Goal: Task Accomplishment & Management: Manage account settings

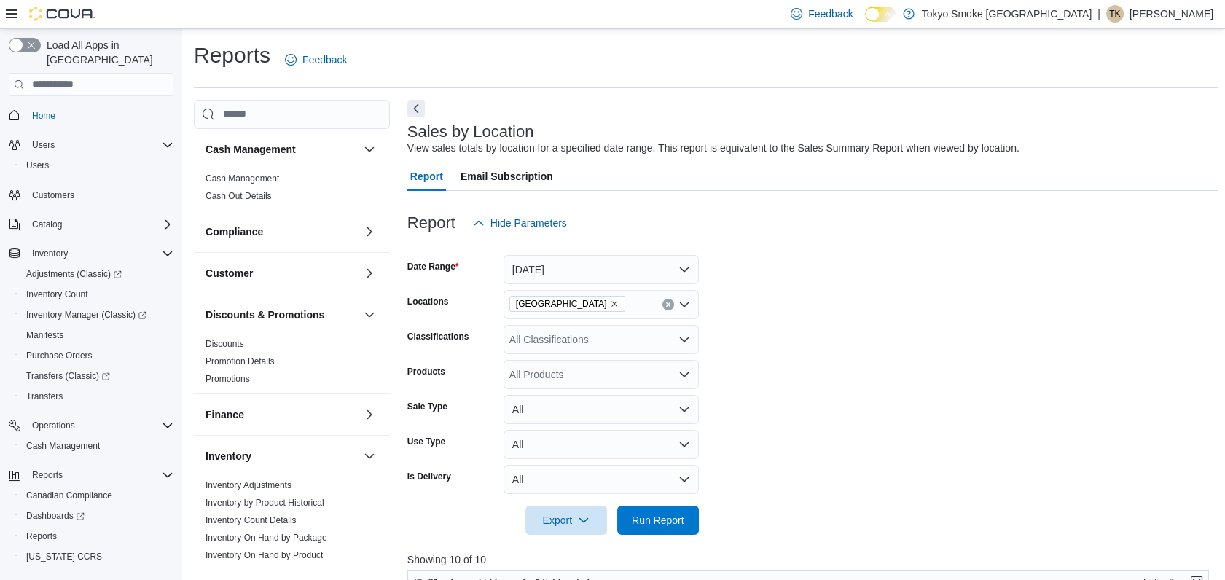
scroll to position [706, 0]
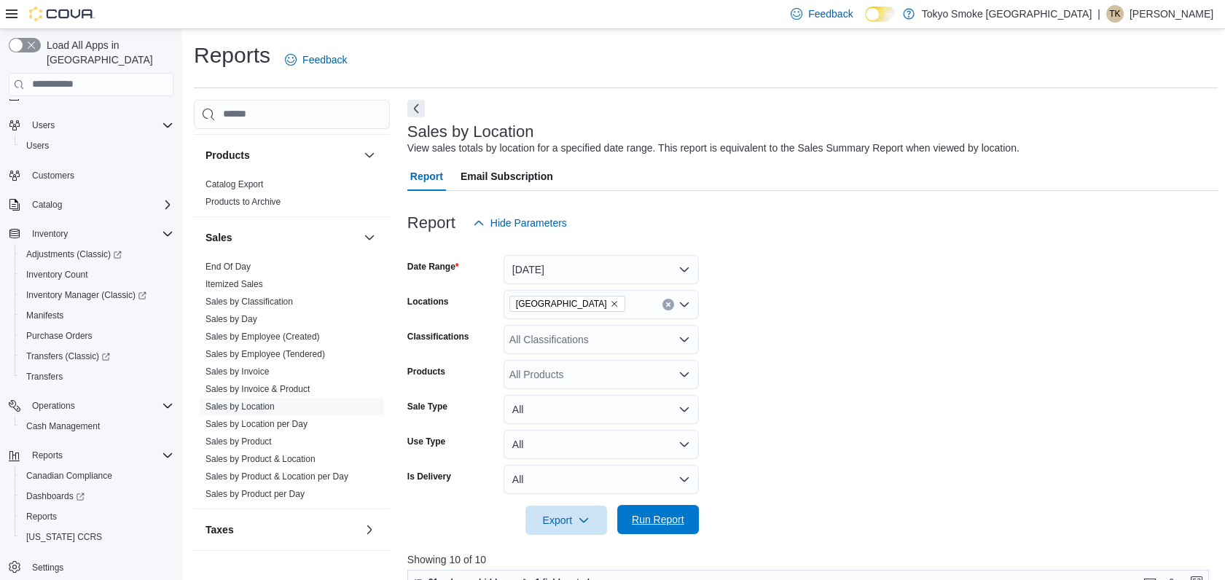
click at [662, 517] on span "Run Report" at bounding box center [658, 519] width 52 height 15
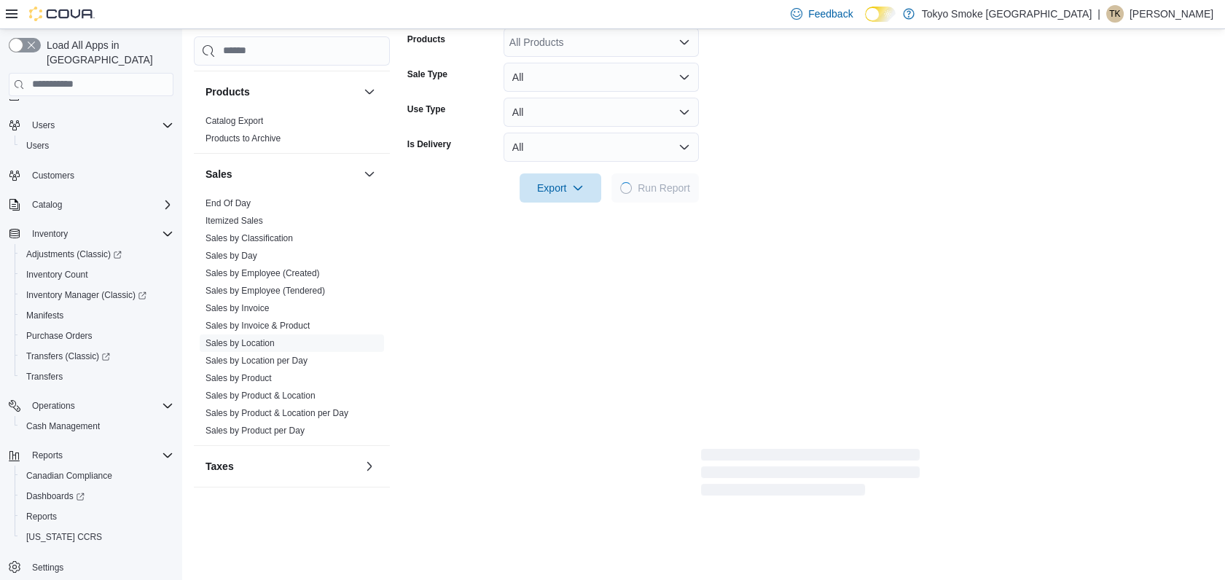
scroll to position [404, 0]
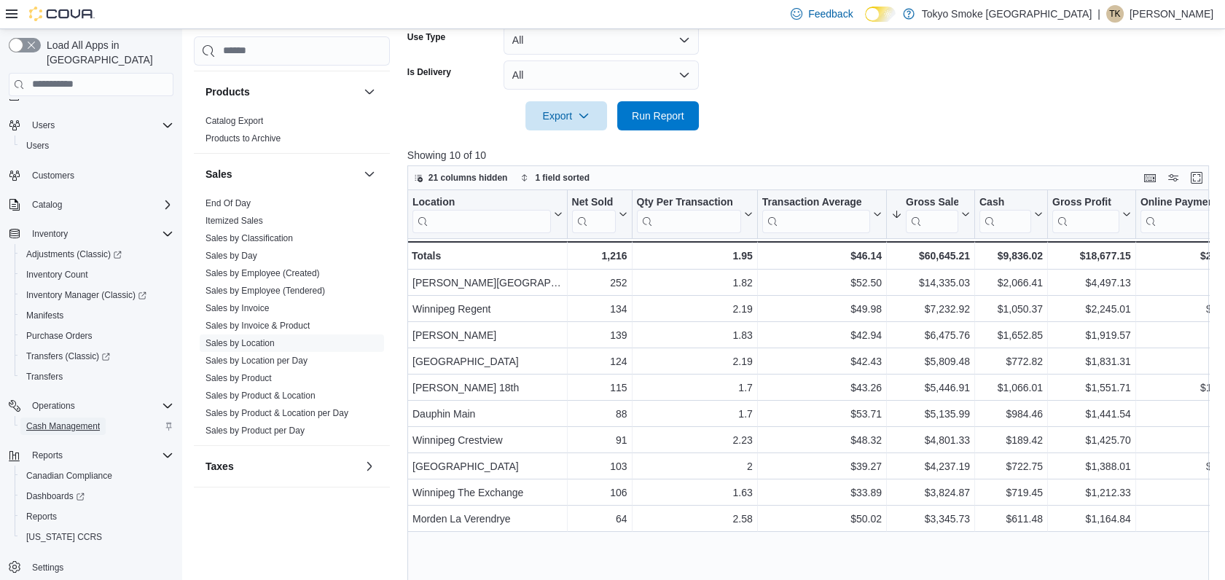
click at [58, 421] on span "Cash Management" at bounding box center [63, 427] width 74 height 12
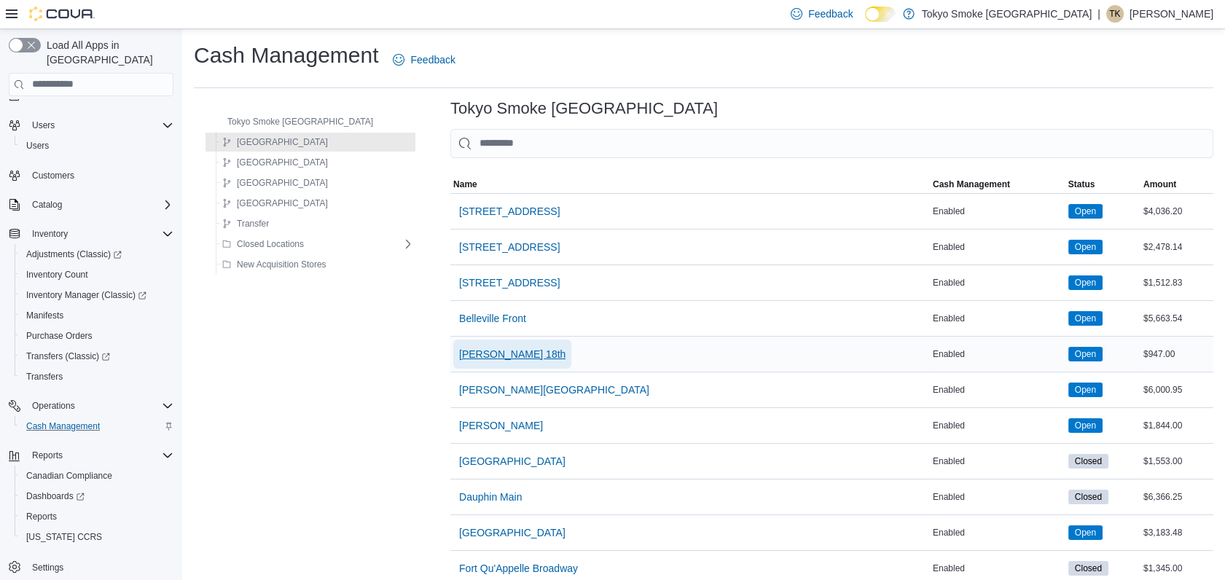
click at [471, 354] on span "[PERSON_NAME] 18th" at bounding box center [512, 354] width 106 height 15
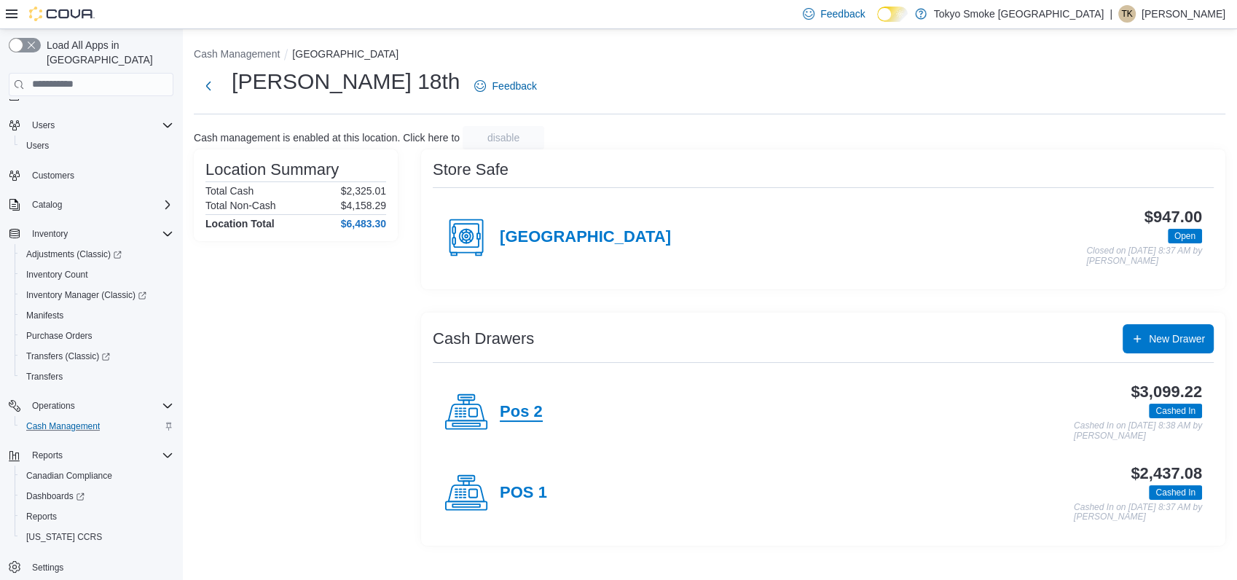
click at [513, 407] on h4 "Pos 2" at bounding box center [521, 412] width 43 height 19
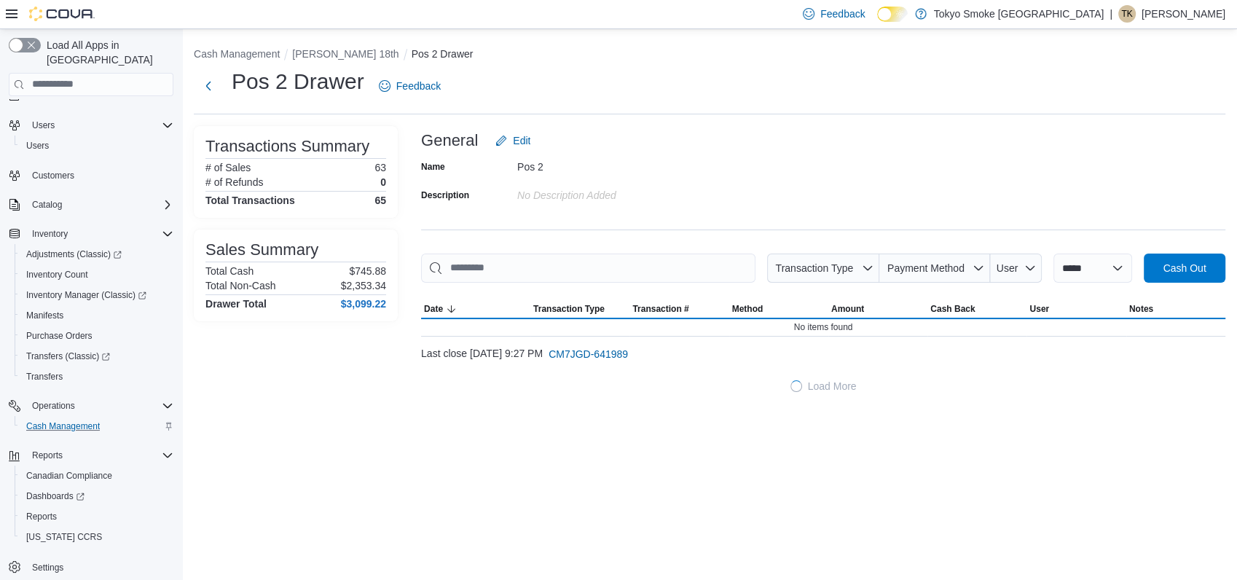
click at [324, 47] on li "[PERSON_NAME] 18th" at bounding box center [351, 54] width 119 height 15
click at [325, 55] on button "[PERSON_NAME] 18th" at bounding box center [345, 54] width 106 height 12
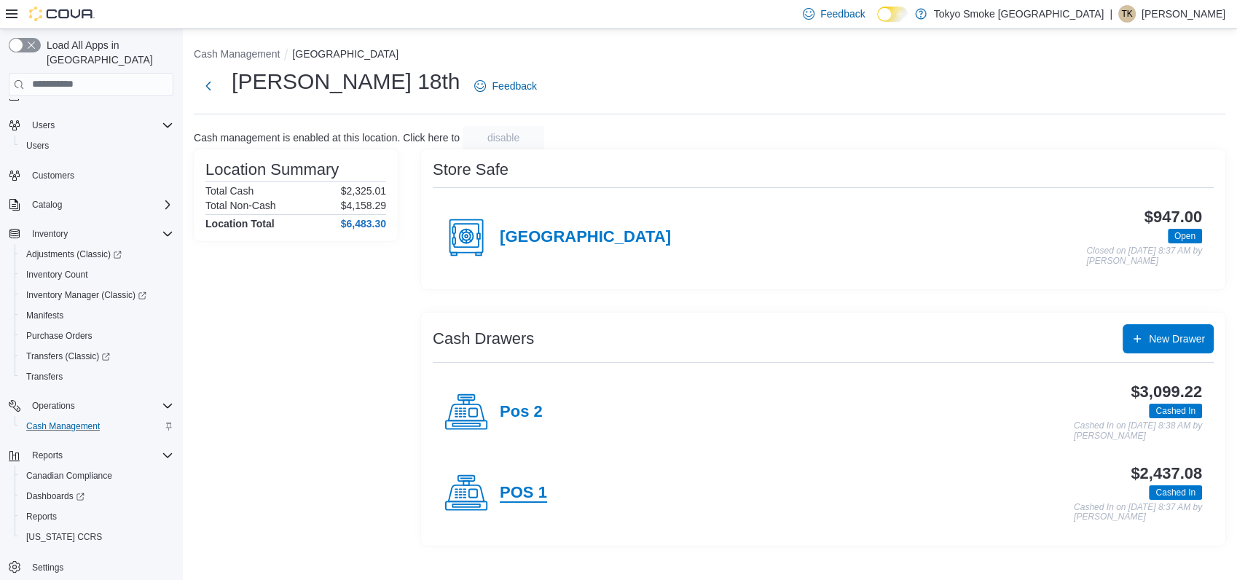
click at [512, 487] on h4 "POS 1" at bounding box center [523, 493] width 47 height 19
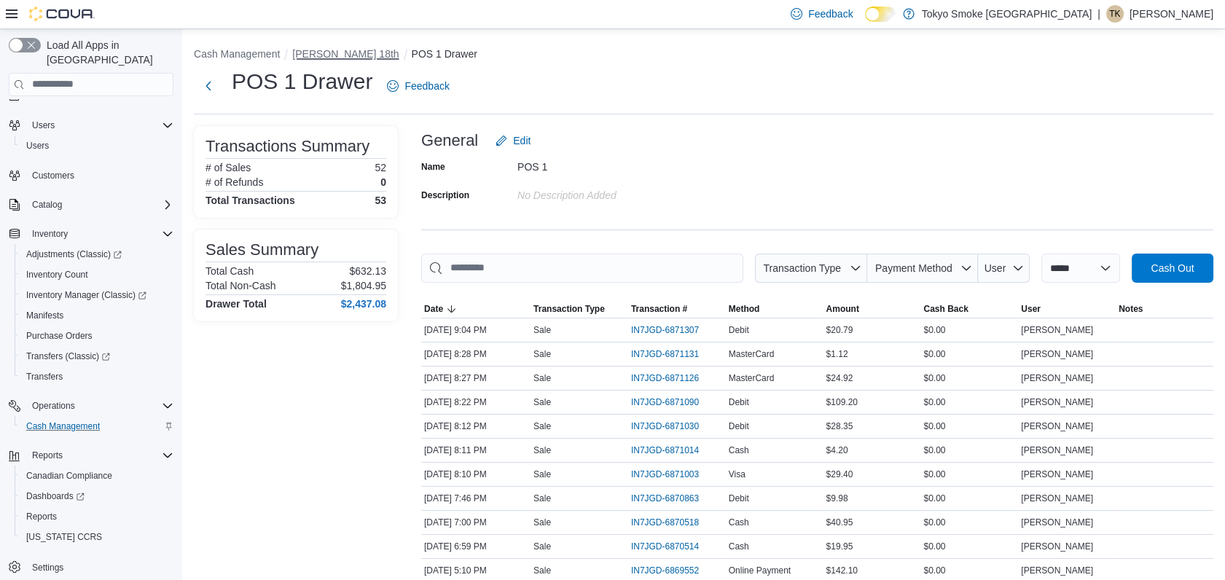
click at [334, 52] on button "[PERSON_NAME] 18th" at bounding box center [345, 54] width 106 height 12
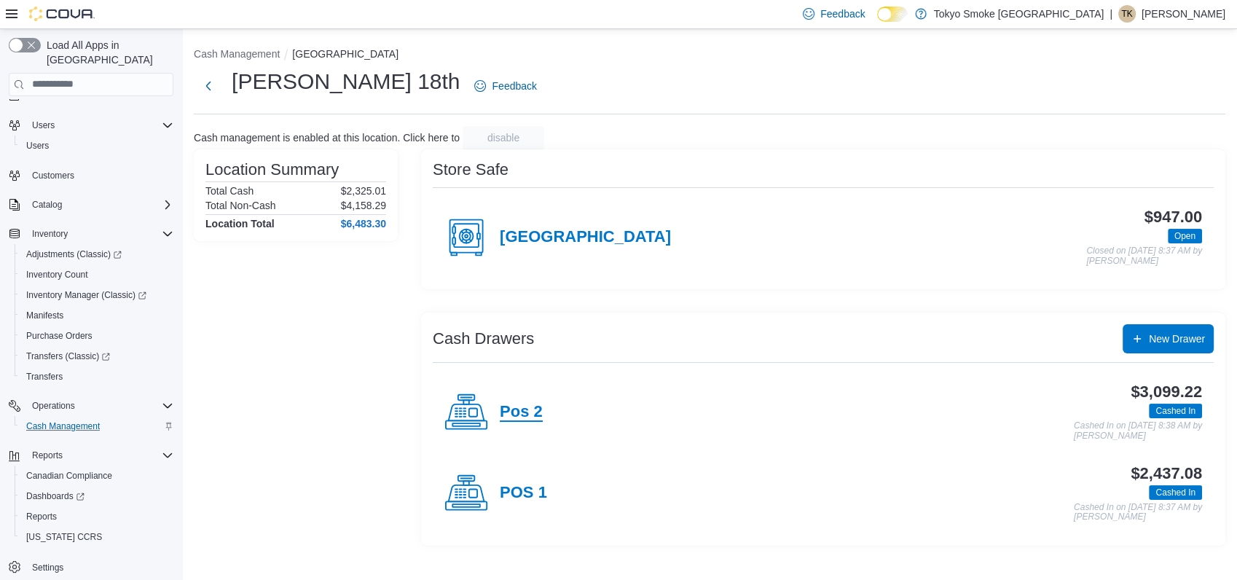
click at [519, 411] on h4 "Pos 2" at bounding box center [521, 412] width 43 height 19
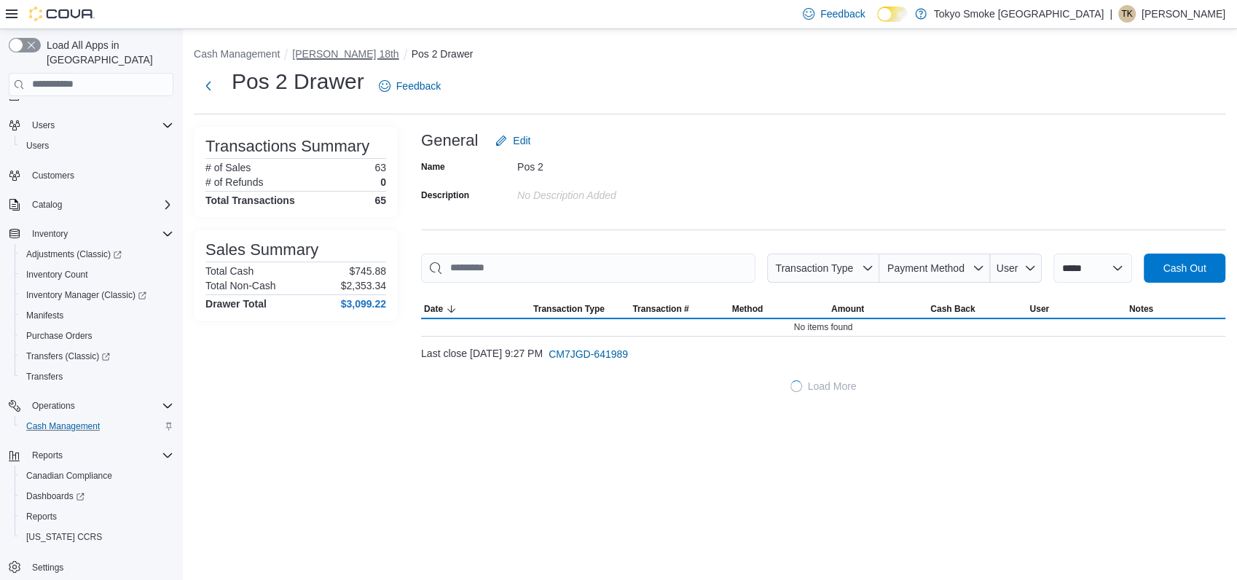
click at [337, 48] on button "[PERSON_NAME] 18th" at bounding box center [345, 54] width 106 height 12
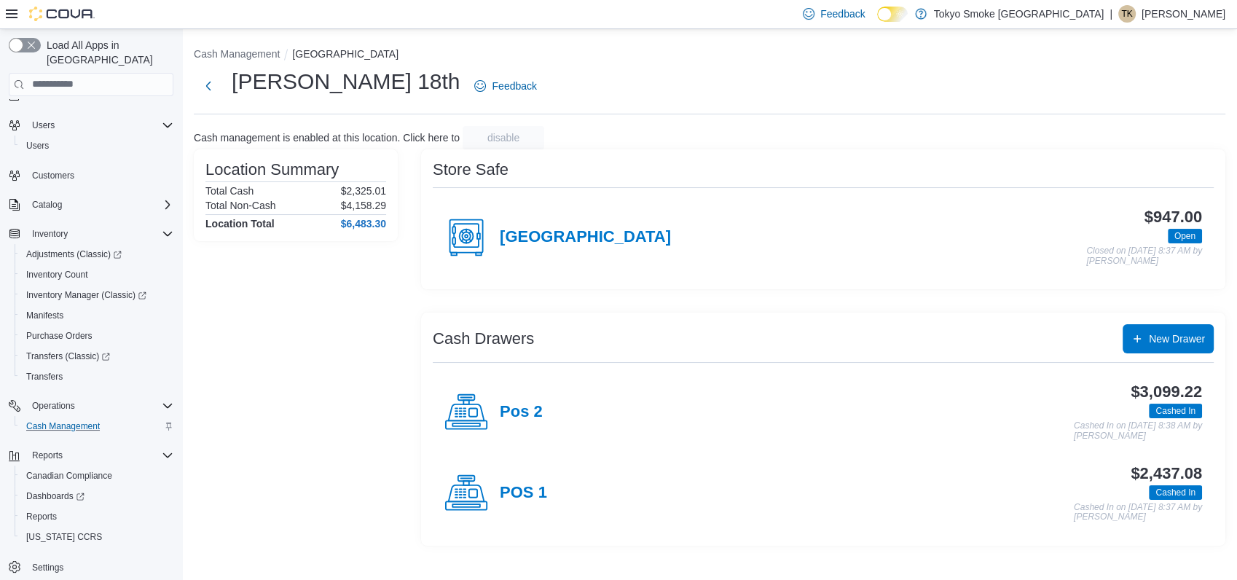
click at [517, 410] on h4 "Pos 2" at bounding box center [521, 412] width 43 height 19
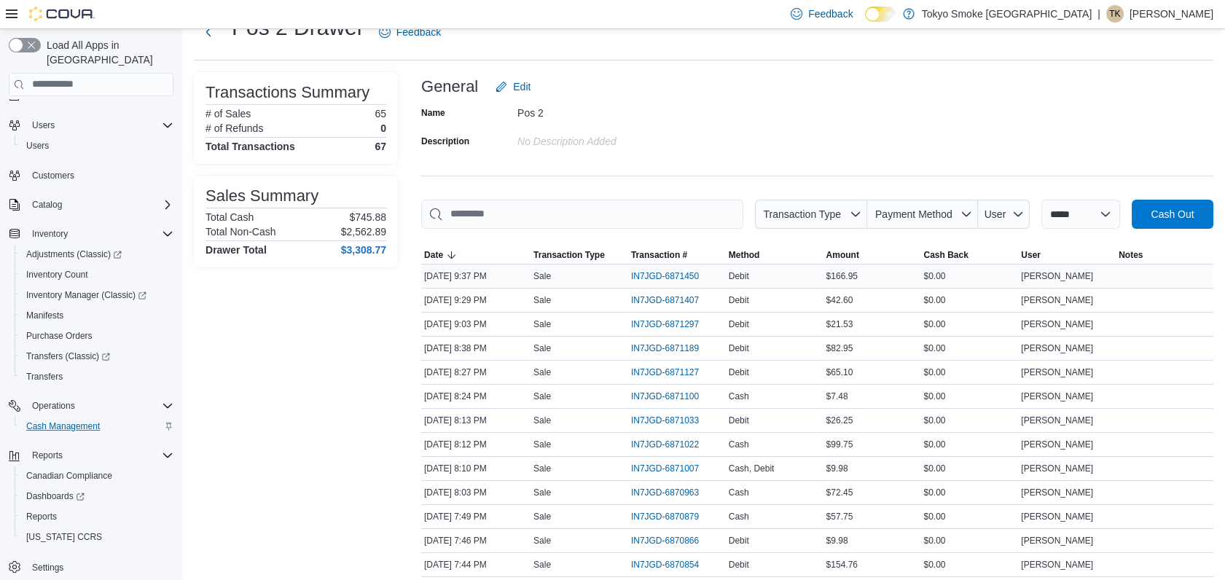
scroll to position [81, 0]
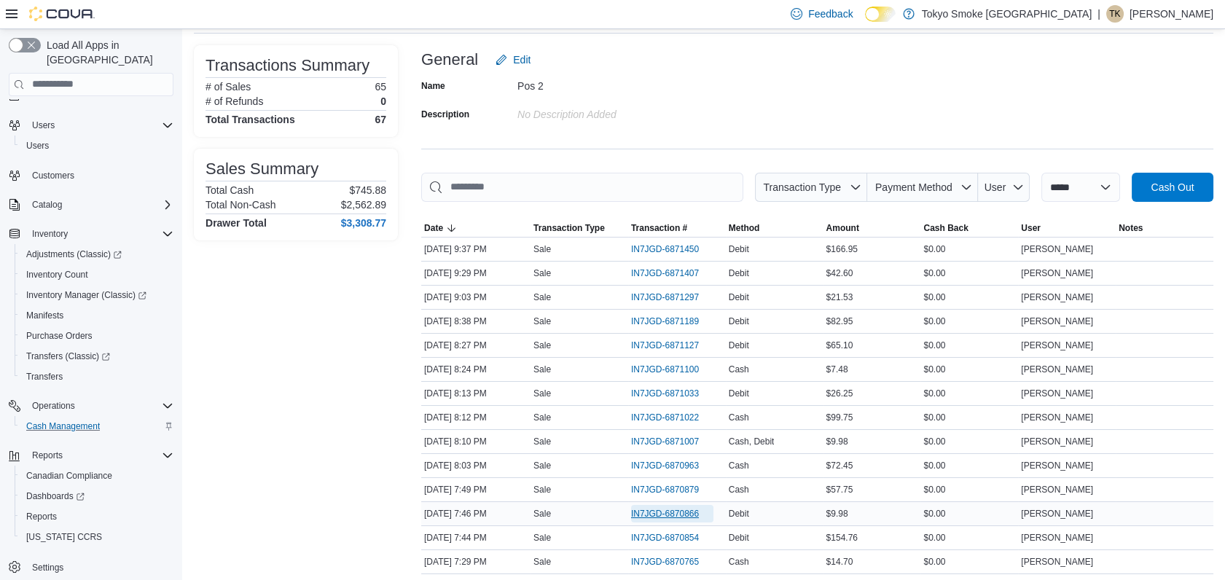
click at [633, 514] on span "IN7JGD-6870866" at bounding box center [665, 514] width 68 height 12
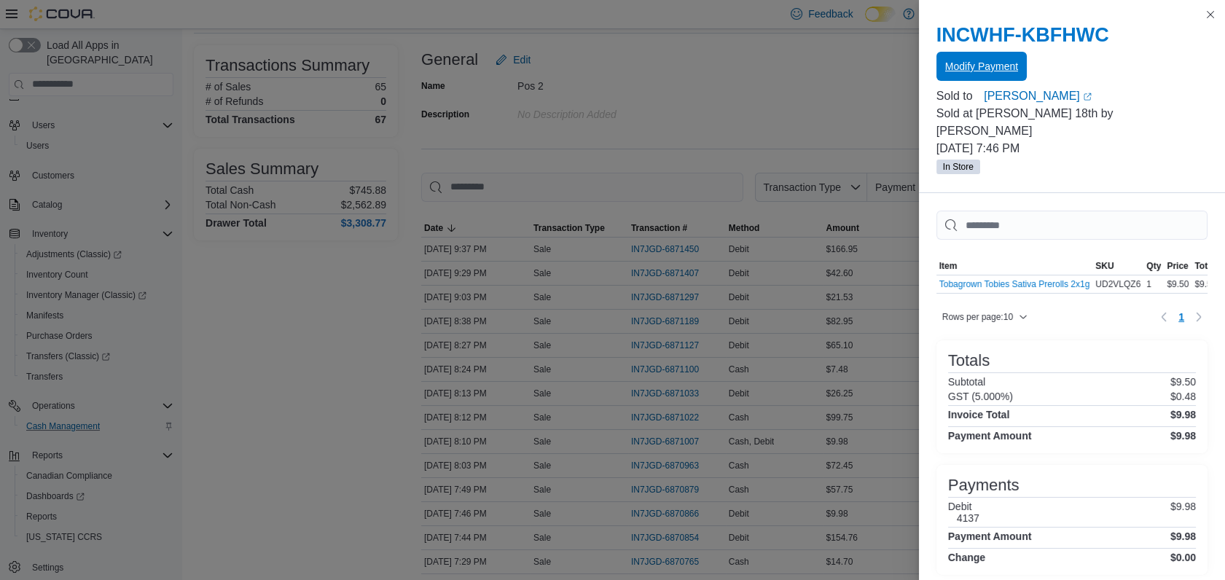
click at [988, 69] on span "Modify Payment" at bounding box center [981, 66] width 73 height 15
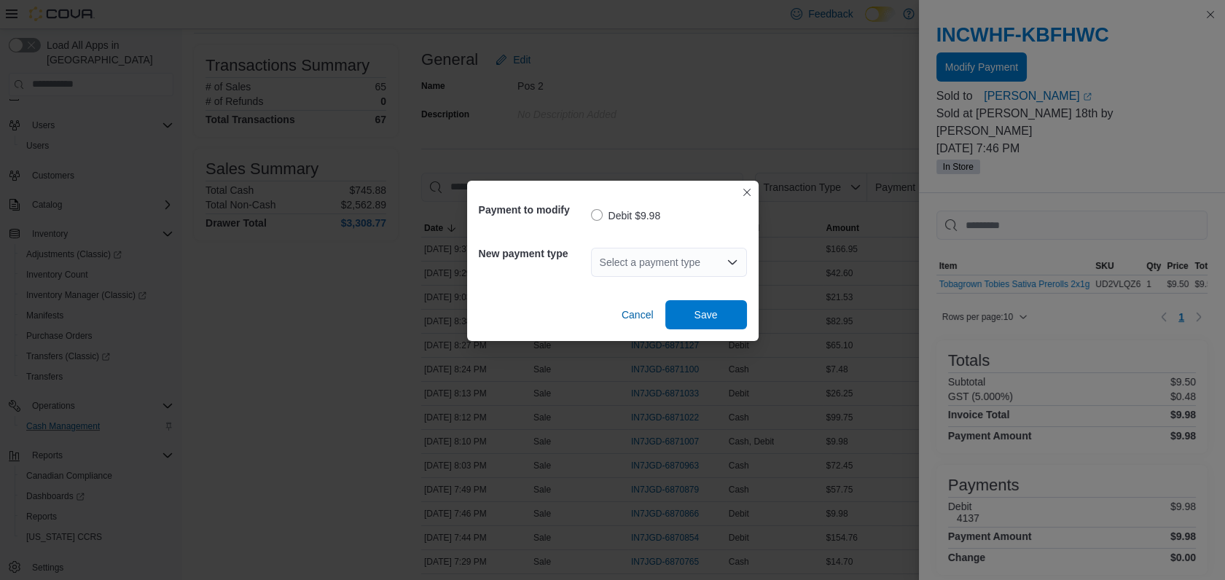
click at [664, 264] on div "Select a payment type" at bounding box center [669, 262] width 156 height 29
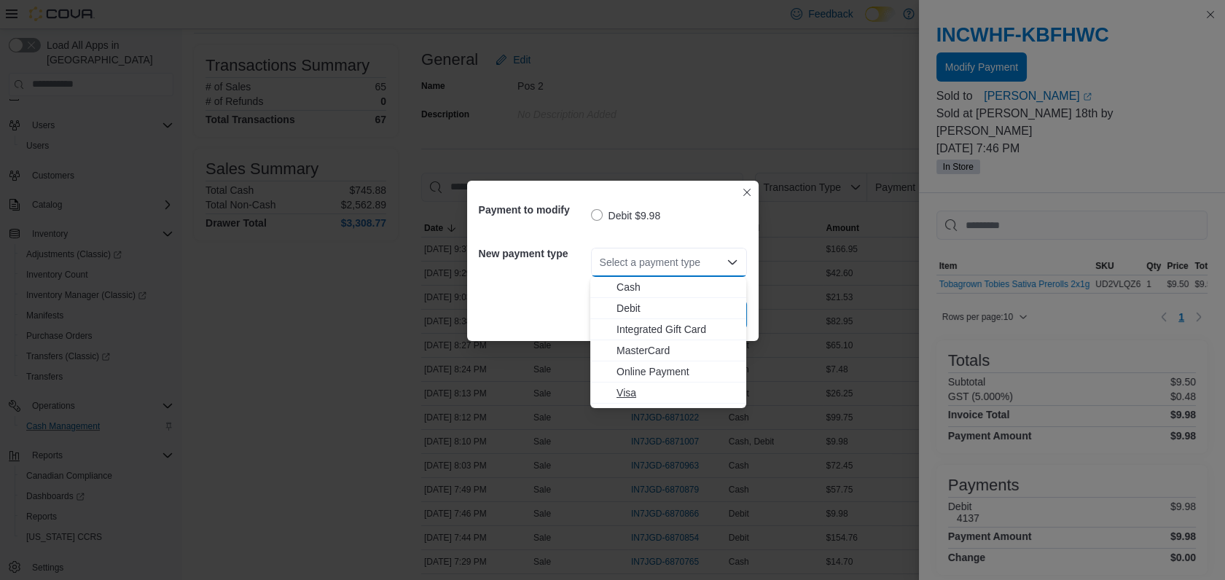
click at [630, 388] on span "Visa" at bounding box center [677, 393] width 121 height 15
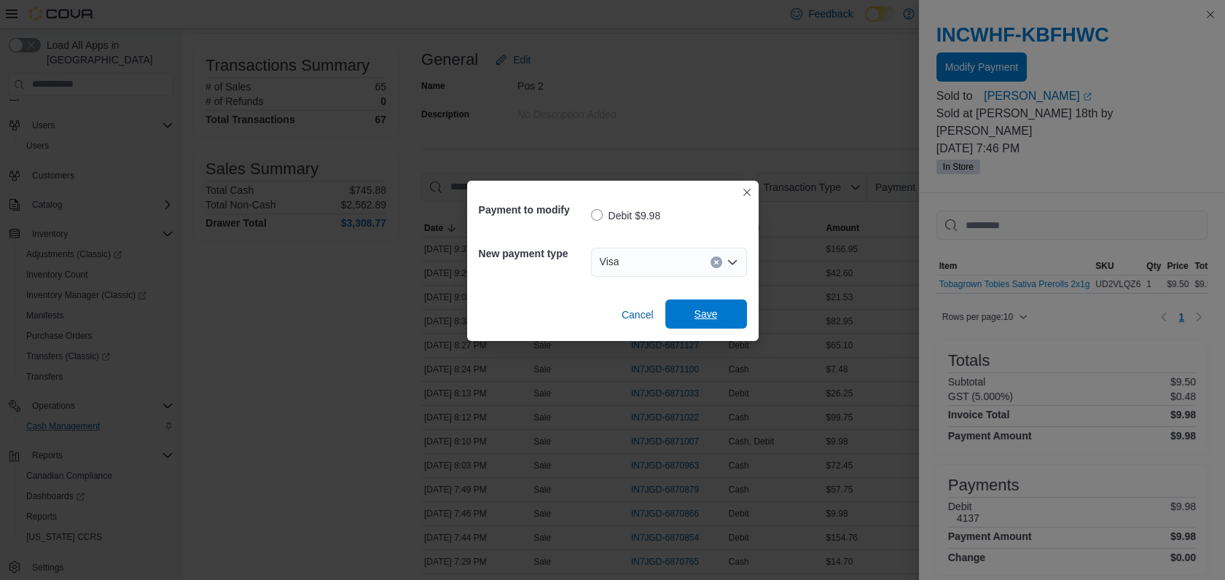
click at [727, 305] on span "Save" at bounding box center [706, 314] width 64 height 29
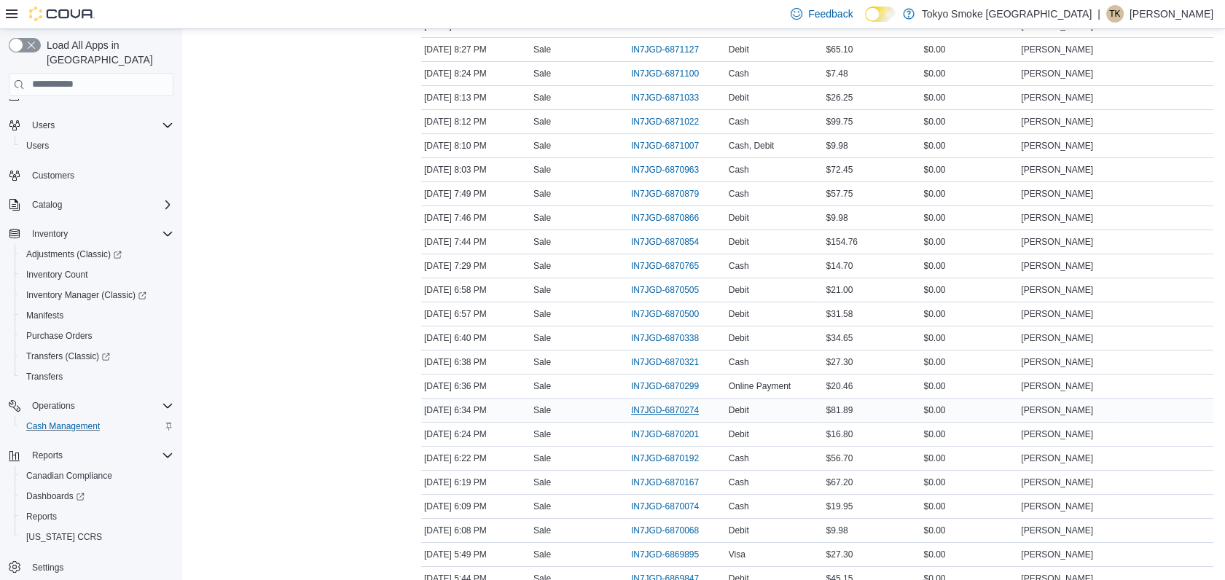
scroll to position [404, 0]
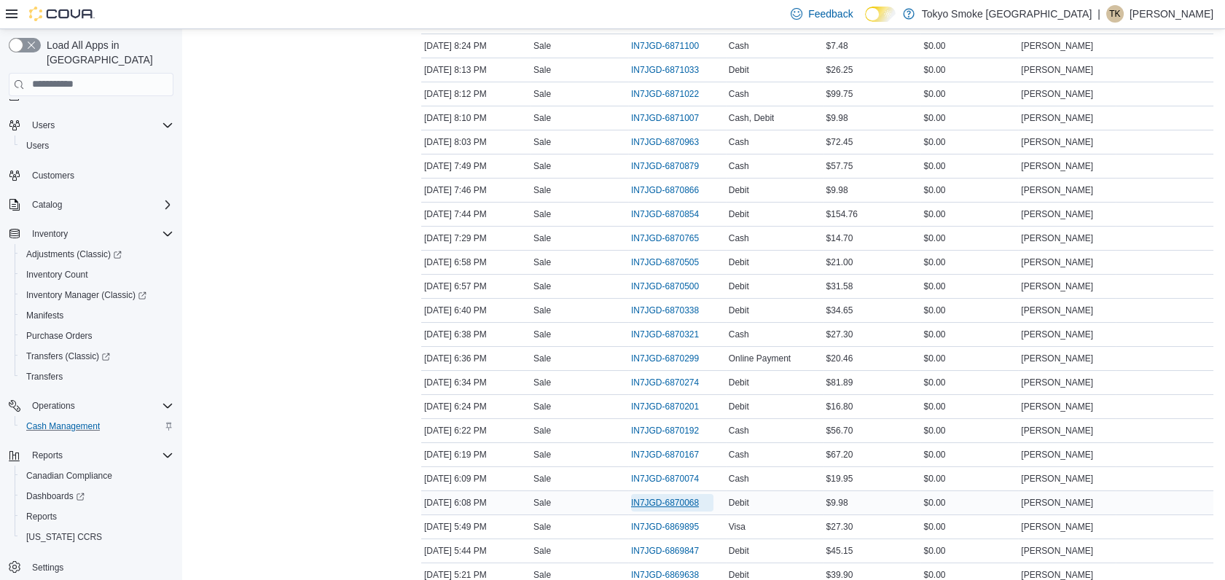
click at [685, 500] on span "IN7JGD-6870068" at bounding box center [665, 503] width 68 height 12
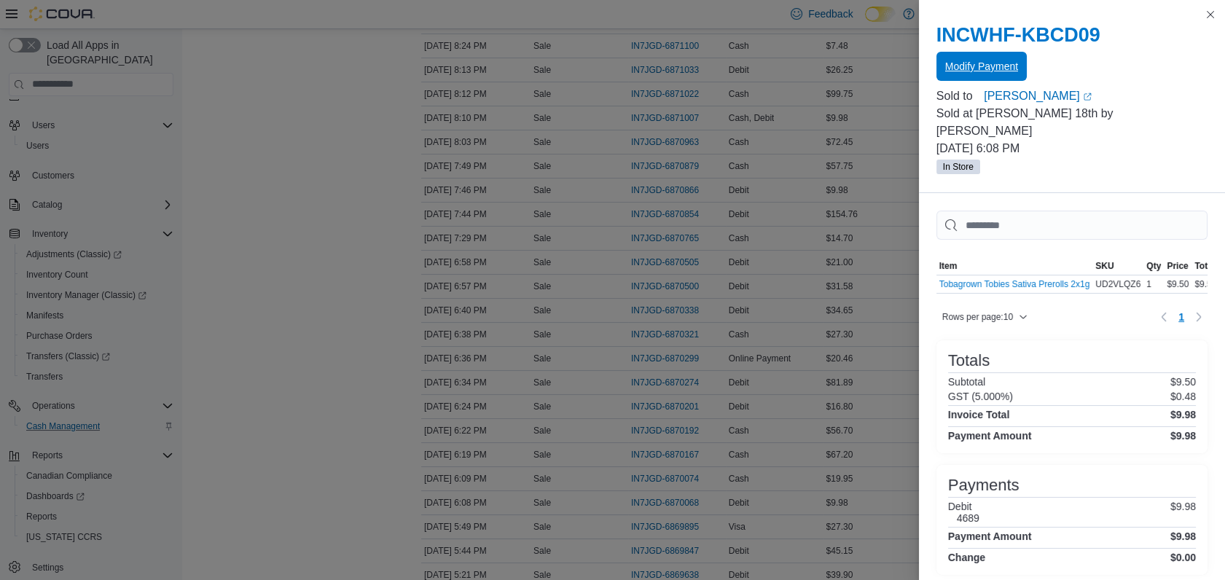
click at [990, 67] on span "Modify Payment" at bounding box center [981, 66] width 73 height 15
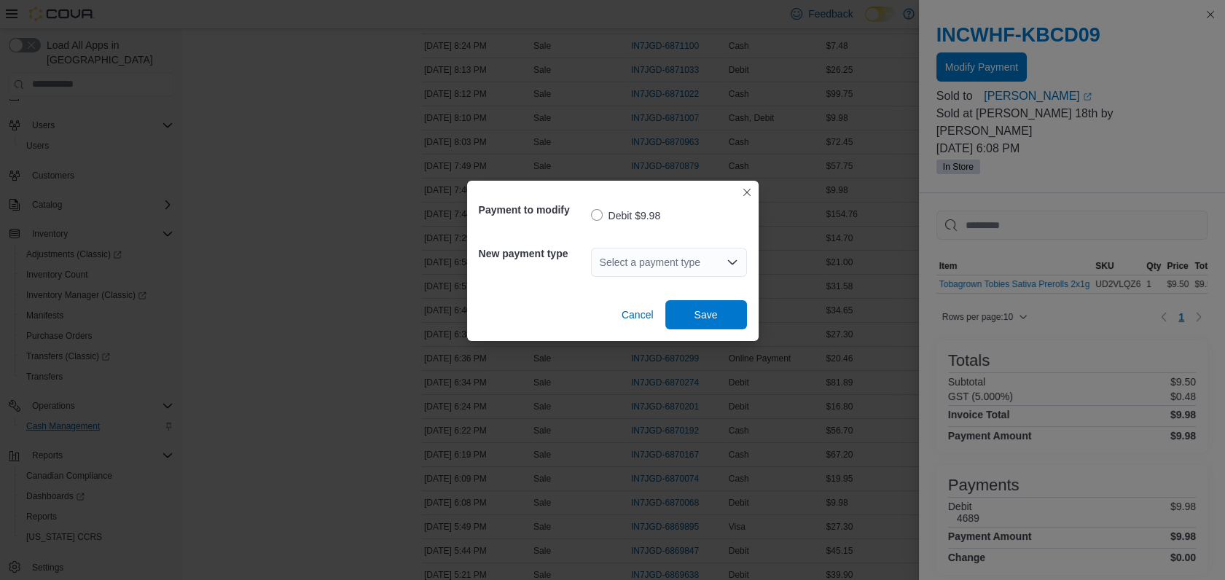
click at [592, 239] on div "Select a payment type" at bounding box center [669, 262] width 156 height 47
click at [626, 262] on div "Select a payment type" at bounding box center [669, 262] width 156 height 29
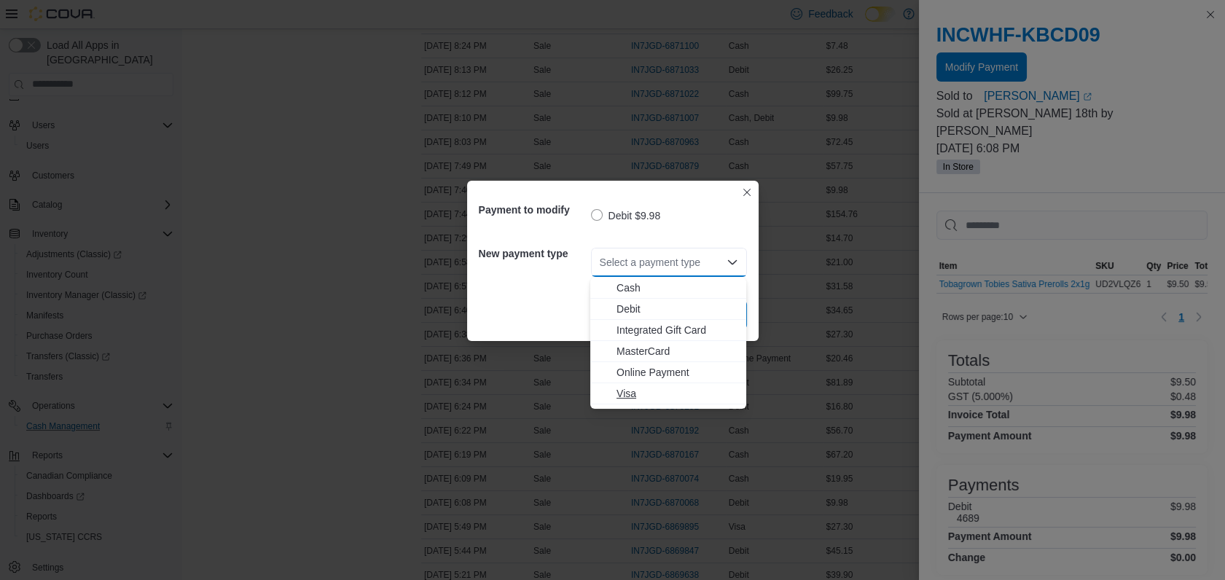
click at [630, 386] on span "Visa" at bounding box center [677, 393] width 121 height 15
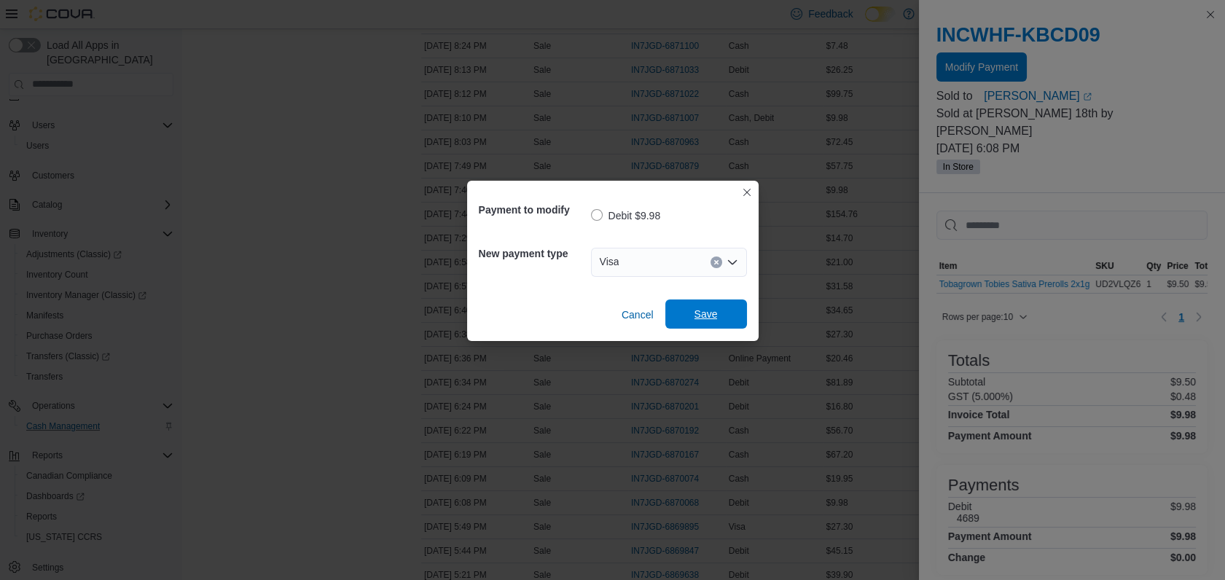
click at [713, 304] on span "Save" at bounding box center [706, 314] width 64 height 29
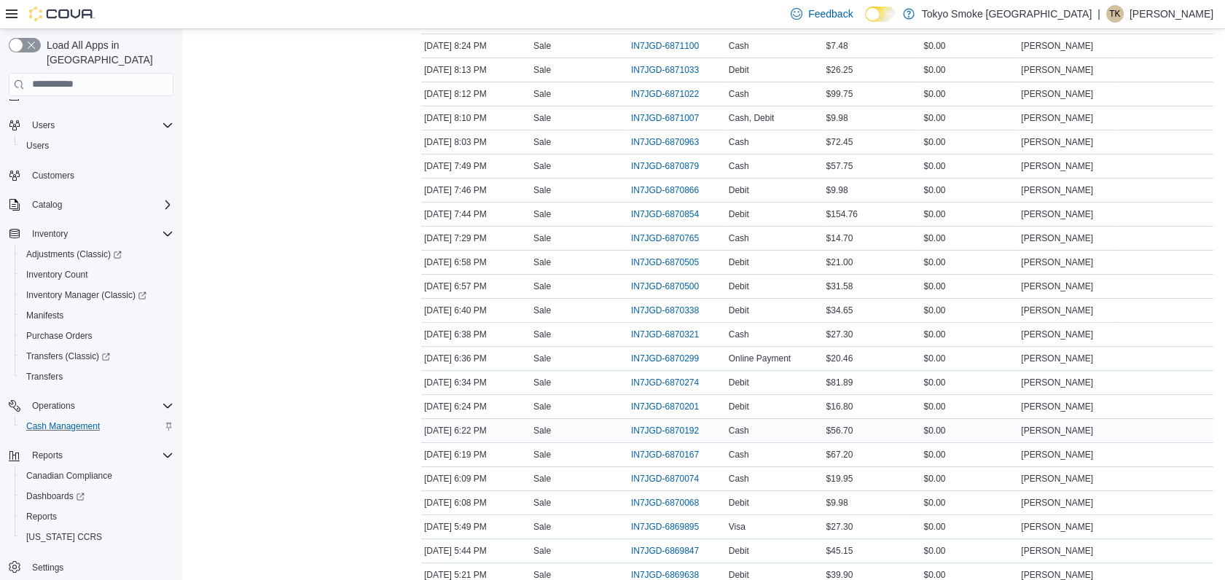
scroll to position [566, 0]
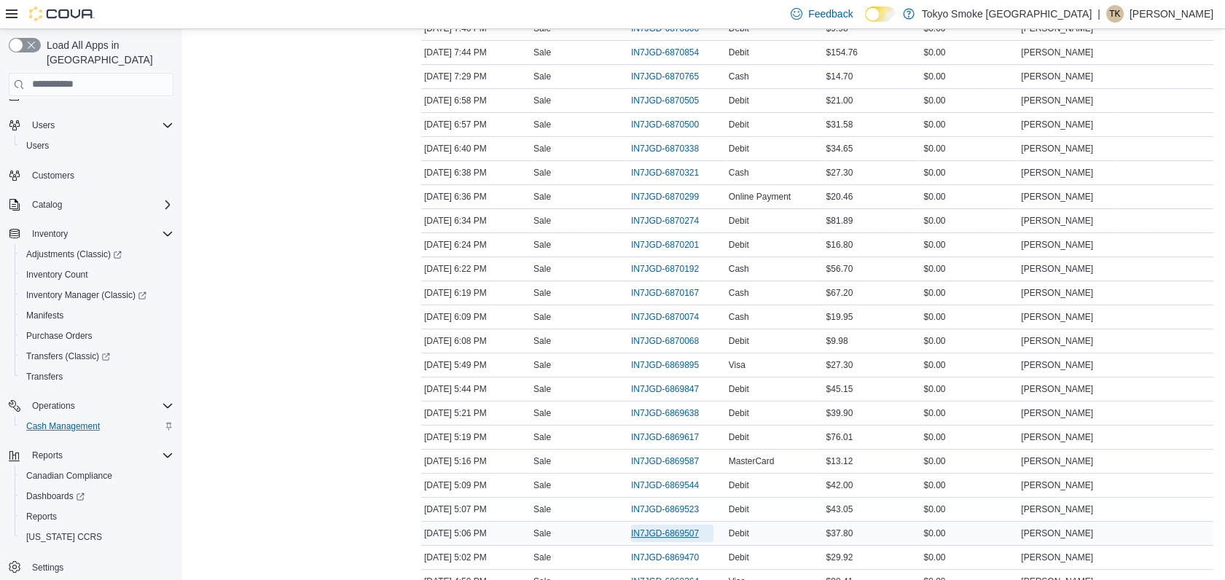
click at [662, 528] on span "IN7JGD-6869507" at bounding box center [665, 534] width 68 height 12
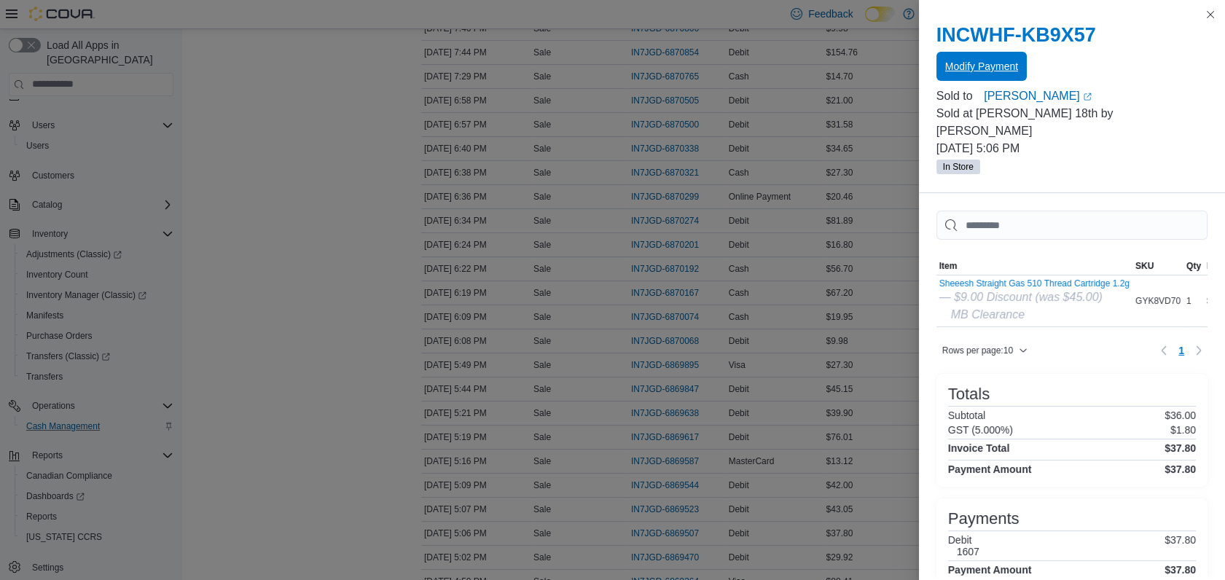
click at [1017, 66] on button "Modify Payment" at bounding box center [982, 66] width 90 height 29
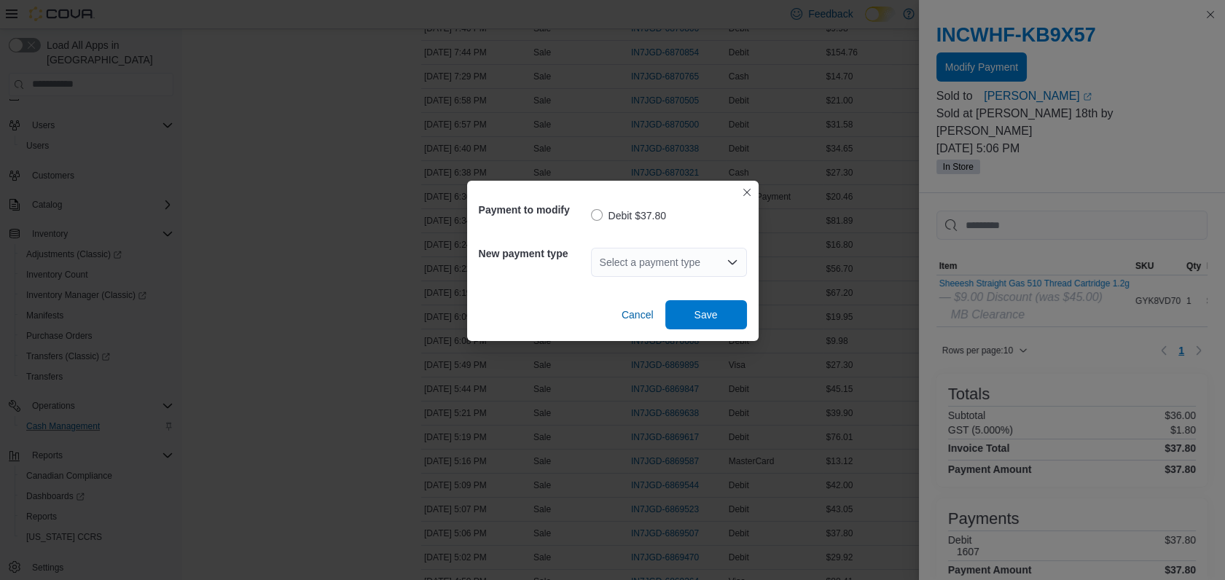
click at [627, 271] on div "Select a payment type" at bounding box center [669, 262] width 156 height 29
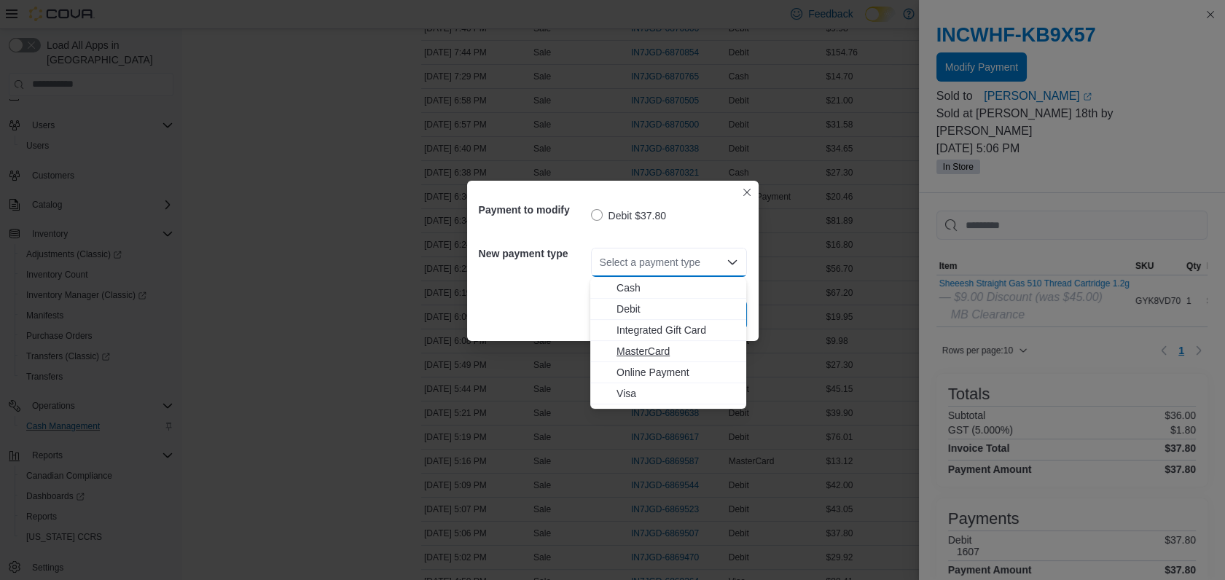
click at [652, 350] on span "MasterCard" at bounding box center [677, 351] width 121 height 15
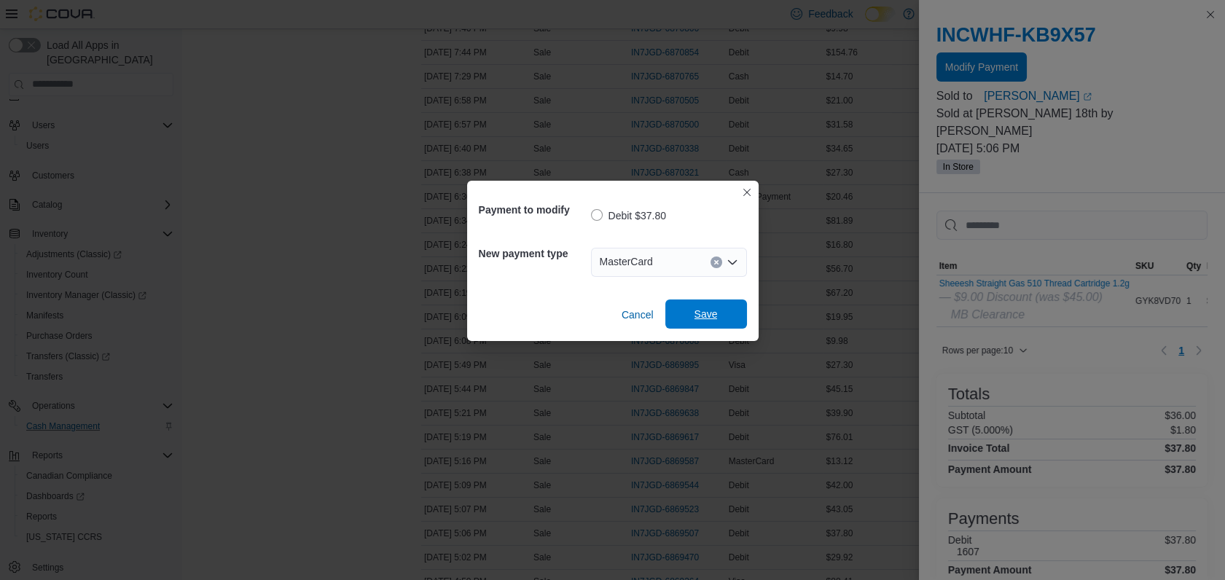
click at [703, 313] on span "Save" at bounding box center [706, 314] width 23 height 15
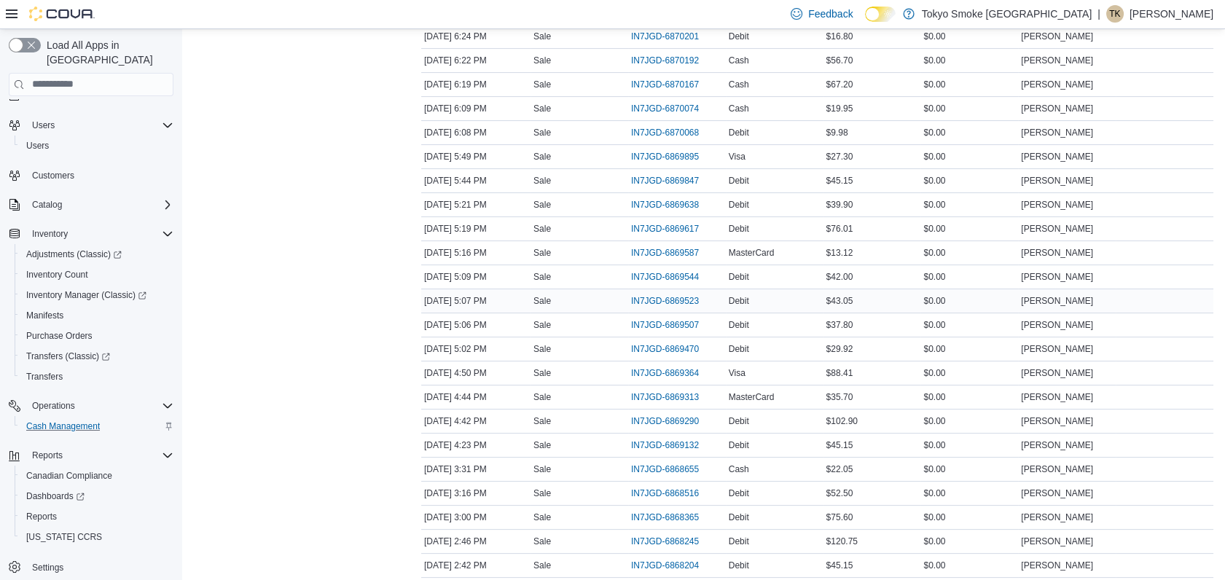
scroll to position [810, 0]
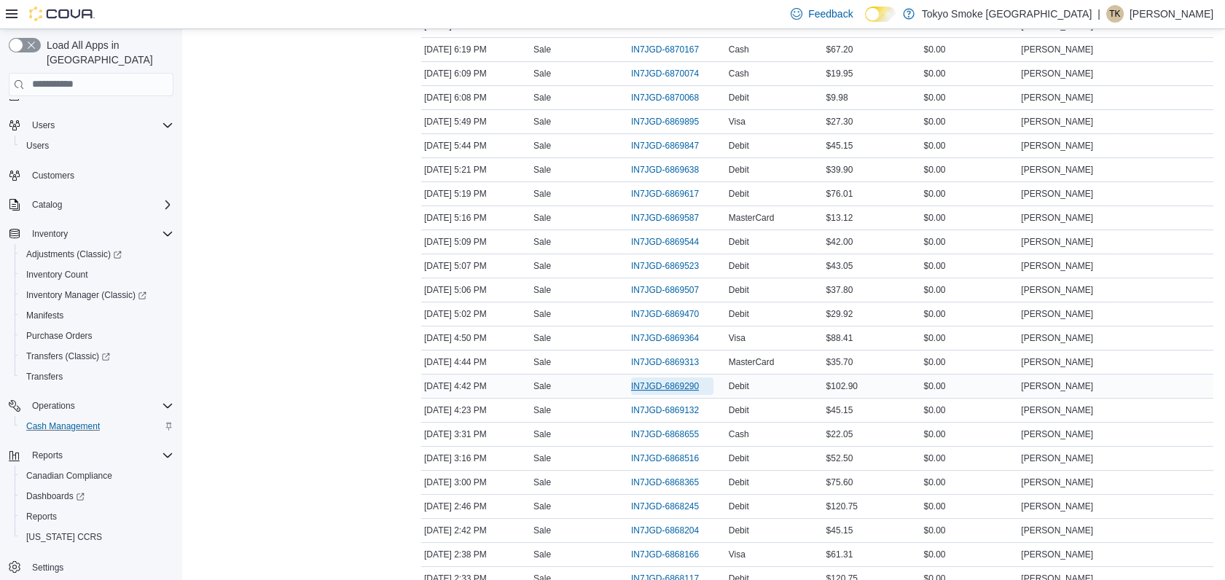
click at [681, 381] on span "IN7JGD-6869290" at bounding box center [665, 386] width 68 height 12
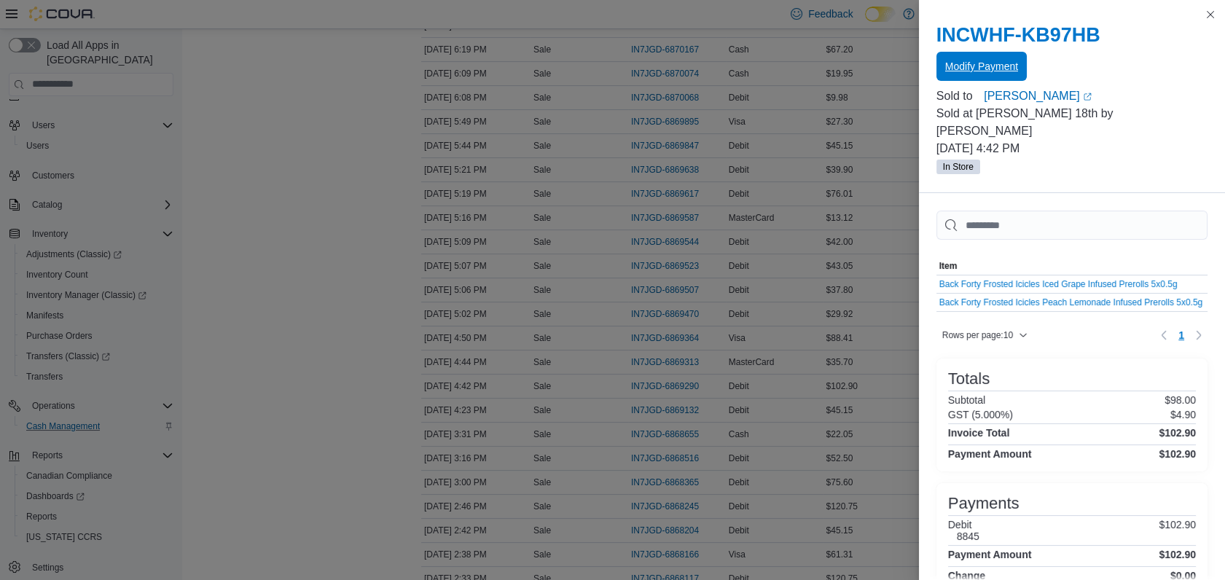
click at [984, 70] on span "Modify Payment" at bounding box center [981, 66] width 73 height 15
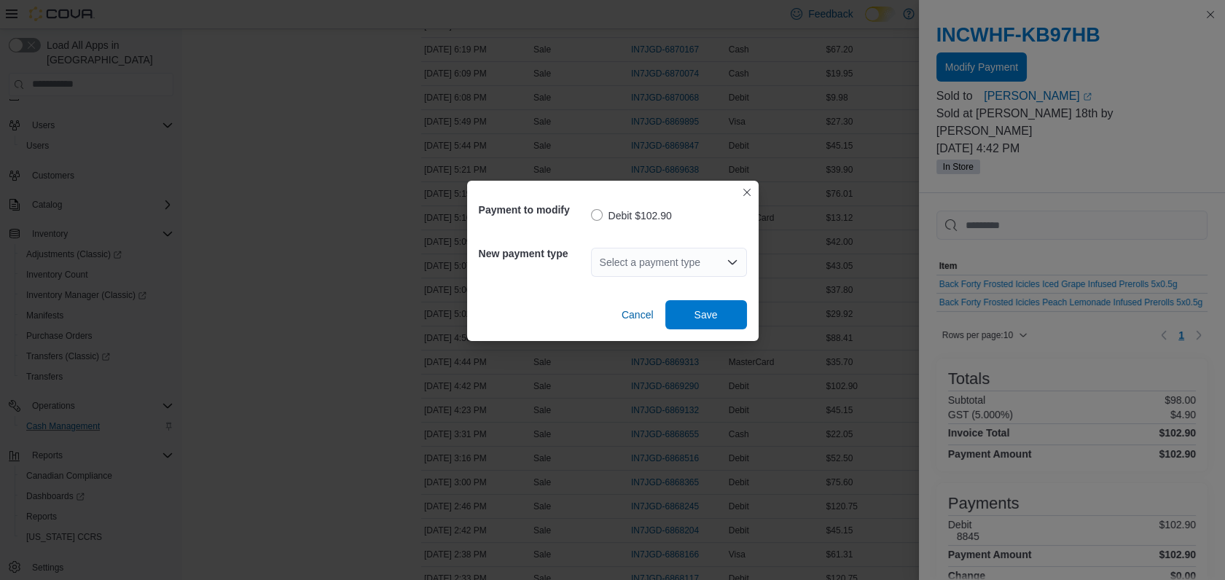
click at [666, 264] on div "Select a payment type" at bounding box center [669, 262] width 156 height 29
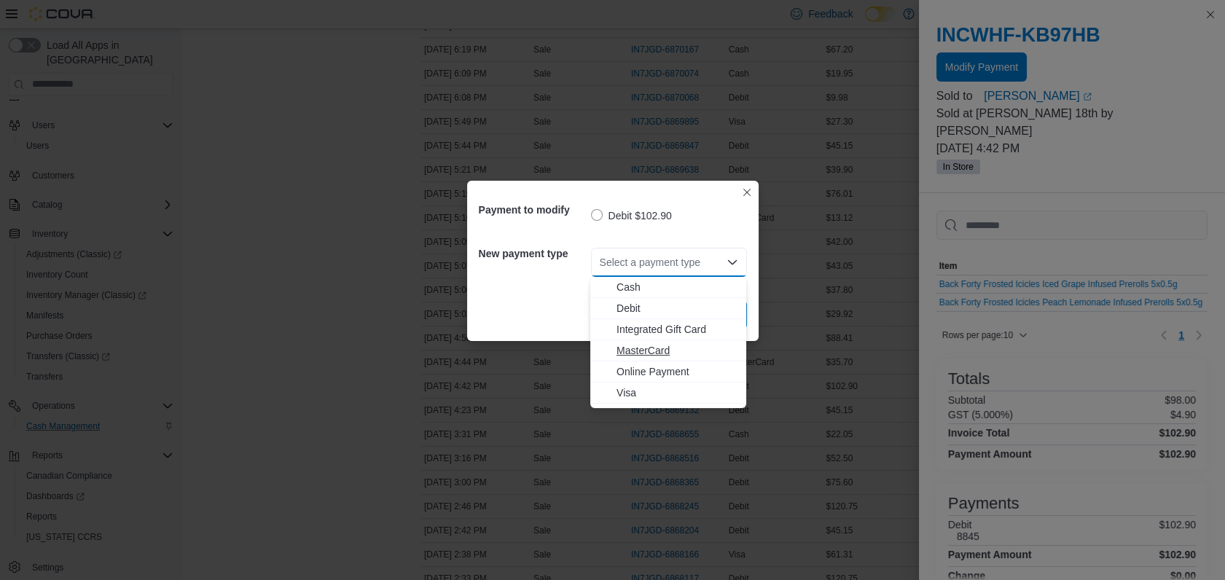
click at [652, 348] on span "MasterCard" at bounding box center [677, 350] width 121 height 15
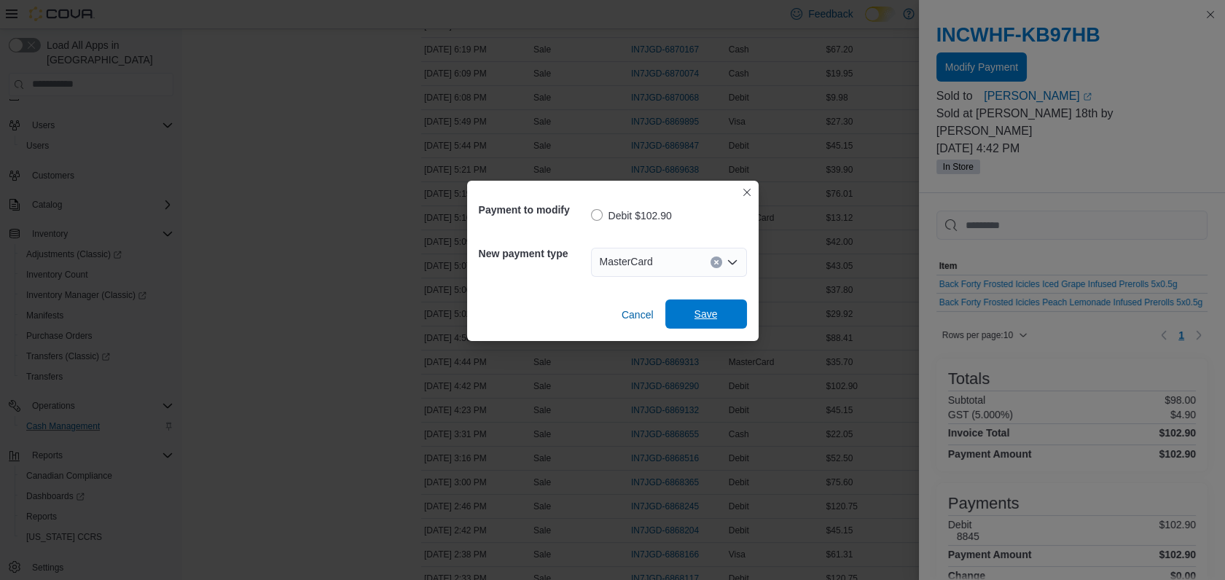
click at [708, 305] on span "Save" at bounding box center [706, 314] width 64 height 29
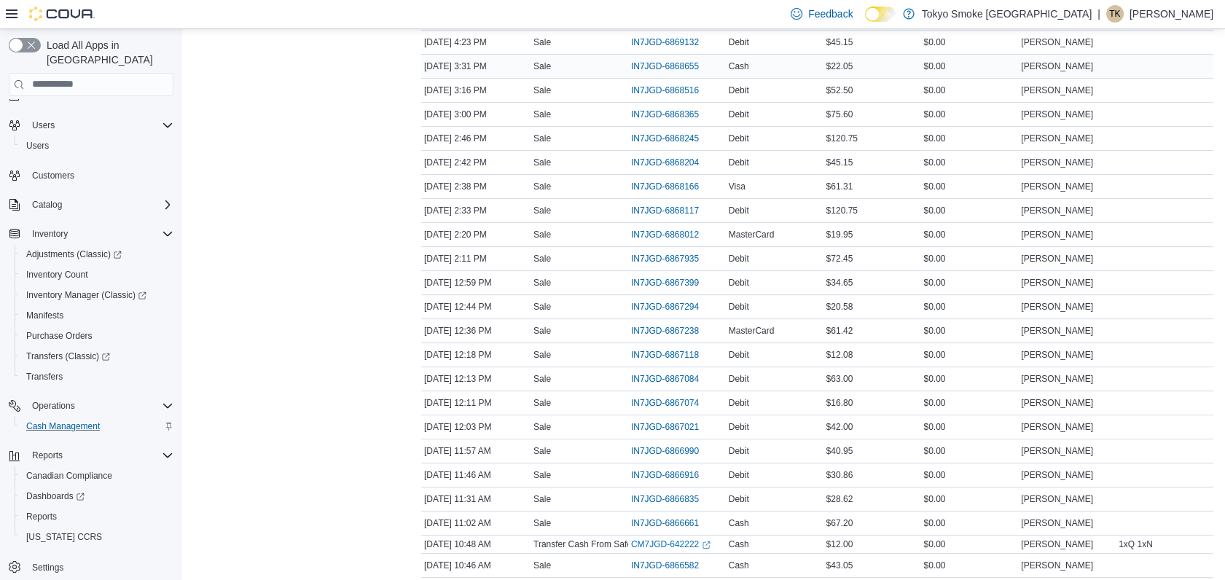
scroll to position [1214, 0]
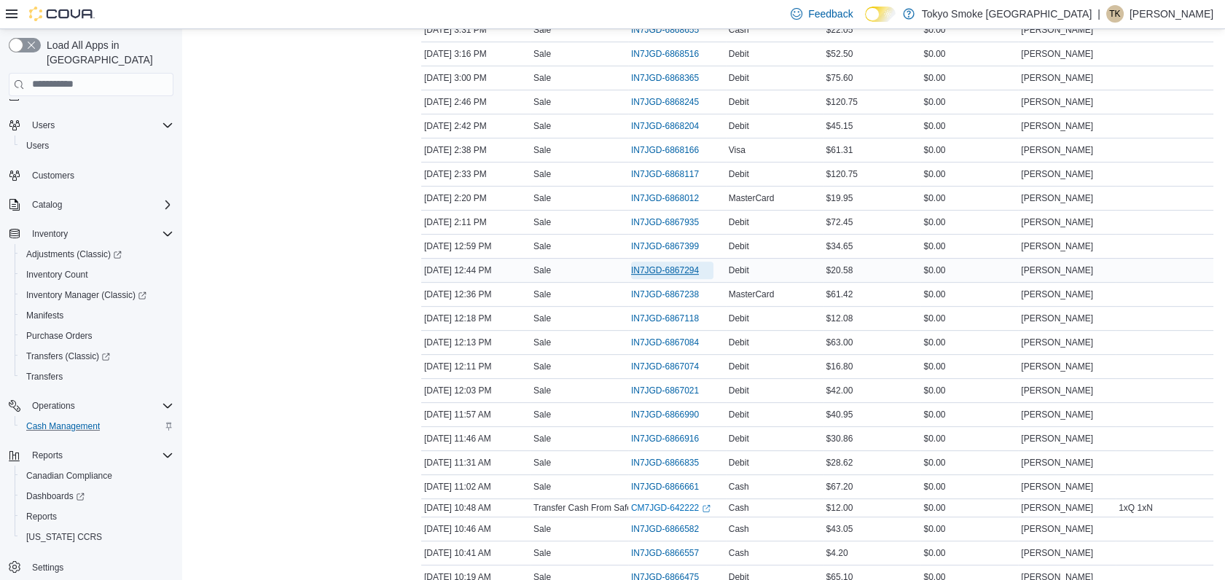
click at [690, 266] on span "IN7JGD-6867294" at bounding box center [665, 271] width 68 height 12
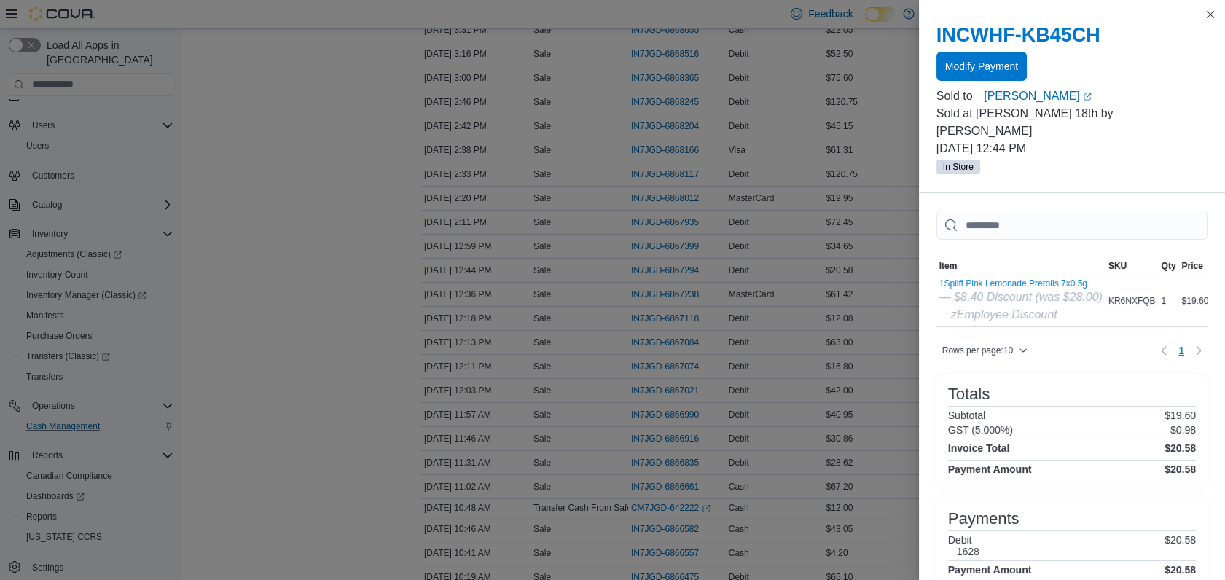
click at [974, 63] on span "Modify Payment" at bounding box center [981, 66] width 73 height 15
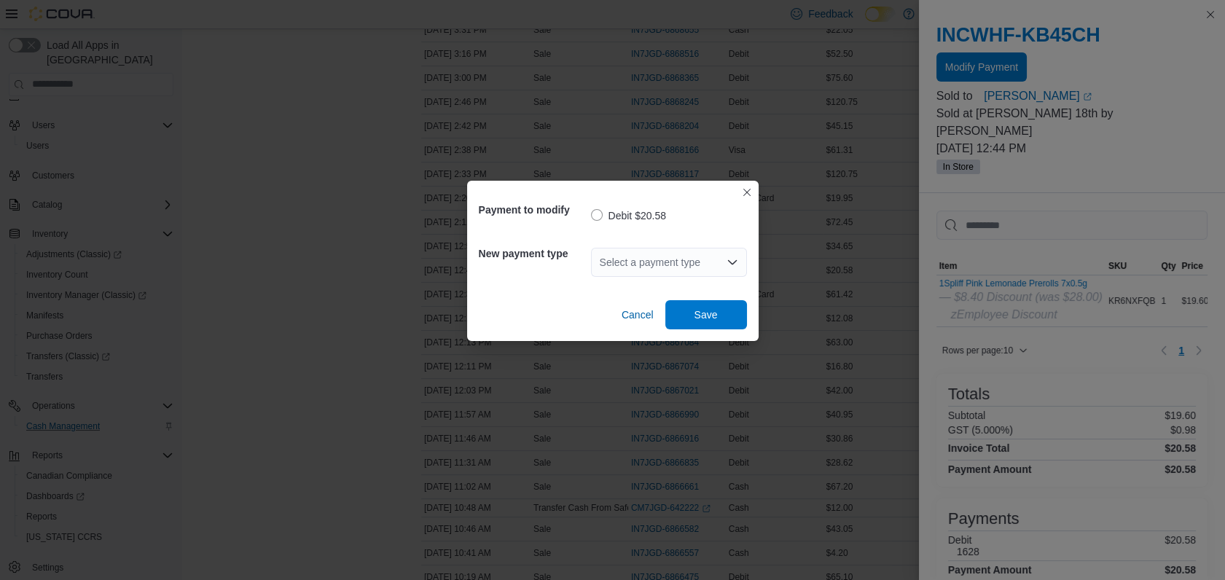
click at [667, 260] on div "Select a payment type" at bounding box center [669, 262] width 156 height 29
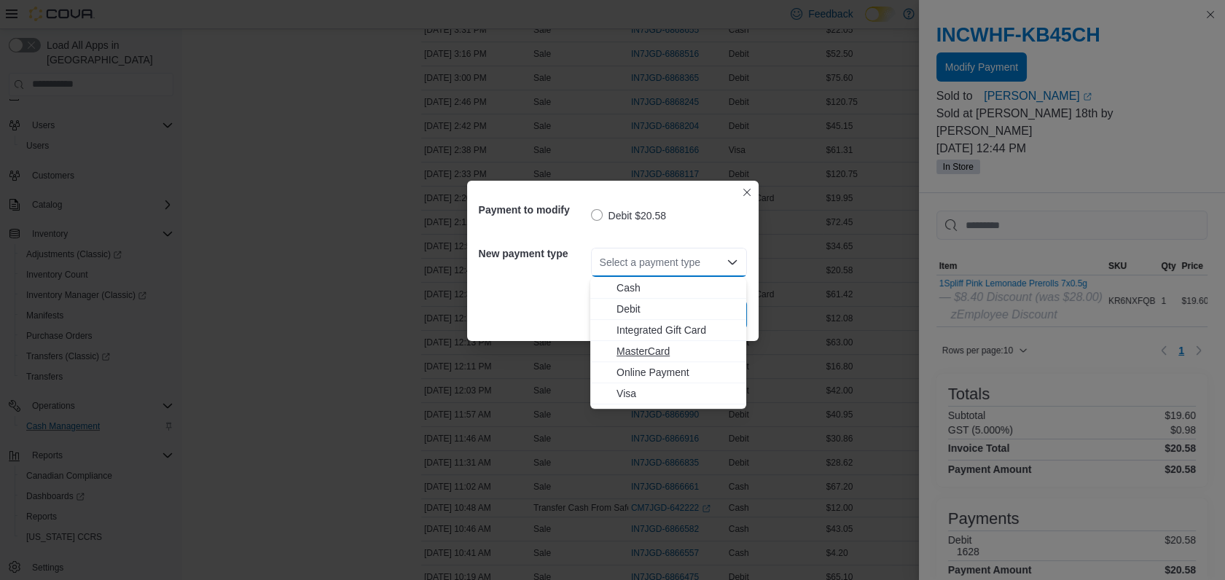
click at [641, 344] on span "MasterCard" at bounding box center [677, 351] width 121 height 15
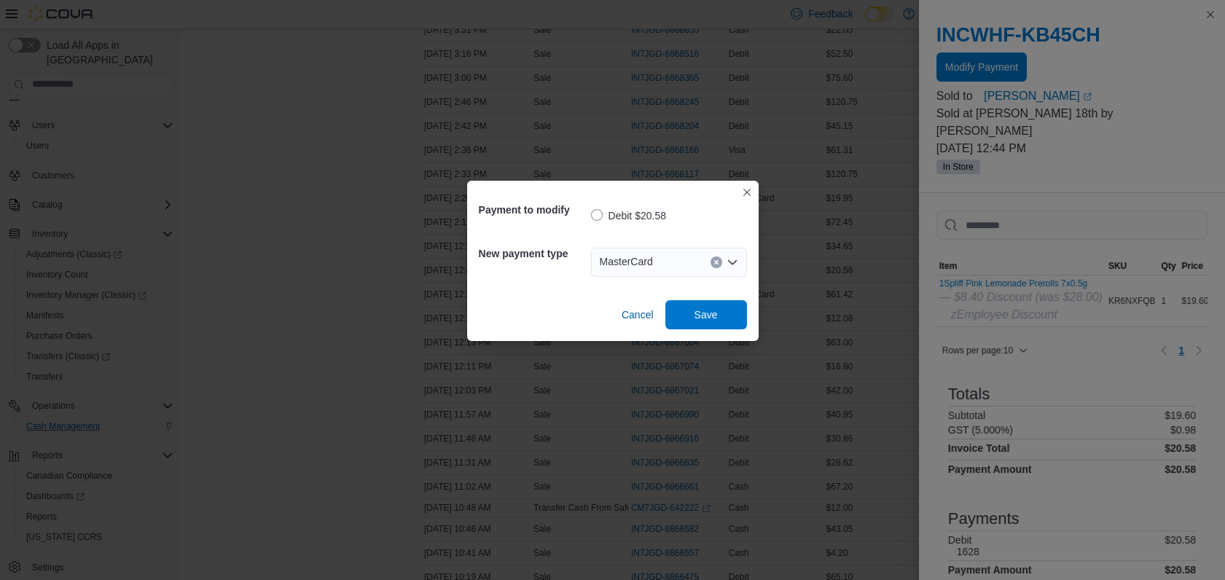
click at [698, 293] on div "Cancel Save" at bounding box center [613, 309] width 268 height 41
click at [708, 311] on span "Save" at bounding box center [706, 314] width 23 height 15
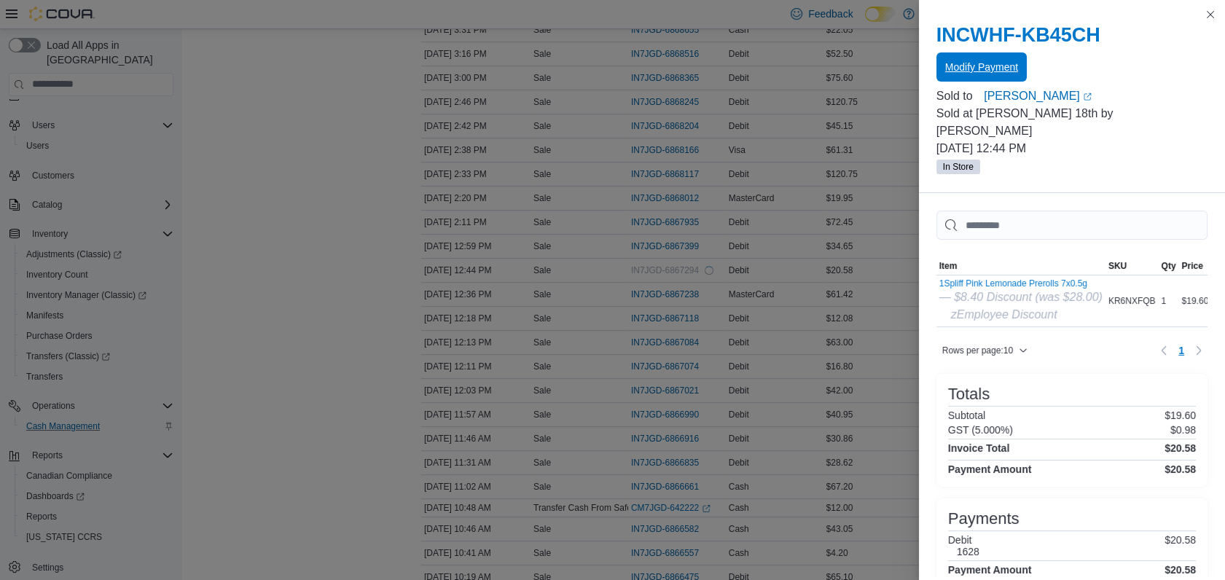
scroll to position [0, 0]
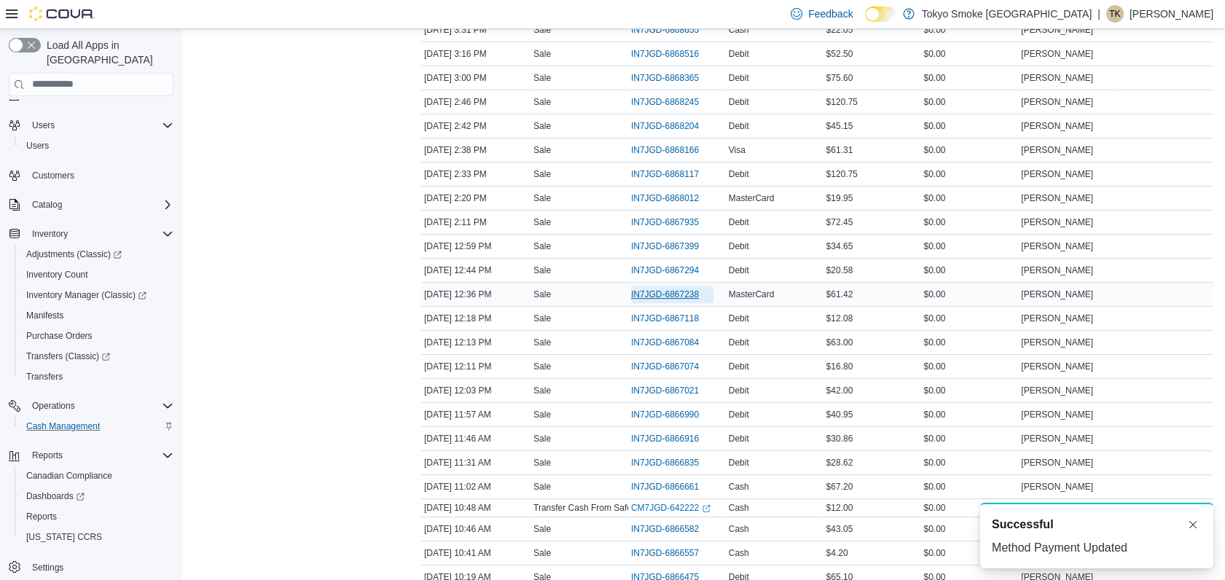
click at [682, 289] on span "IN7JGD-6867238" at bounding box center [665, 295] width 68 height 12
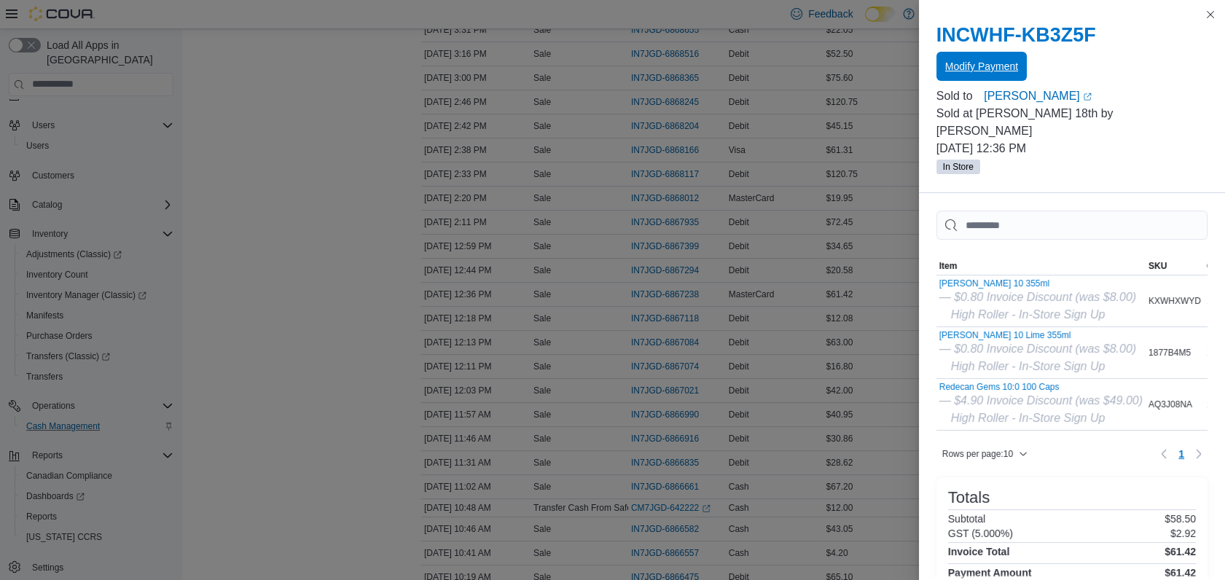
click at [959, 67] on span "Modify Payment" at bounding box center [981, 66] width 73 height 15
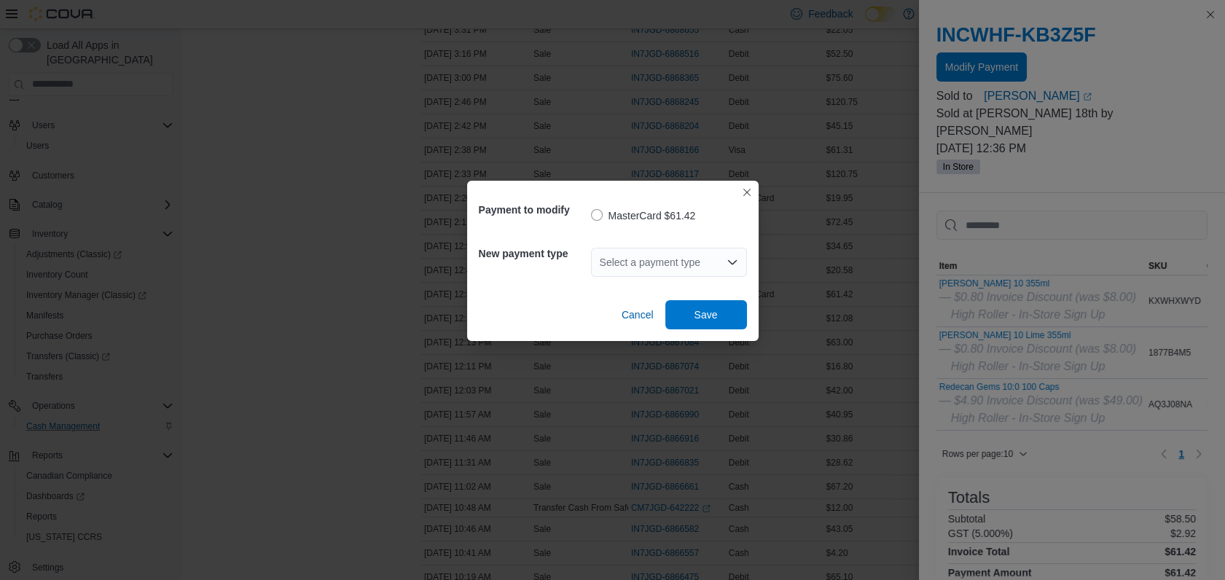
click at [621, 267] on div "Select a payment type" at bounding box center [669, 262] width 156 height 29
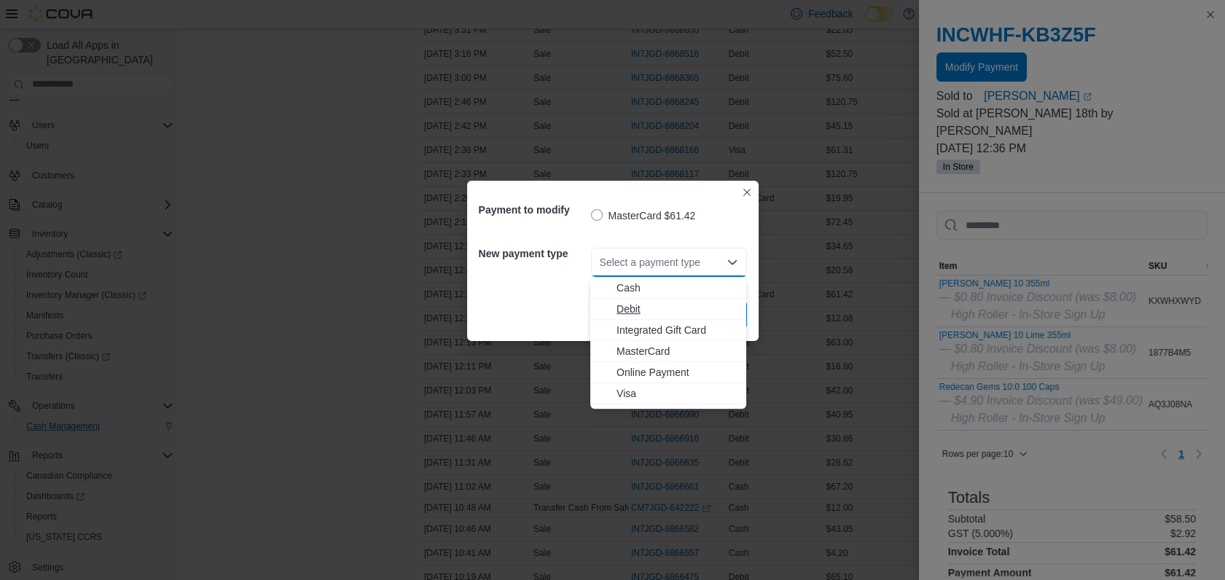
click at [635, 305] on span "Debit" at bounding box center [677, 309] width 121 height 15
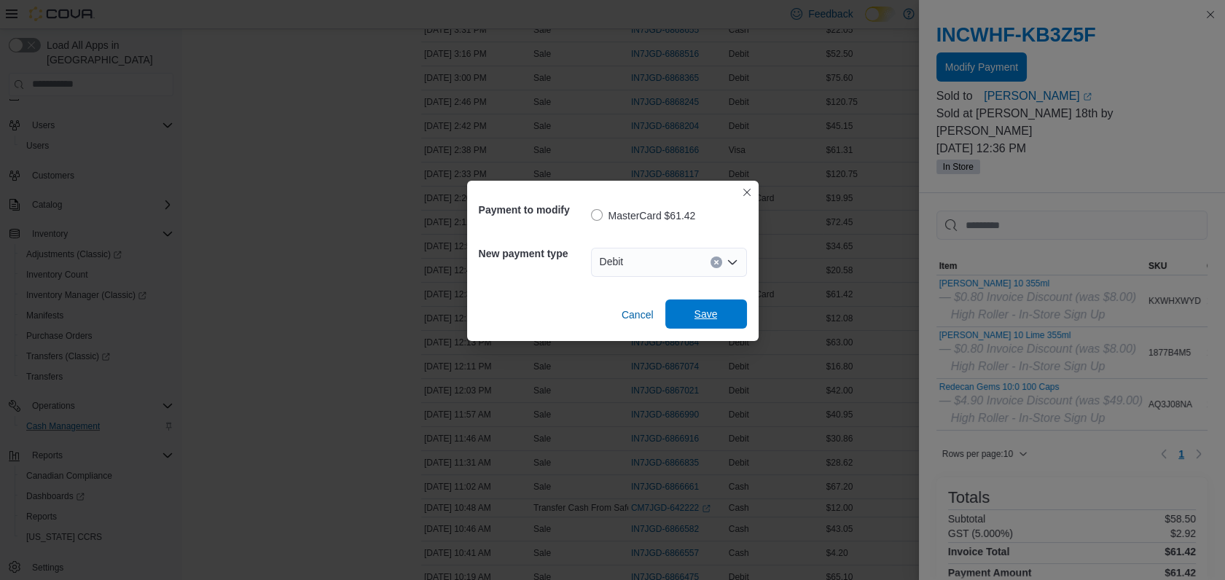
click at [711, 315] on span "Save" at bounding box center [706, 314] width 23 height 15
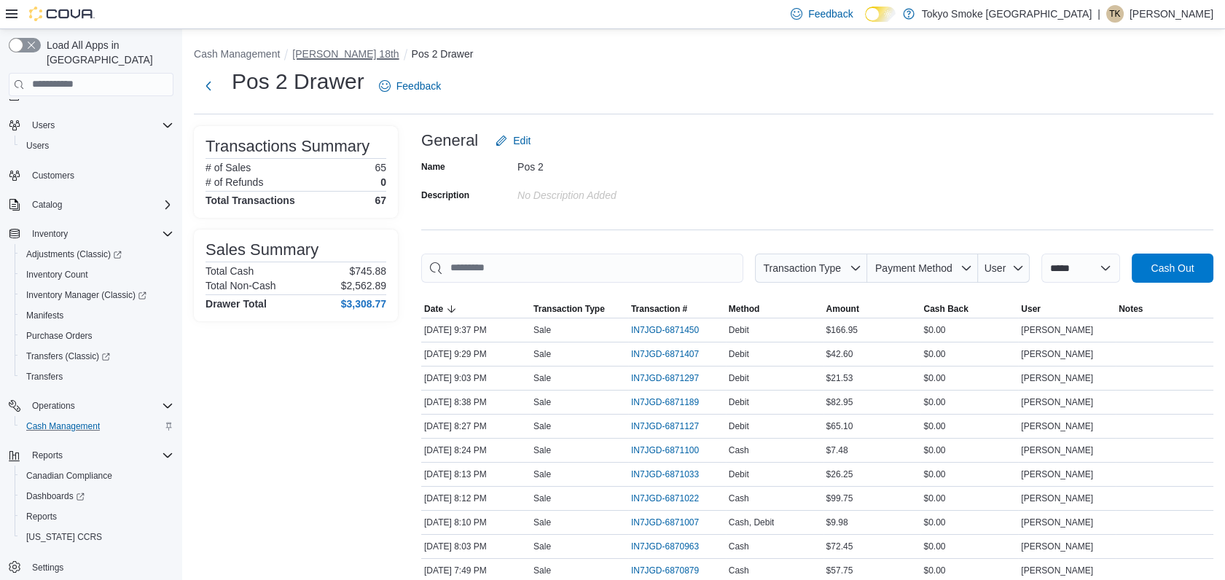
click at [327, 55] on button "[PERSON_NAME] 18th" at bounding box center [345, 54] width 106 height 12
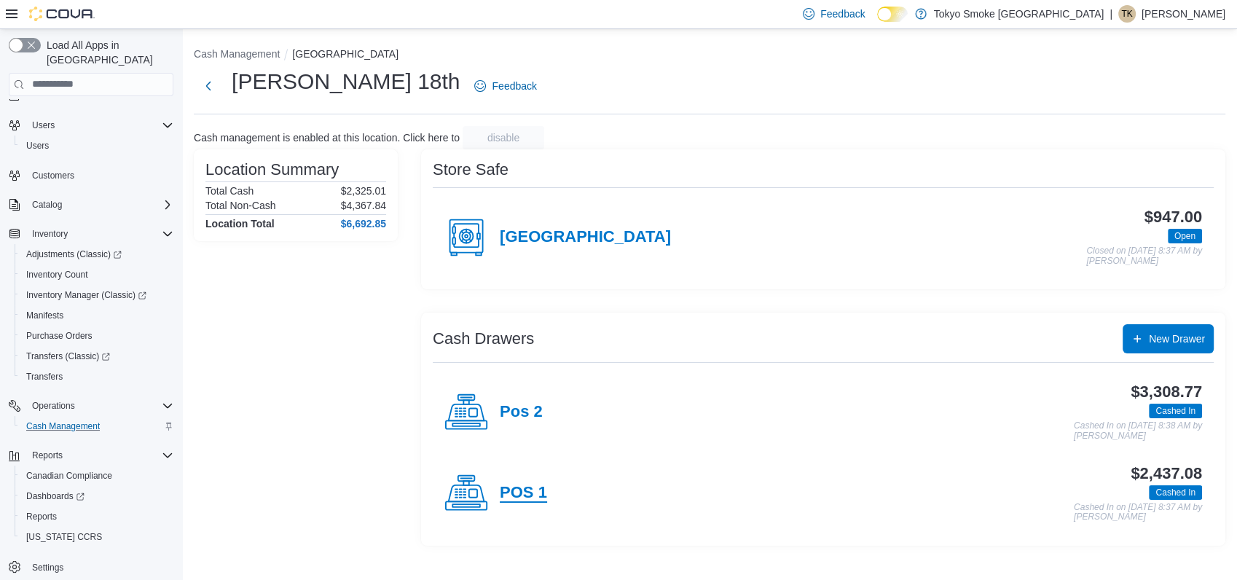
click at [531, 489] on h4 "POS 1" at bounding box center [523, 493] width 47 height 19
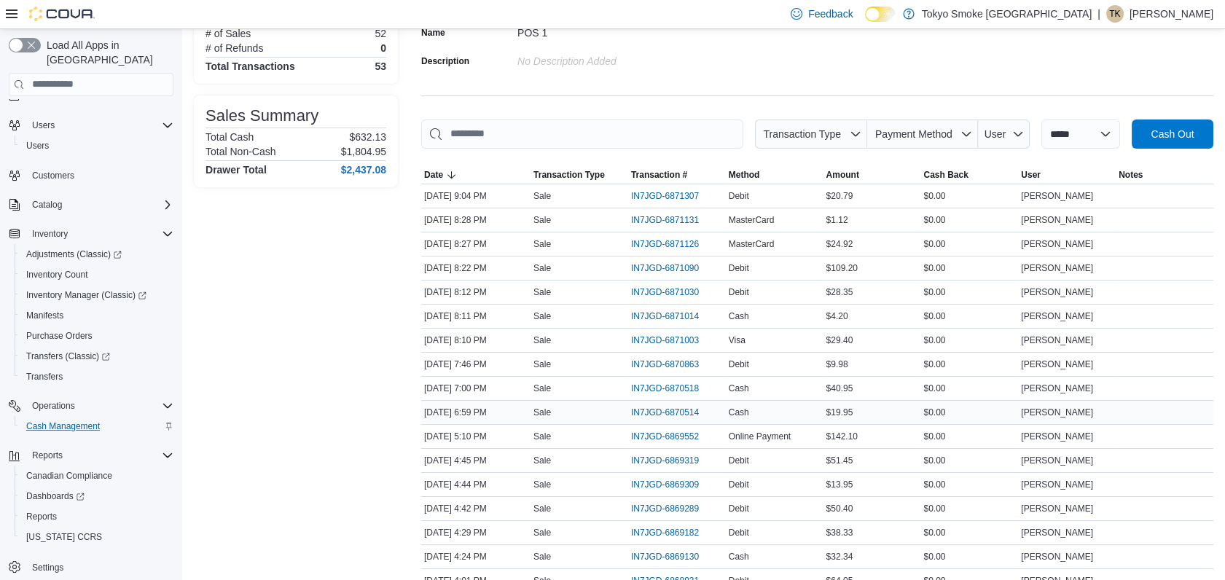
scroll to position [162, 0]
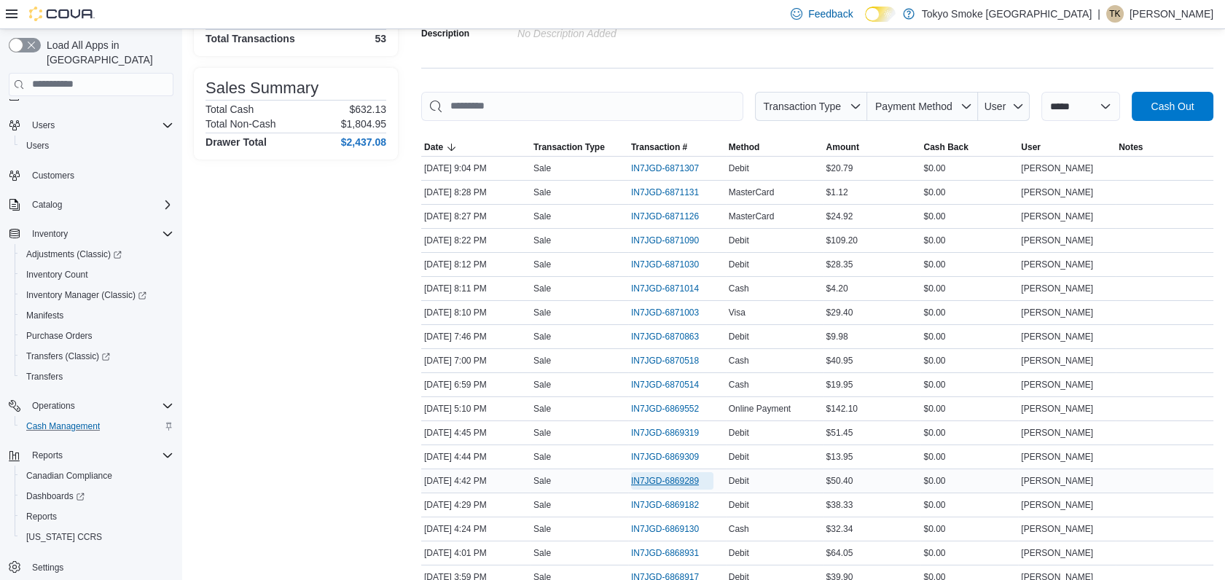
click at [670, 477] on span "IN7JGD-6869289" at bounding box center [665, 481] width 68 height 12
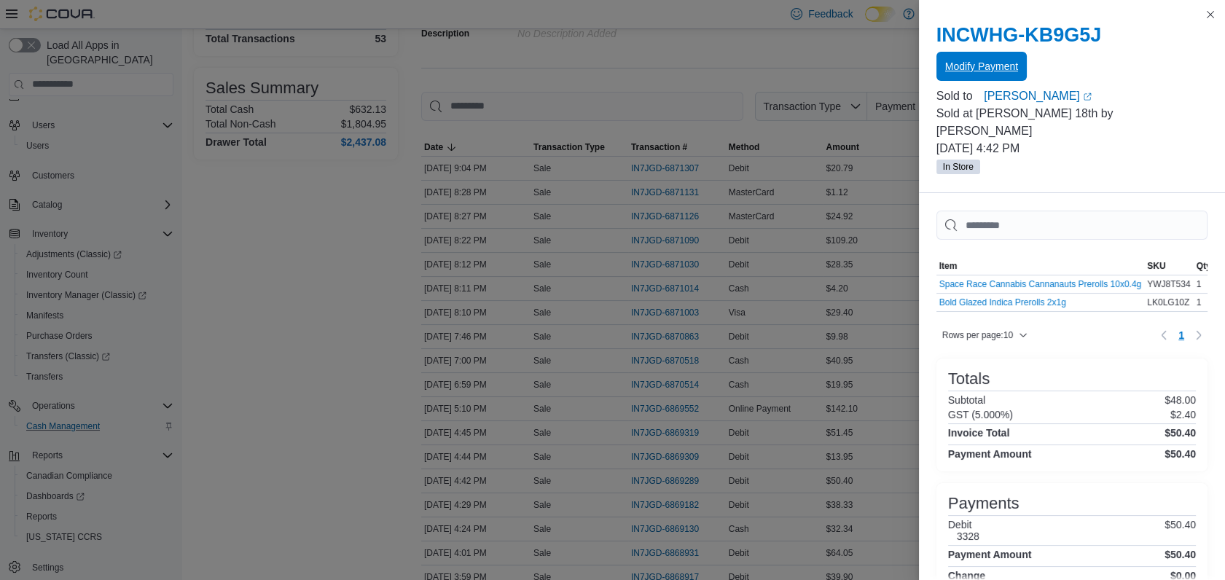
click at [982, 69] on span "Modify Payment" at bounding box center [981, 66] width 73 height 15
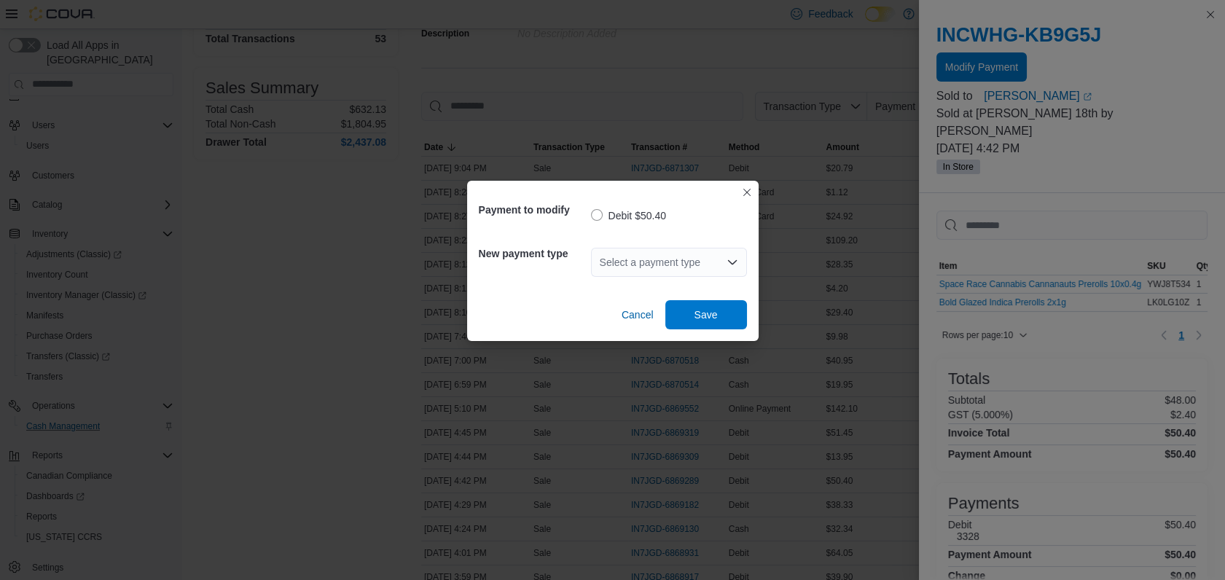
click at [688, 265] on div "Select a payment type" at bounding box center [669, 262] width 156 height 29
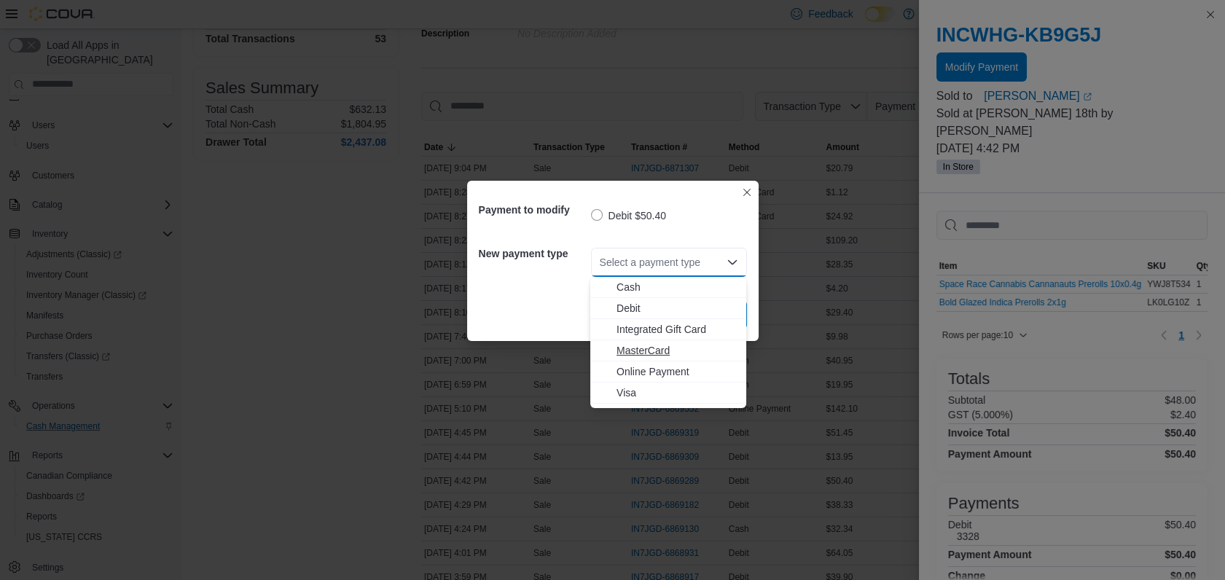
click at [654, 356] on span "MasterCard" at bounding box center [677, 350] width 121 height 15
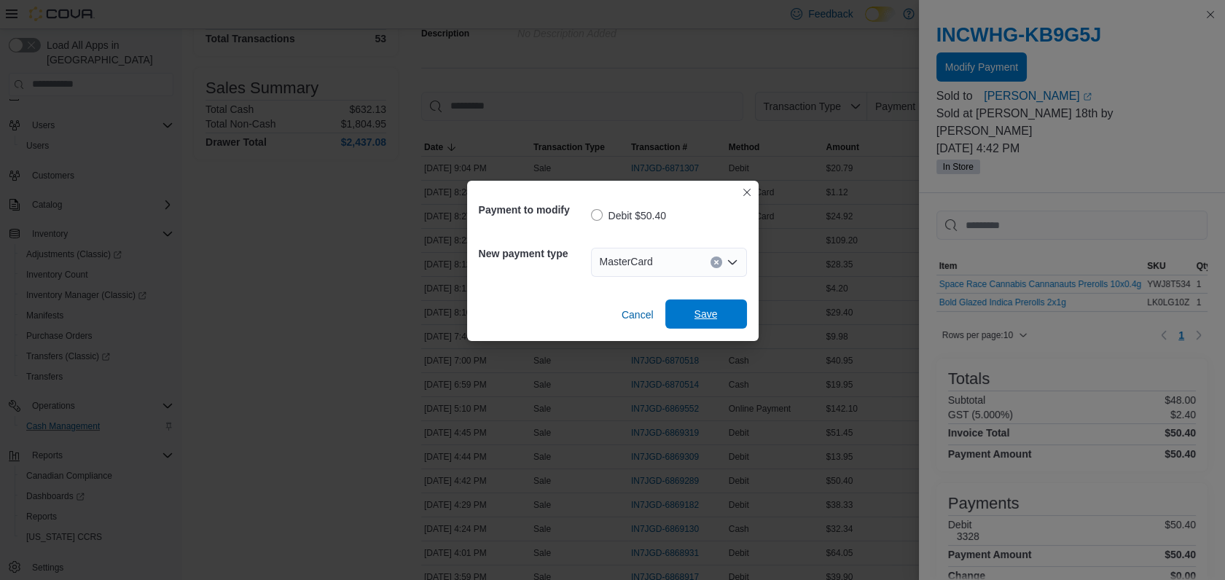
click at [711, 317] on span "Save" at bounding box center [706, 314] width 23 height 15
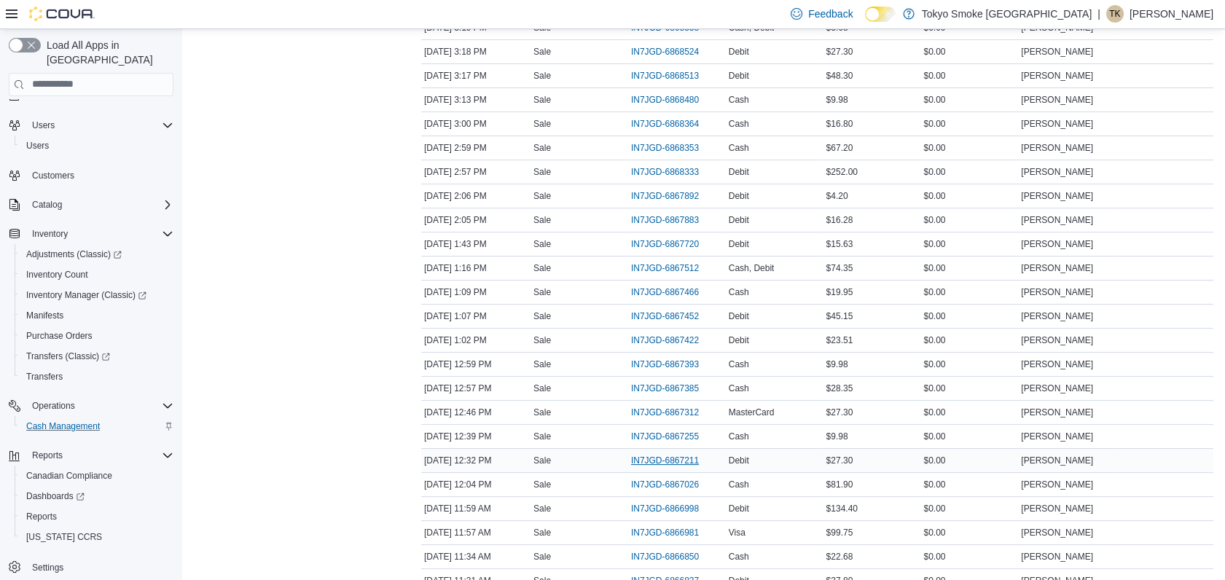
scroll to position [810, 0]
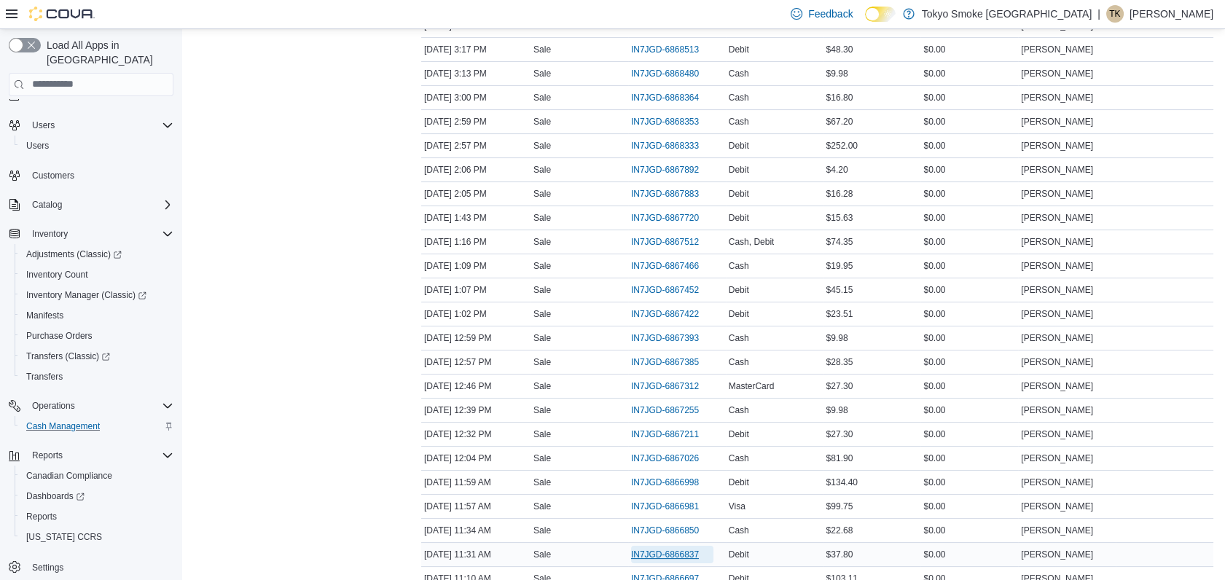
click at [679, 549] on span "IN7JGD-6866837" at bounding box center [665, 555] width 68 height 12
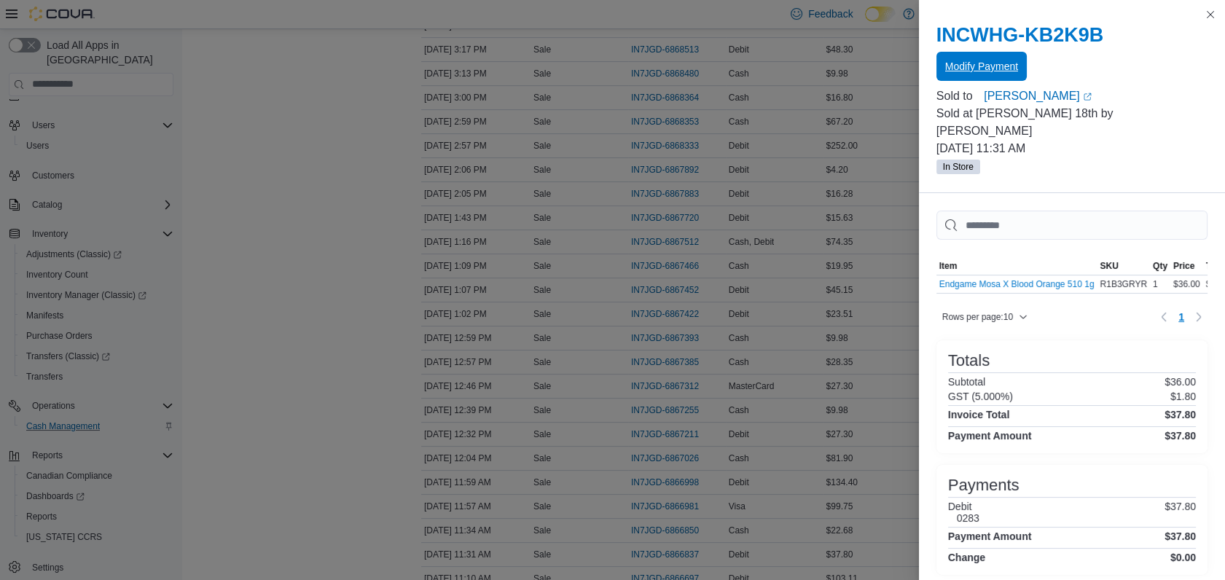
click at [961, 66] on span "Modify Payment" at bounding box center [981, 66] width 73 height 15
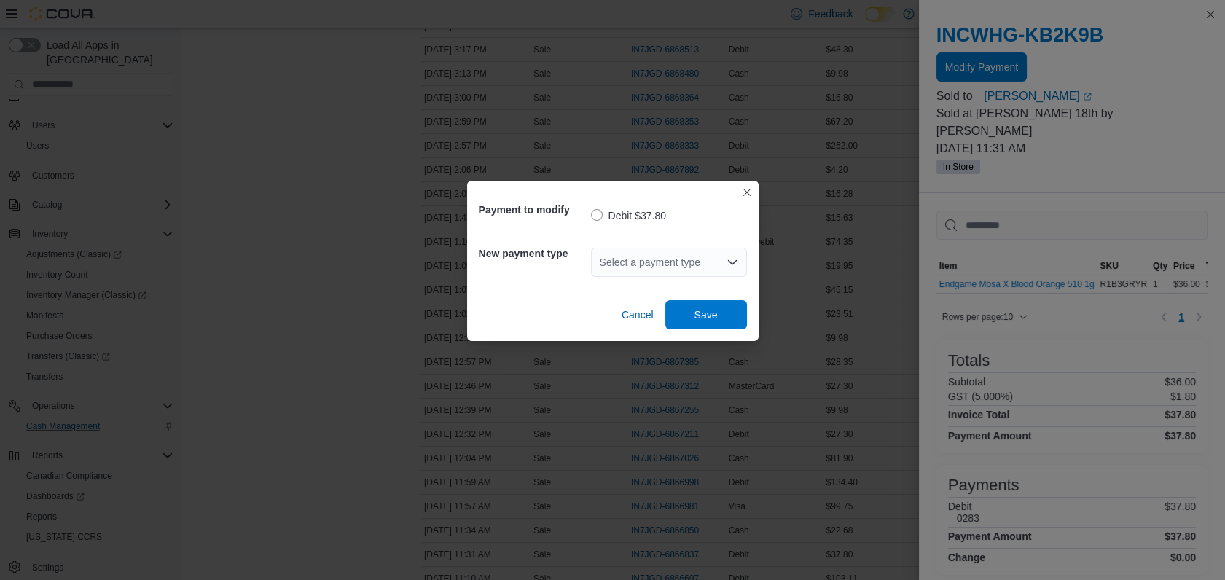
click at [649, 267] on div "Select a payment type" at bounding box center [669, 262] width 156 height 29
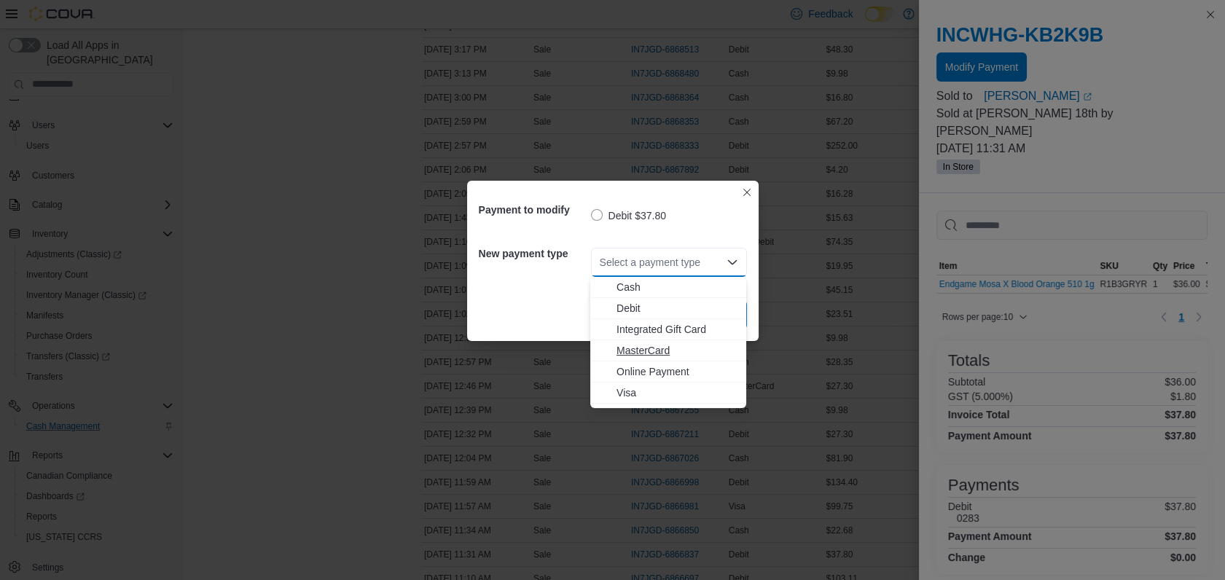
click at [632, 354] on span "MasterCard" at bounding box center [677, 350] width 121 height 15
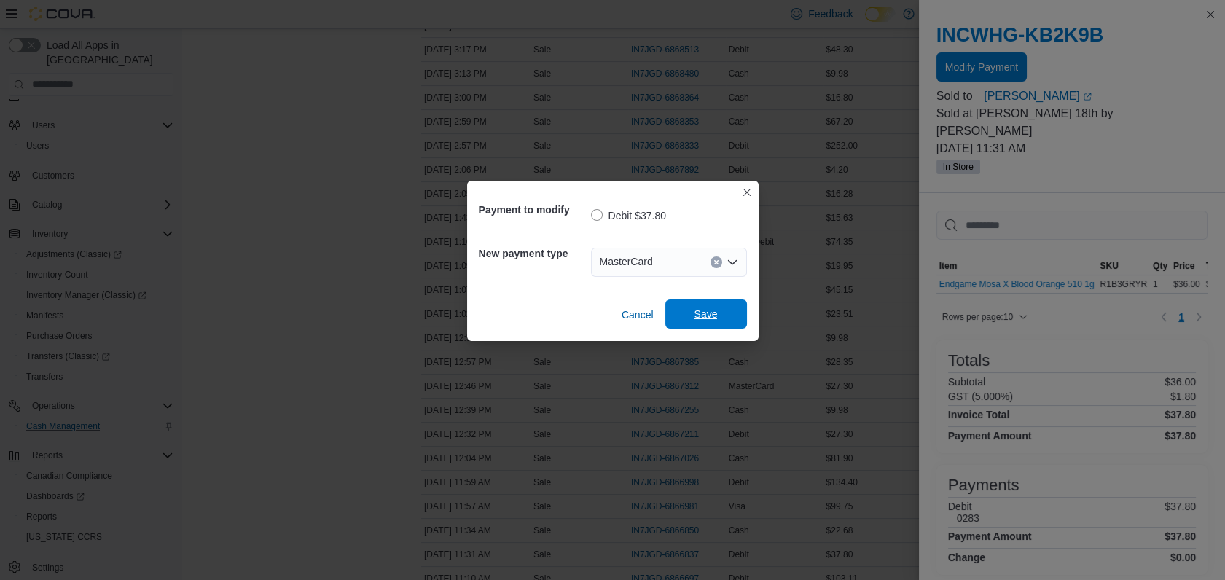
click at [708, 318] on span "Save" at bounding box center [706, 314] width 23 height 15
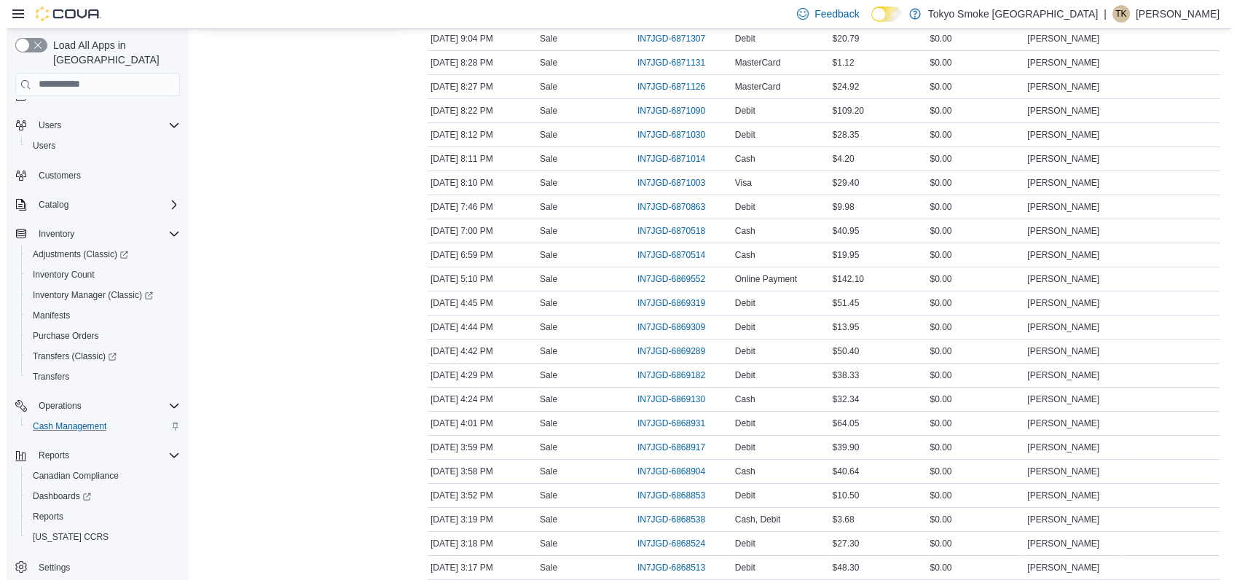
scroll to position [0, 0]
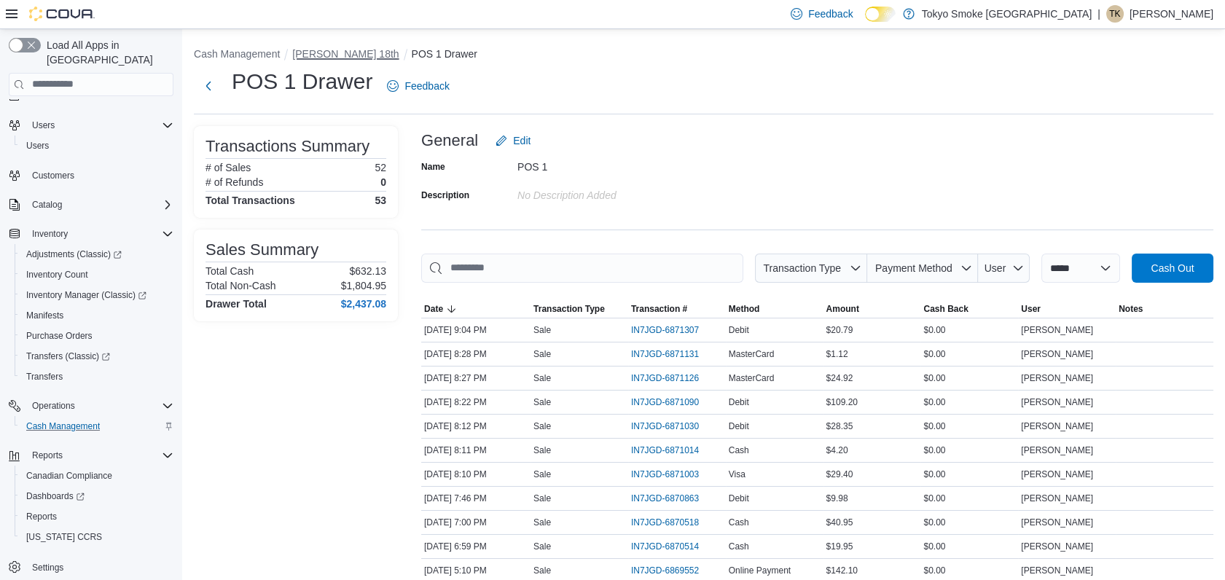
click at [314, 51] on button "[PERSON_NAME] 18th" at bounding box center [345, 54] width 106 height 12
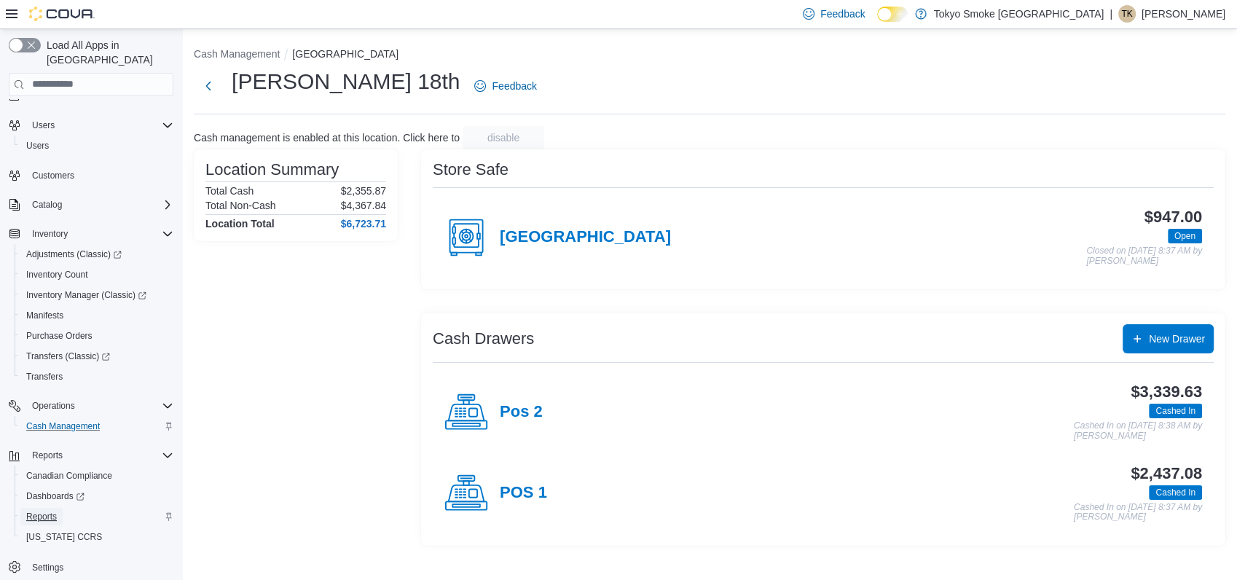
click at [31, 511] on span "Reports" at bounding box center [41, 517] width 31 height 12
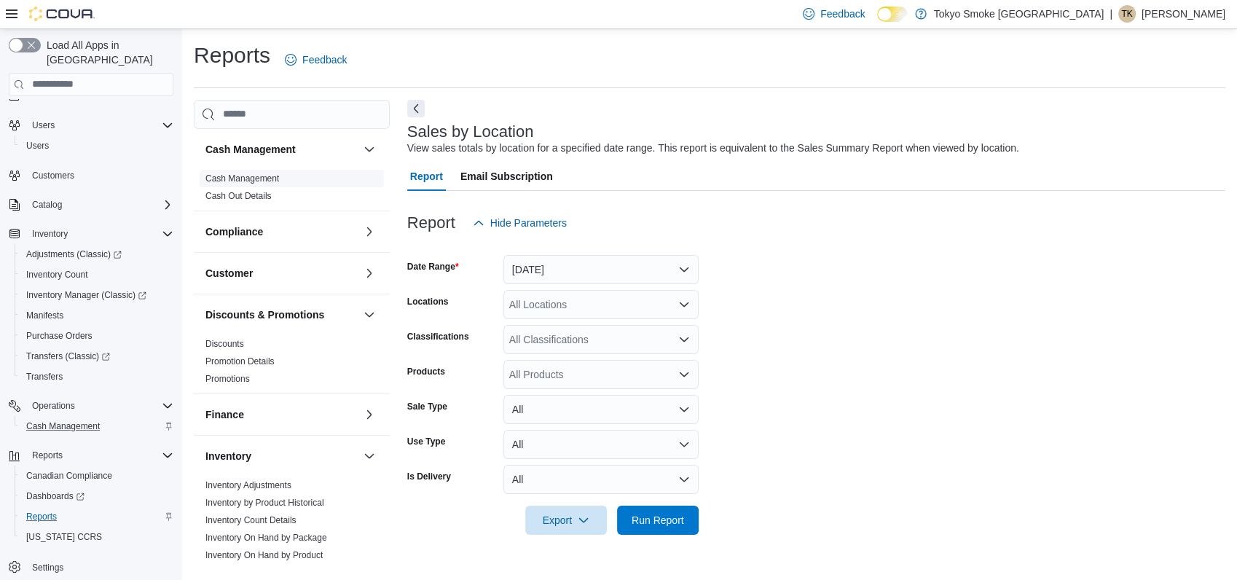
click at [266, 175] on link "Cash Management" at bounding box center [243, 178] width 74 height 10
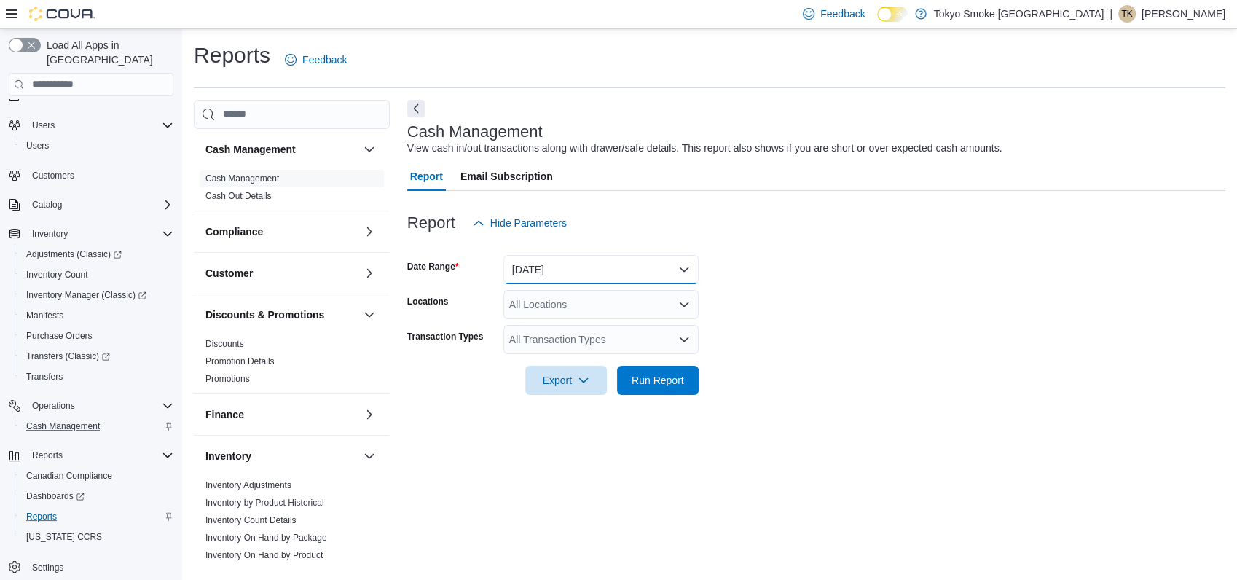
click at [542, 269] on button "[DATE]" at bounding box center [601, 269] width 195 height 29
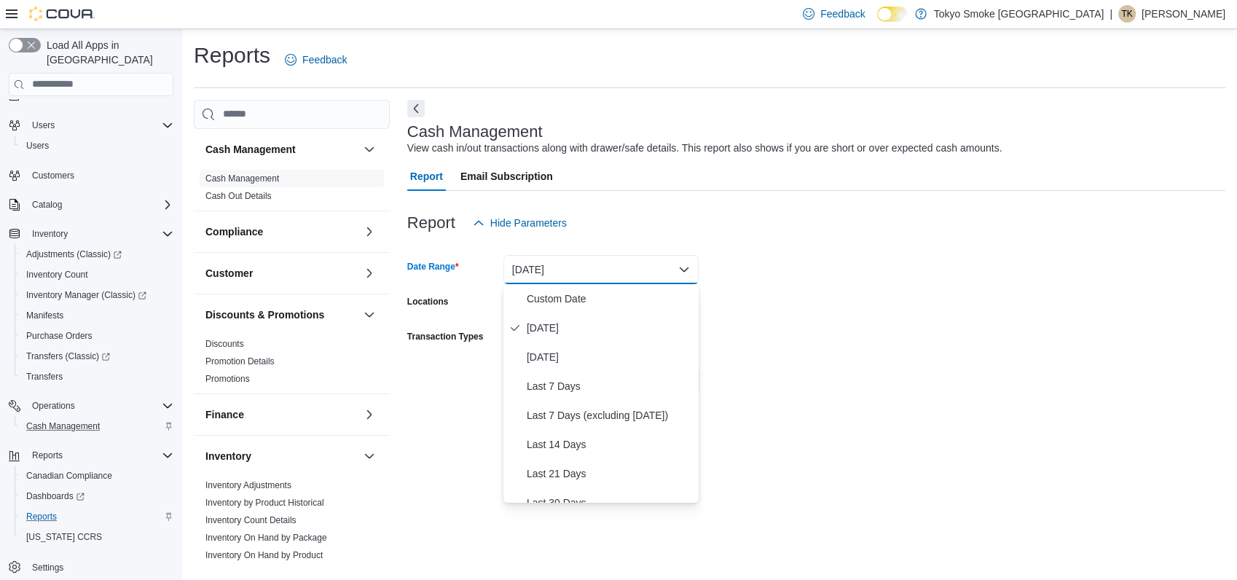
click at [828, 226] on div "Report Hide Parameters" at bounding box center [816, 222] width 818 height 29
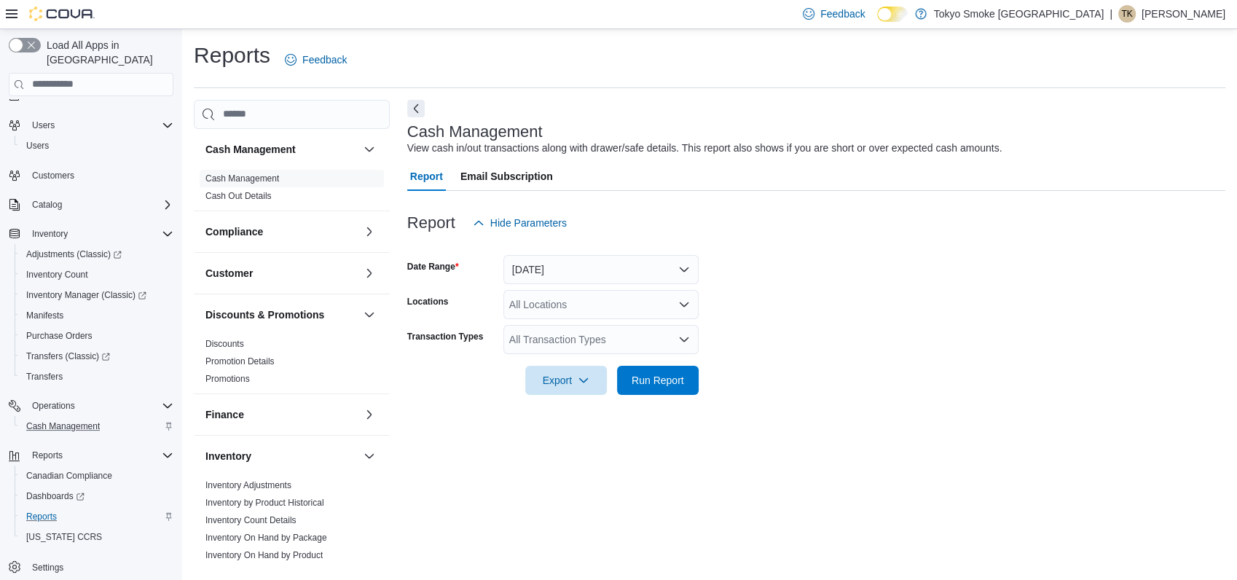
click at [576, 304] on div "All Locations" at bounding box center [601, 304] width 195 height 29
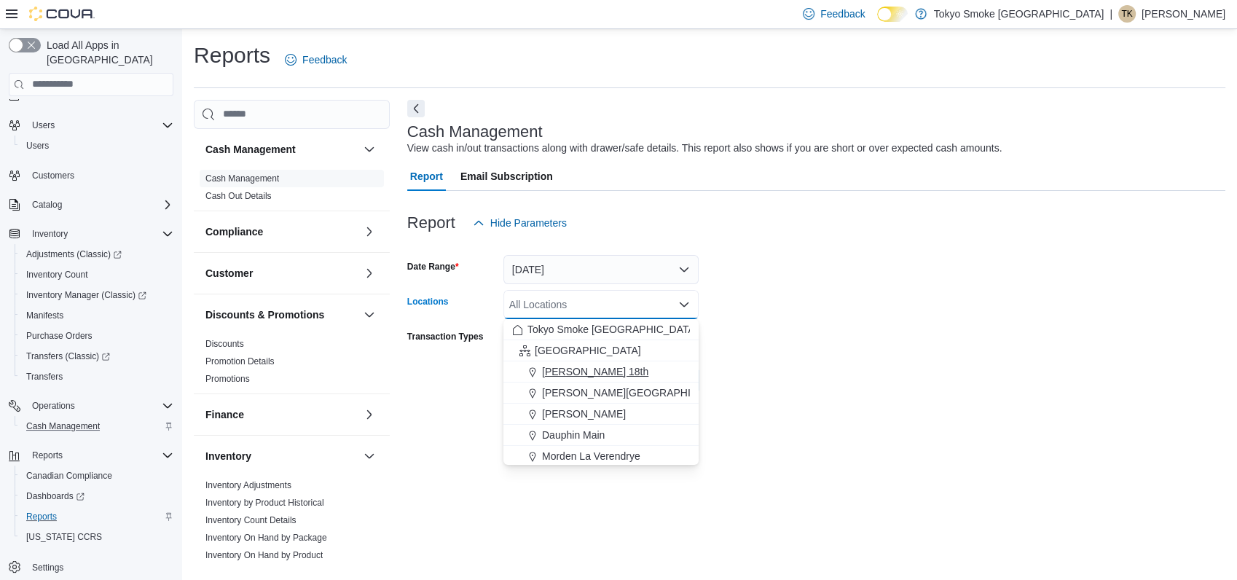
click at [568, 367] on span "[PERSON_NAME] 18th" at bounding box center [595, 371] width 106 height 15
click at [764, 340] on form "Date Range [DATE] Locations [PERSON_NAME] 18th Combo box. Selected. [PERSON_NAM…" at bounding box center [816, 316] width 818 height 157
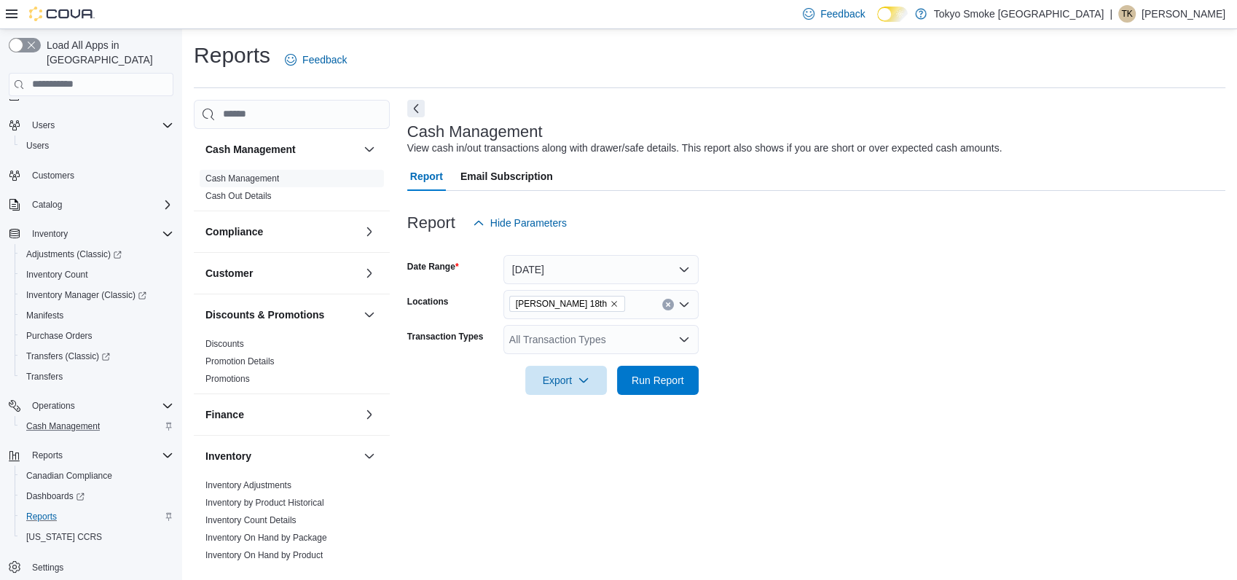
click at [660, 344] on div "All Transaction Types" at bounding box center [601, 339] width 195 height 29
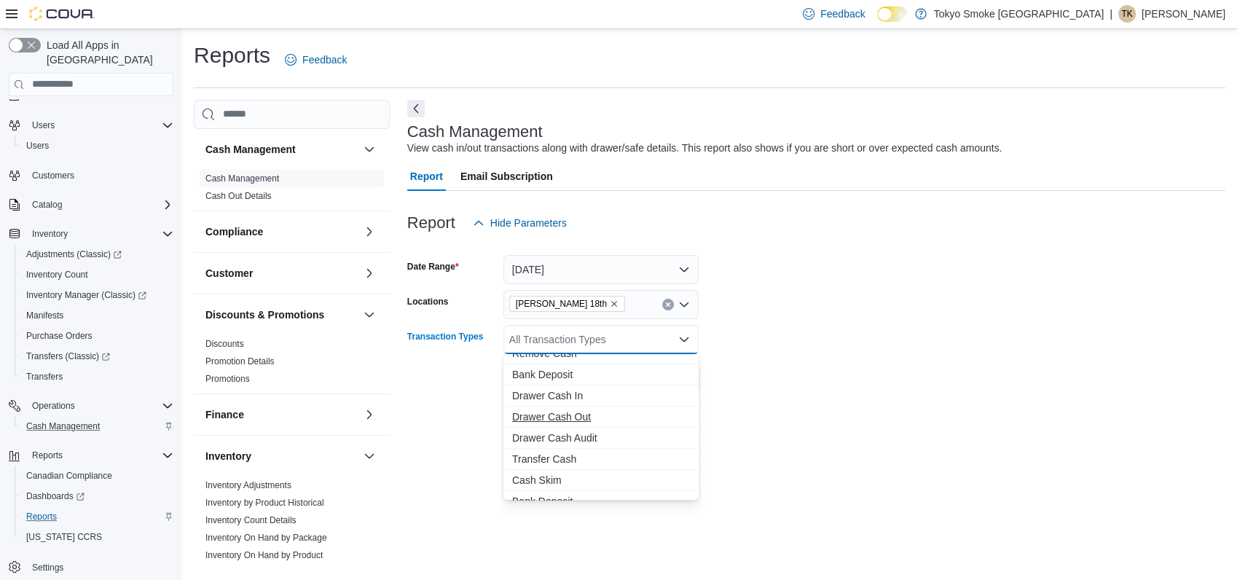
scroll to position [108, 0]
click at [561, 446] on span "Transfer Cash" at bounding box center [601, 446] width 178 height 15
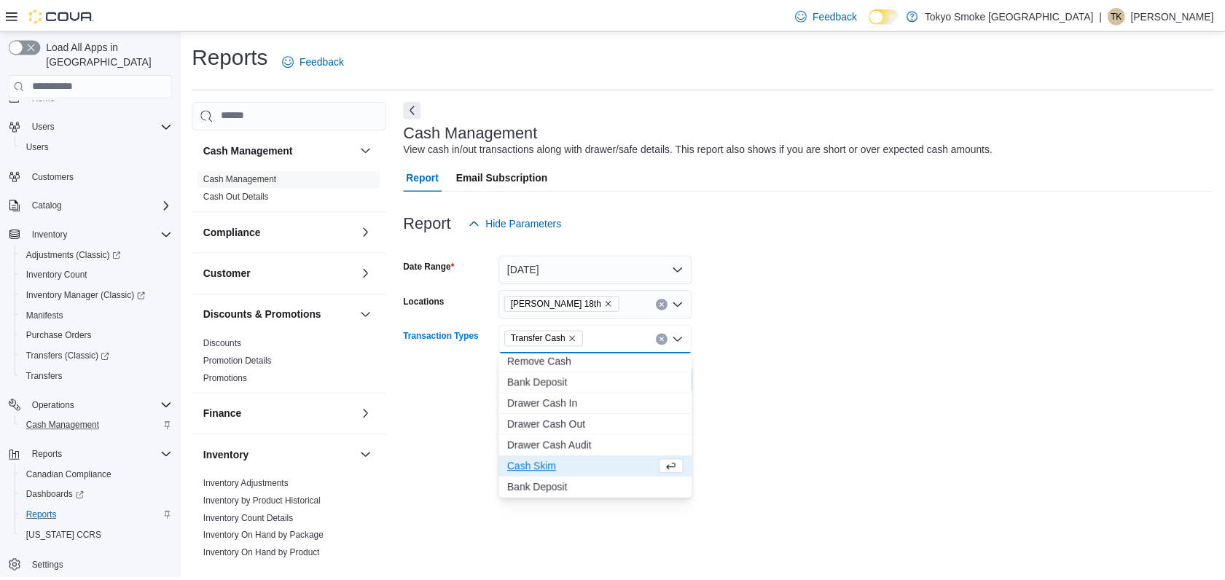
scroll to position [87, 0]
click at [767, 412] on div at bounding box center [816, 403] width 818 height 17
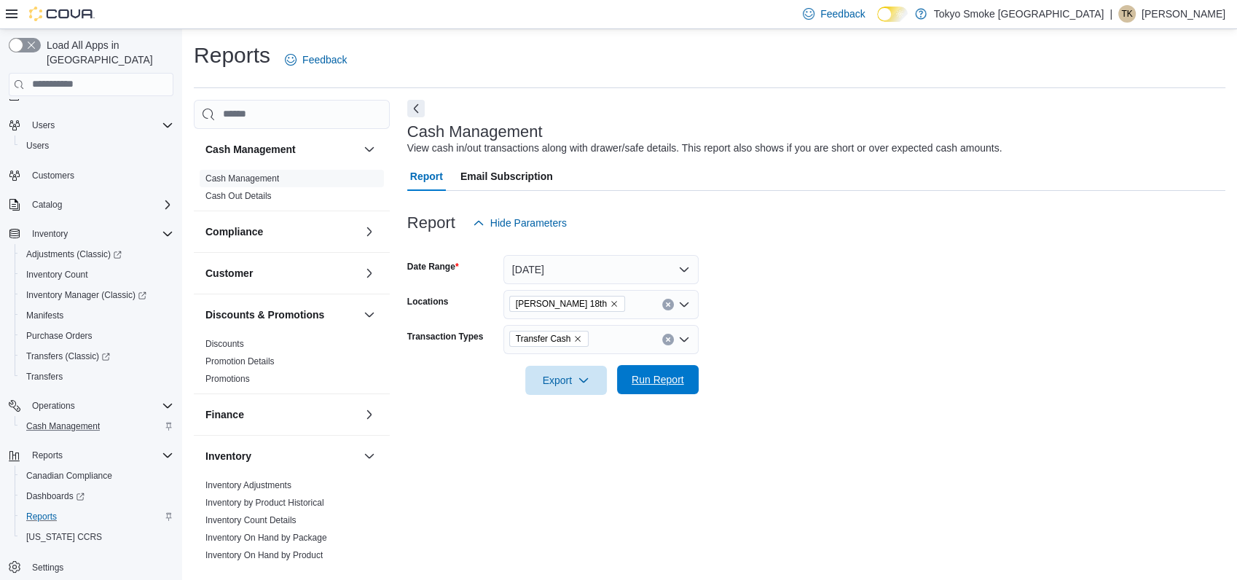
click at [654, 385] on span "Run Report" at bounding box center [658, 379] width 52 height 15
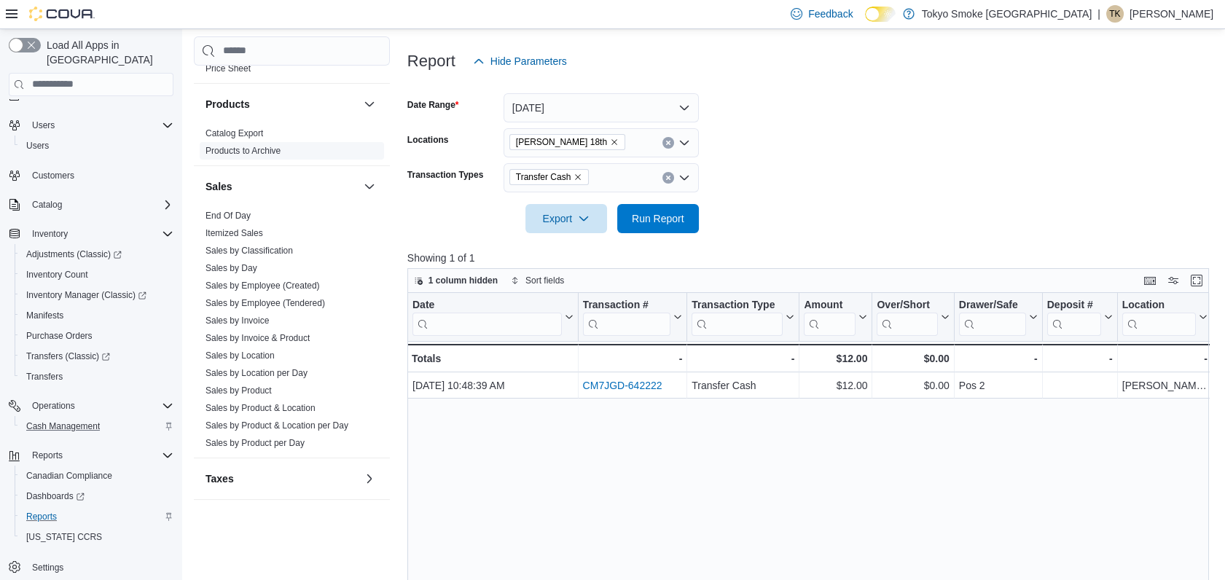
scroll to position [706, 0]
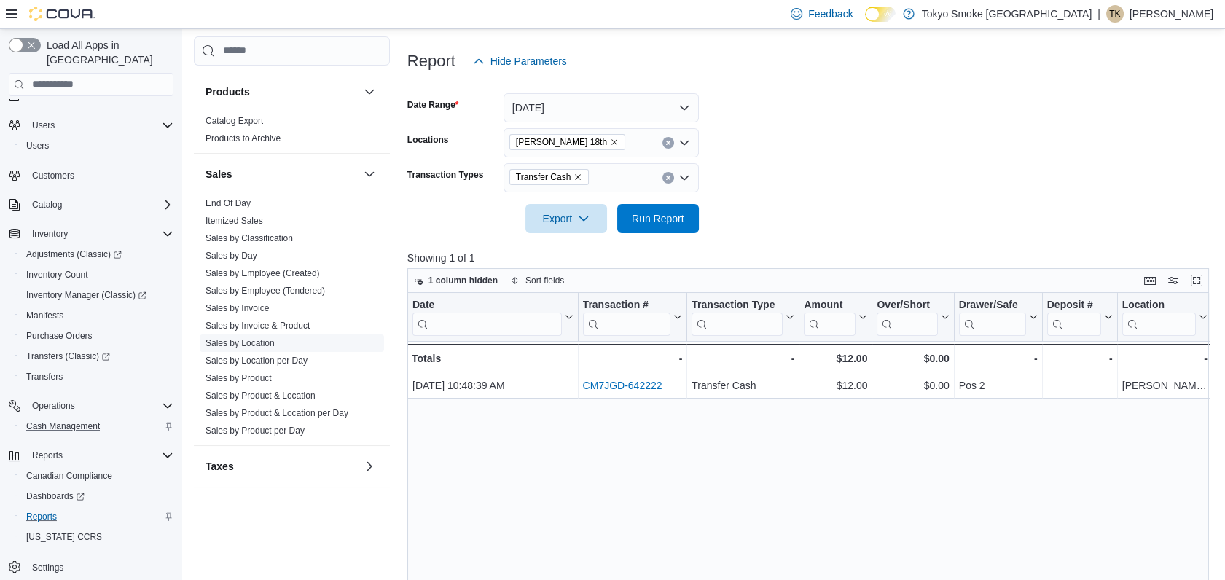
click at [248, 340] on link "Sales by Location" at bounding box center [240, 343] width 69 height 10
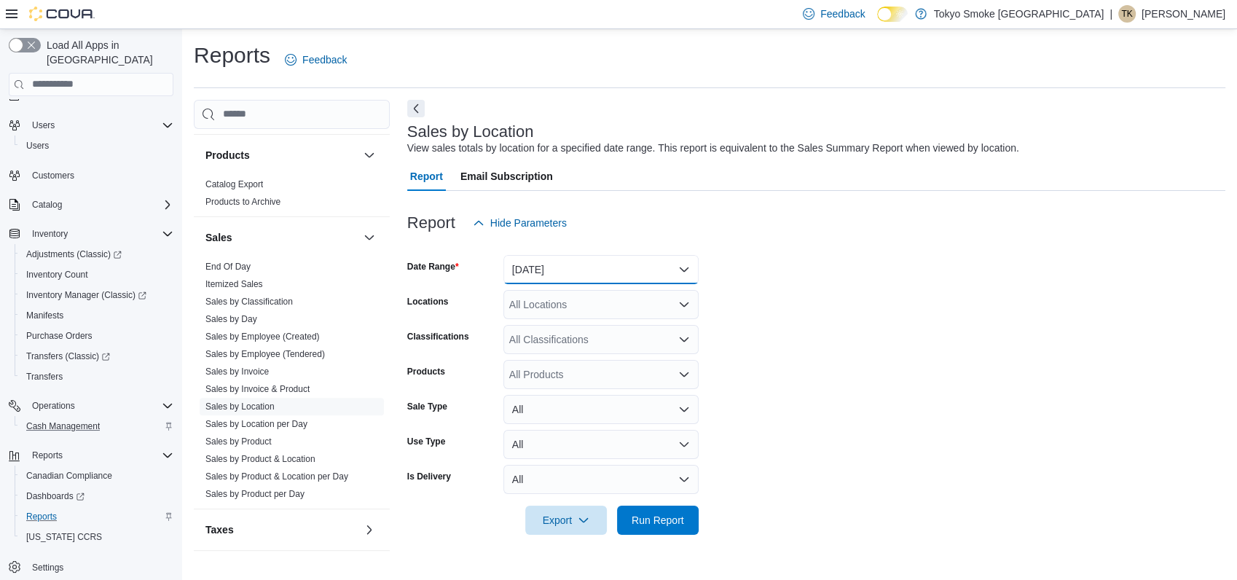
click at [531, 269] on button "[DATE]" at bounding box center [601, 269] width 195 height 29
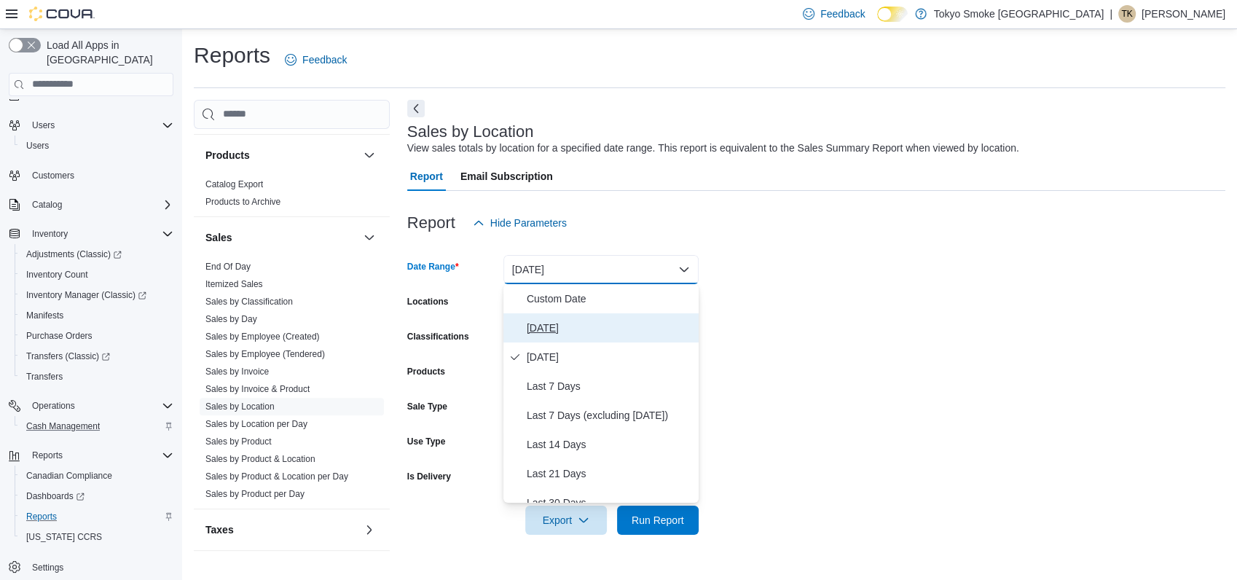
click at [549, 323] on span "[DATE]" at bounding box center [610, 327] width 166 height 17
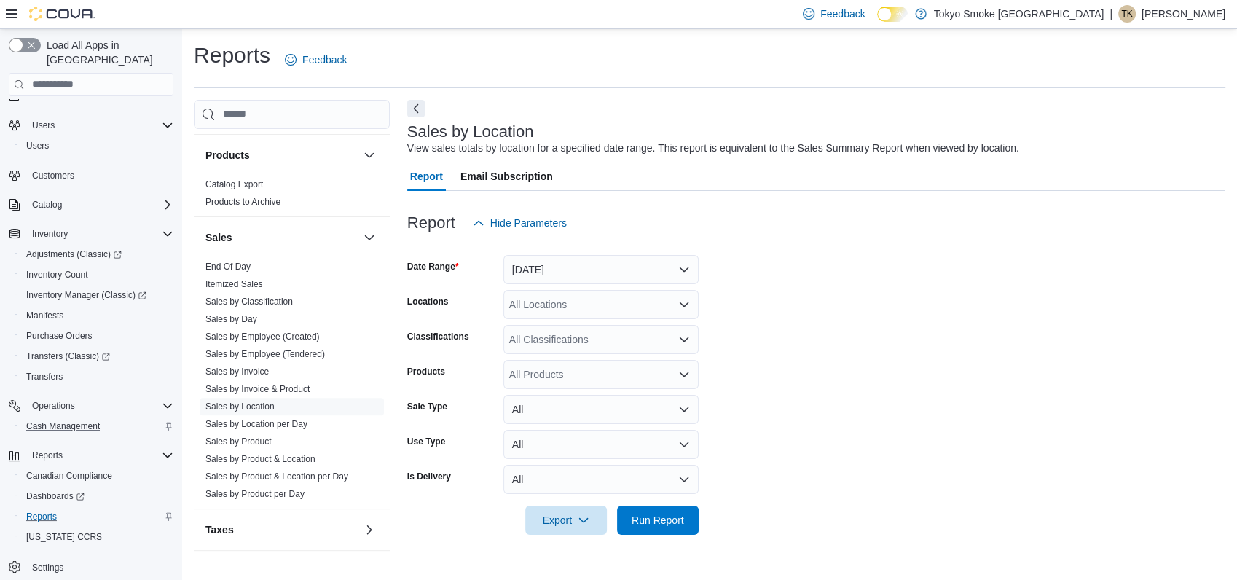
click at [563, 302] on div "All Locations" at bounding box center [601, 304] width 195 height 29
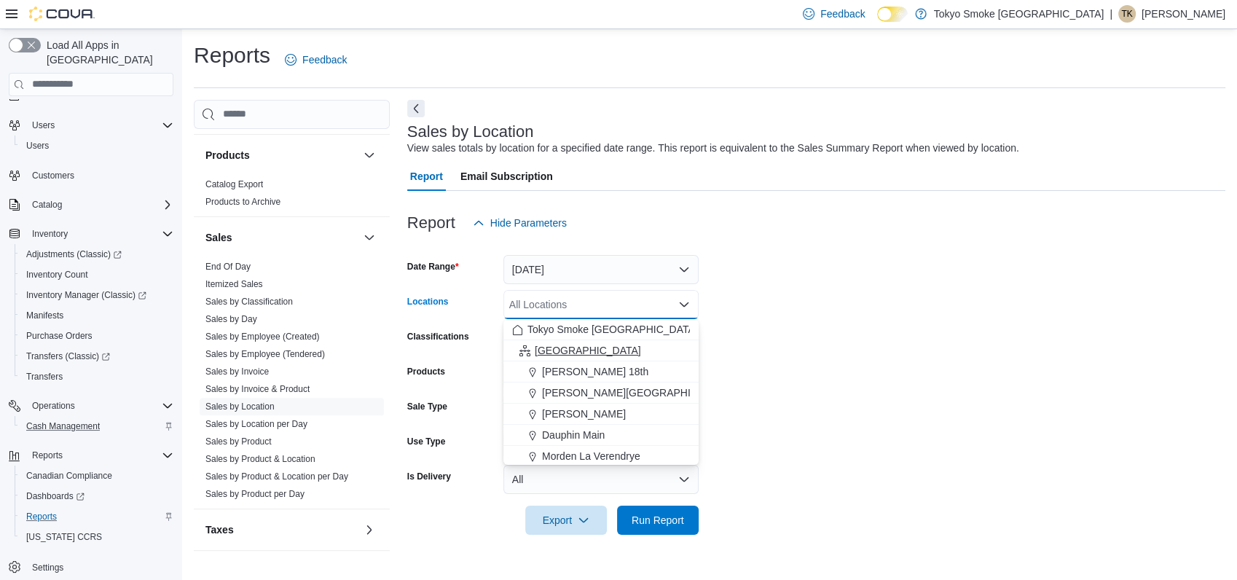
click at [559, 347] on span "[GEOGRAPHIC_DATA]" at bounding box center [588, 350] width 106 height 15
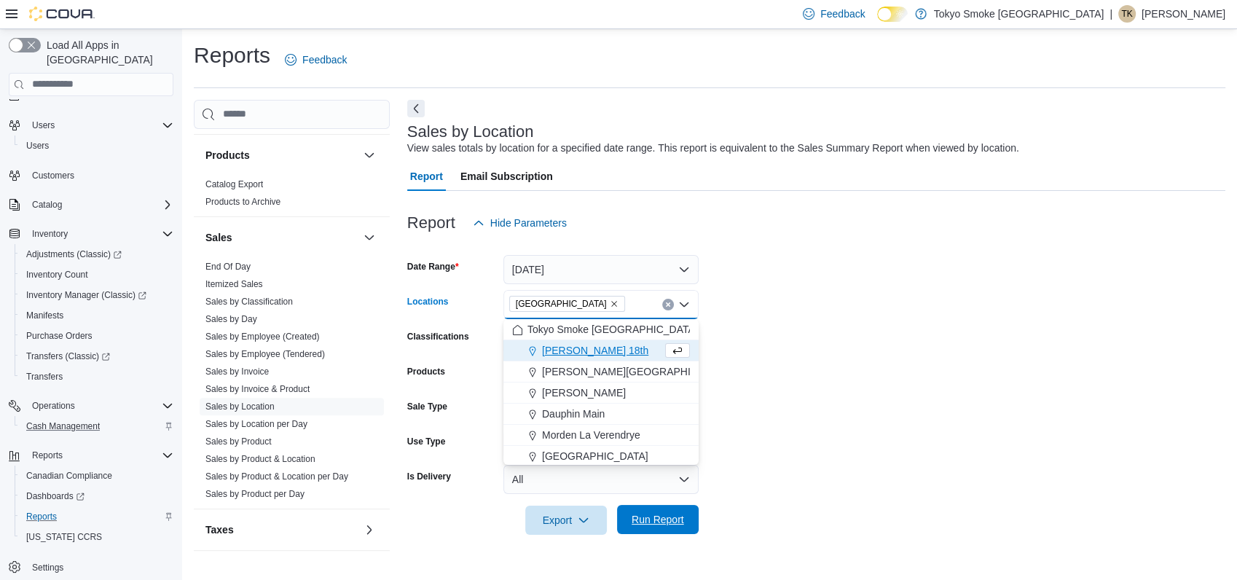
click at [683, 509] on span "Run Report" at bounding box center [658, 519] width 64 height 29
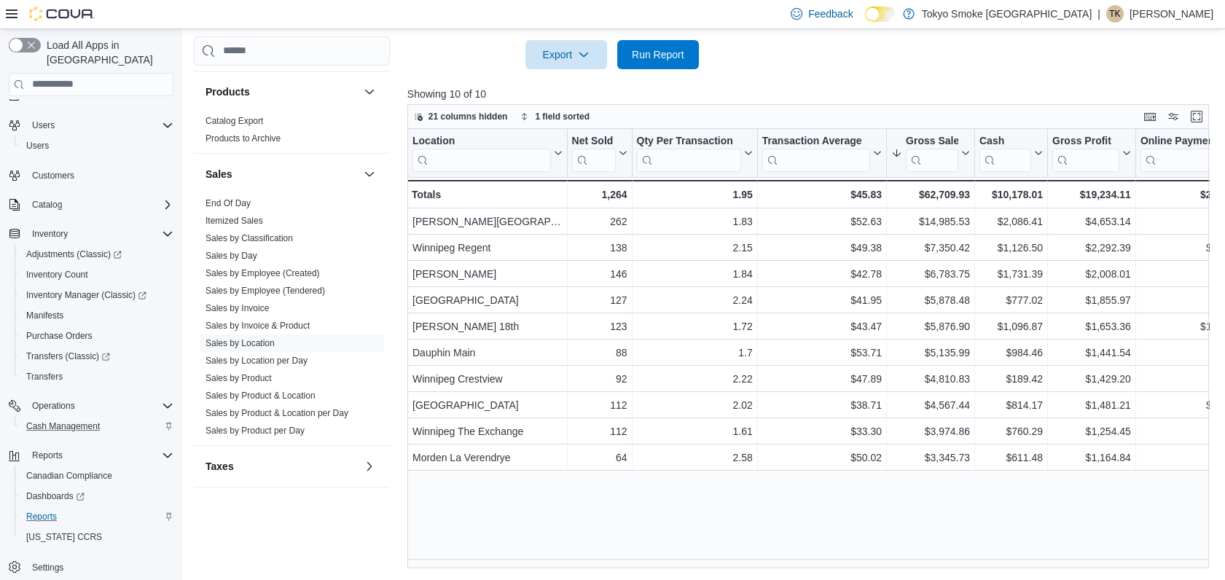
scroll to position [466, 0]
click at [63, 421] on span "Cash Management" at bounding box center [63, 427] width 74 height 12
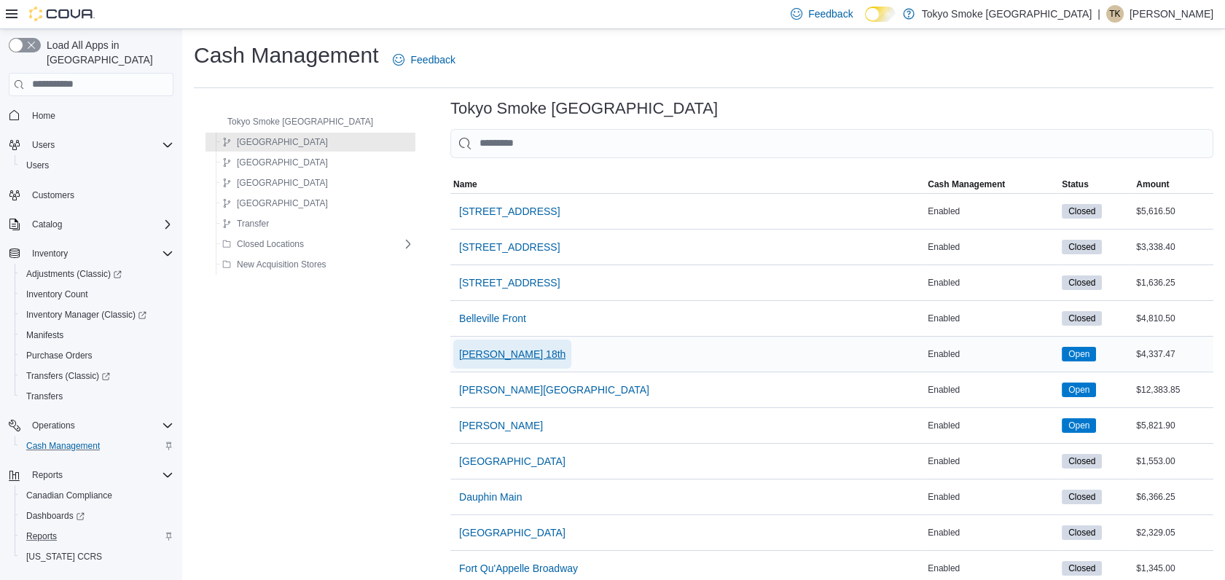
click at [461, 350] on span "[PERSON_NAME] 18th" at bounding box center [512, 354] width 106 height 15
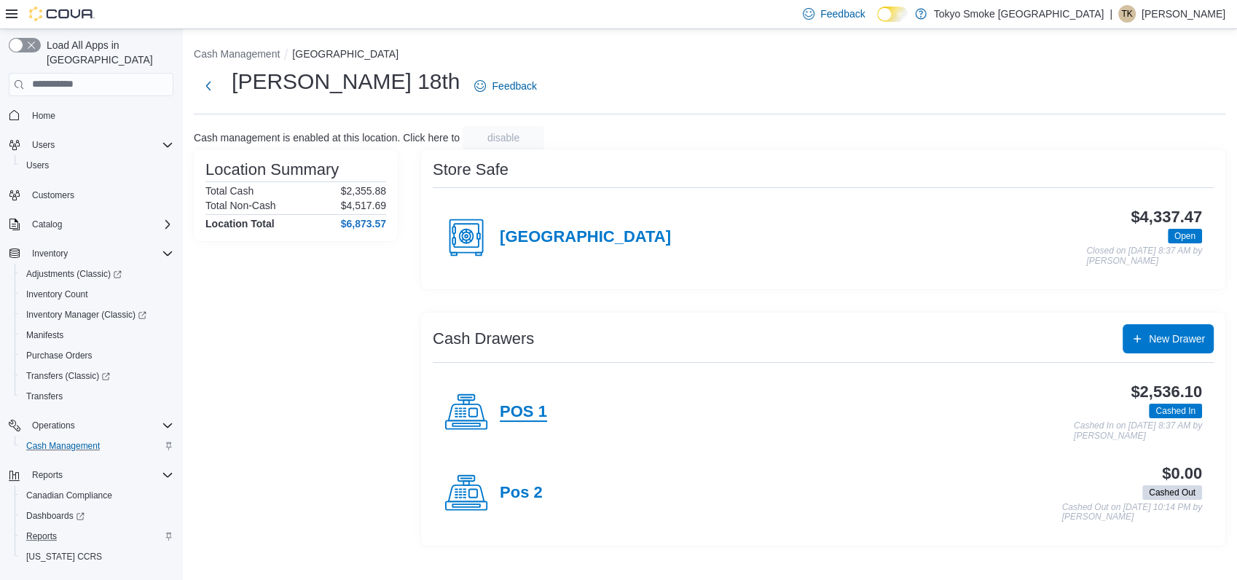
click at [517, 419] on h4 "POS 1" at bounding box center [523, 412] width 47 height 19
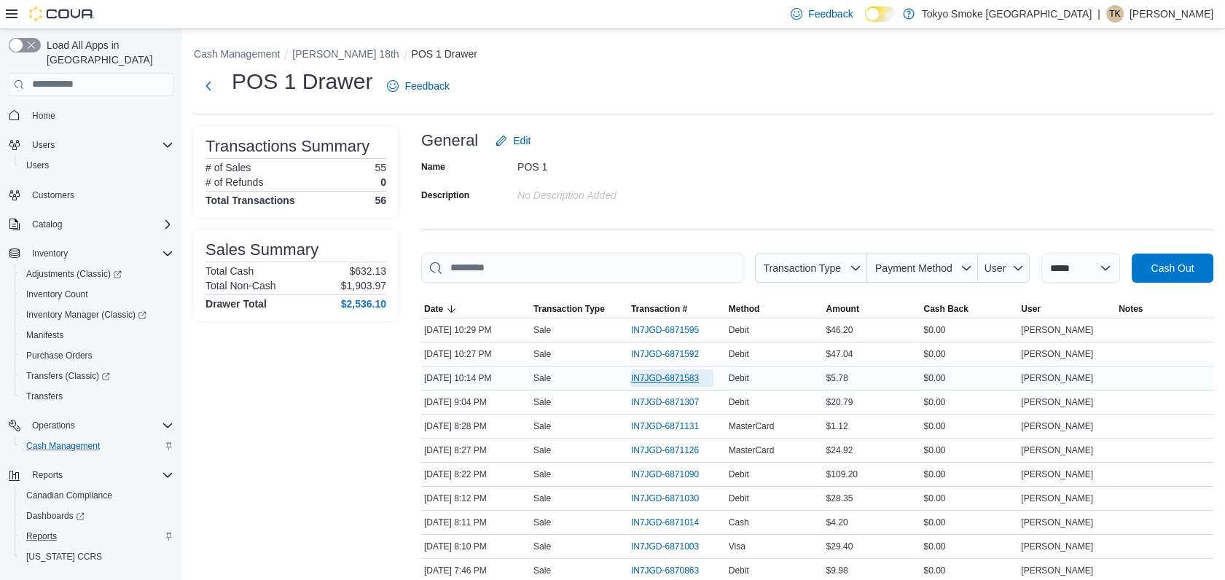
click at [692, 379] on span "IN7JGD-6871583" at bounding box center [665, 378] width 68 height 12
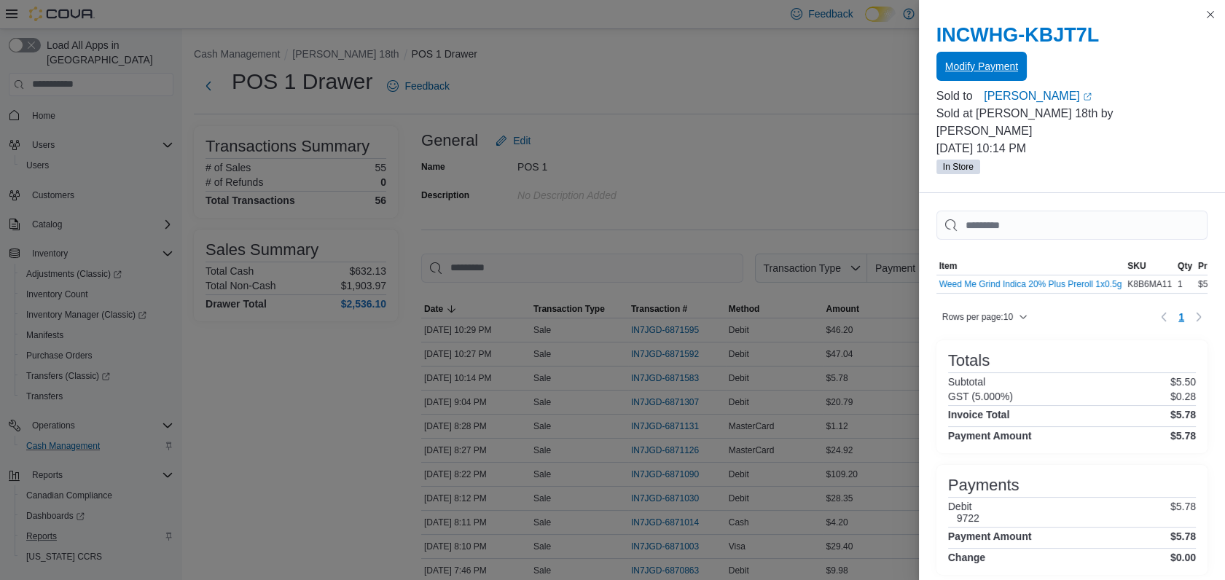
click at [988, 60] on span "Modify Payment" at bounding box center [981, 66] width 73 height 15
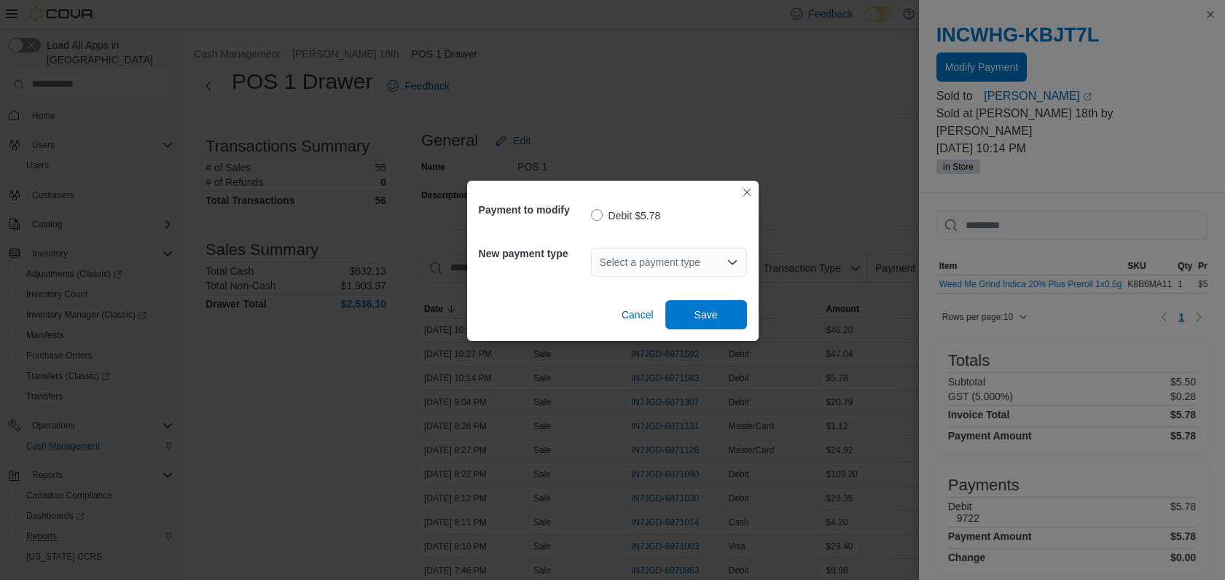
click at [717, 257] on div "Select a payment type" at bounding box center [669, 262] width 156 height 29
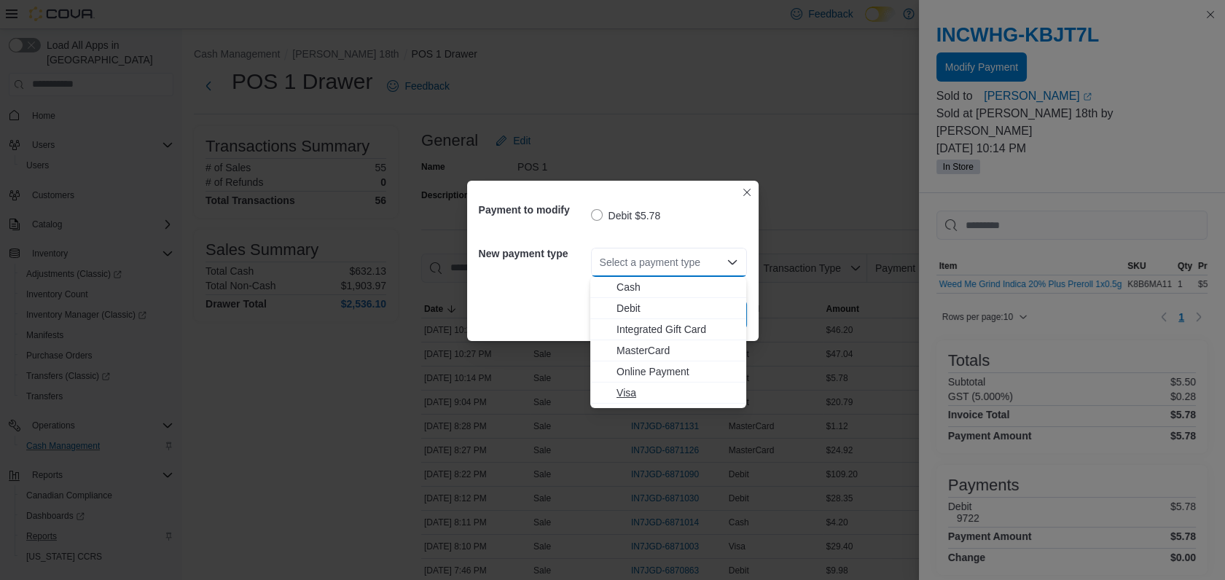
click at [626, 396] on span "Visa" at bounding box center [677, 393] width 121 height 15
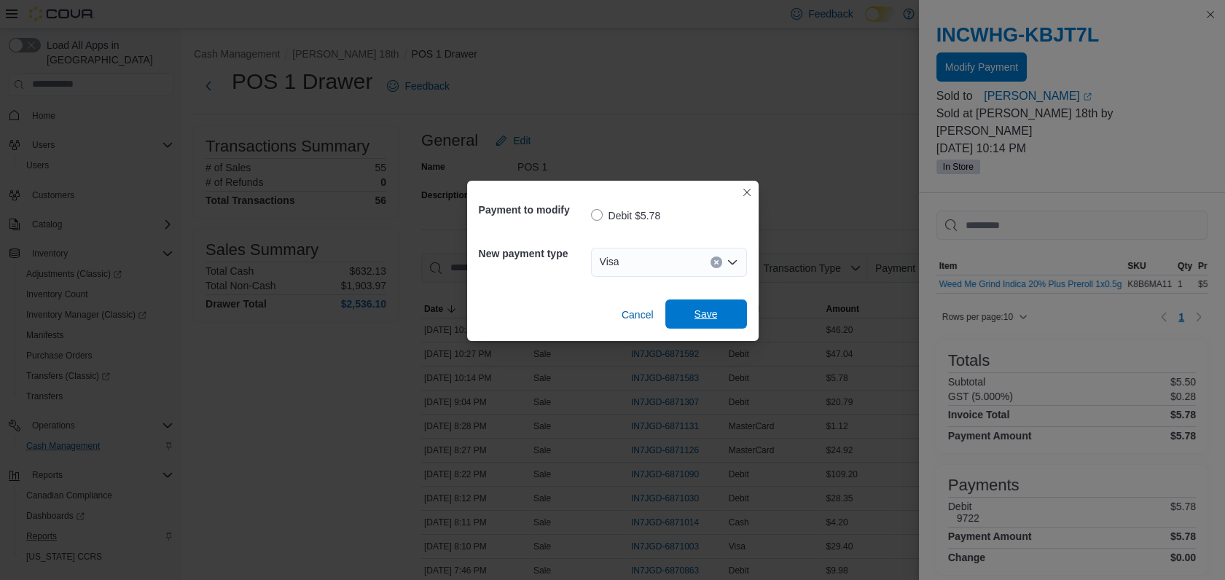
click at [696, 319] on span "Save" at bounding box center [706, 314] width 23 height 15
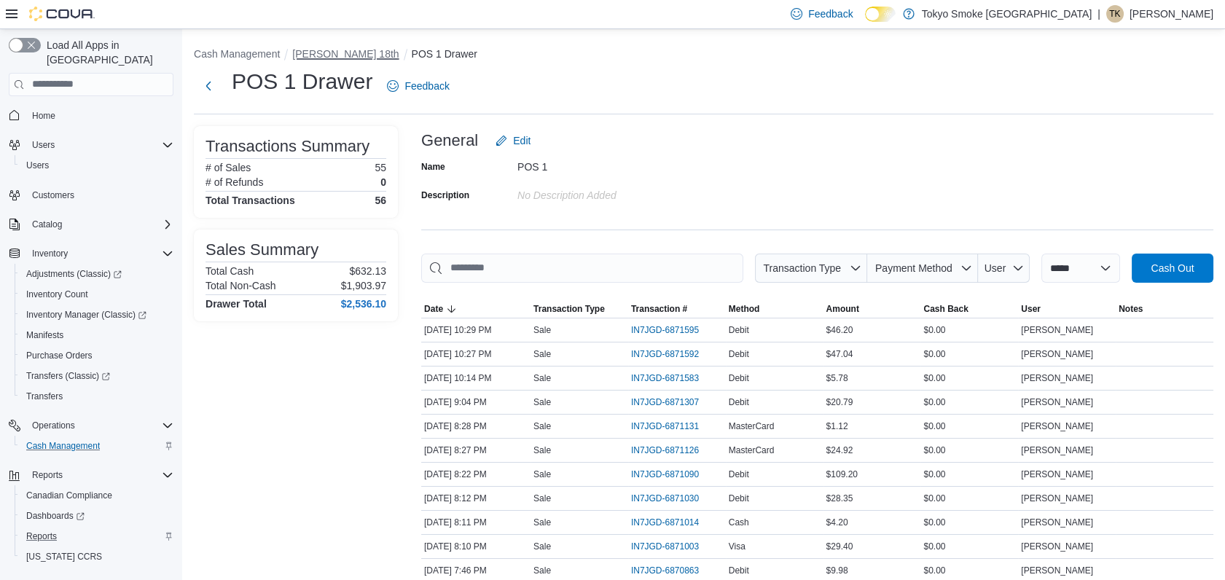
click at [320, 48] on button "[PERSON_NAME] 18th" at bounding box center [345, 54] width 106 height 12
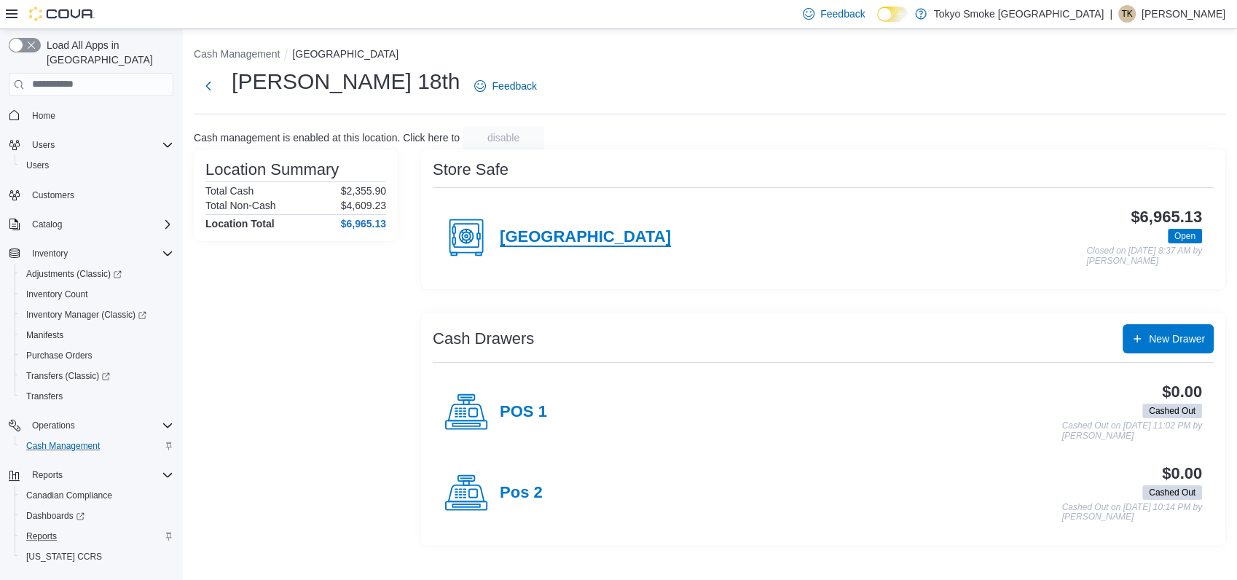
click at [547, 233] on h4 "[GEOGRAPHIC_DATA]" at bounding box center [585, 237] width 171 height 19
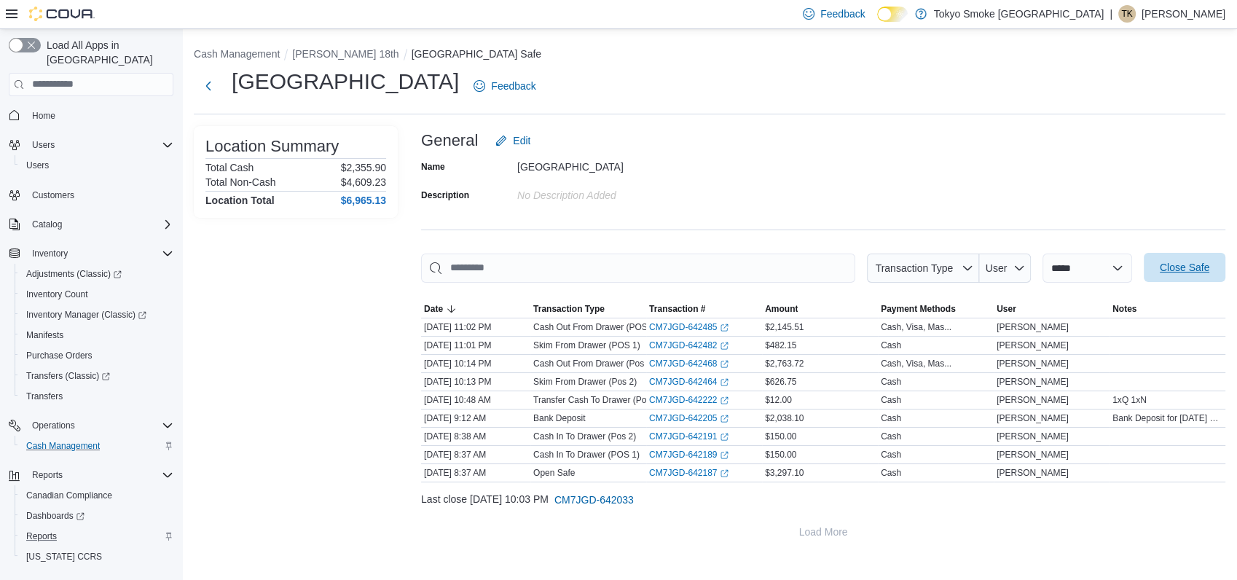
click at [1200, 265] on span "Close Safe" at bounding box center [1185, 267] width 50 height 15
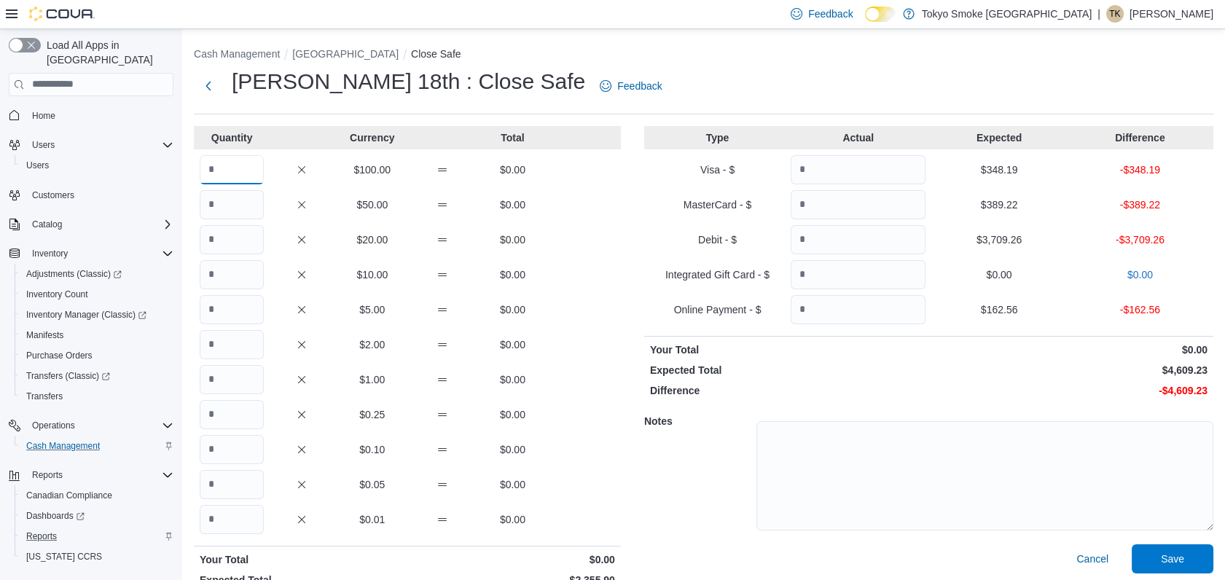
click at [259, 160] on input "Quantity" at bounding box center [232, 169] width 64 height 29
type input "*"
type input "**"
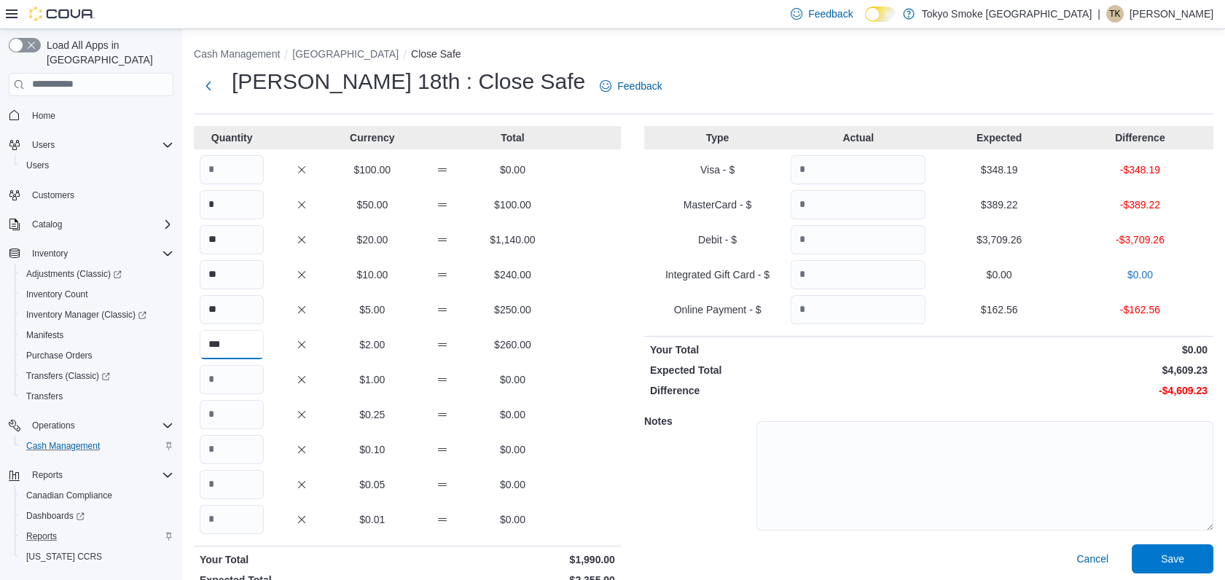
type input "***"
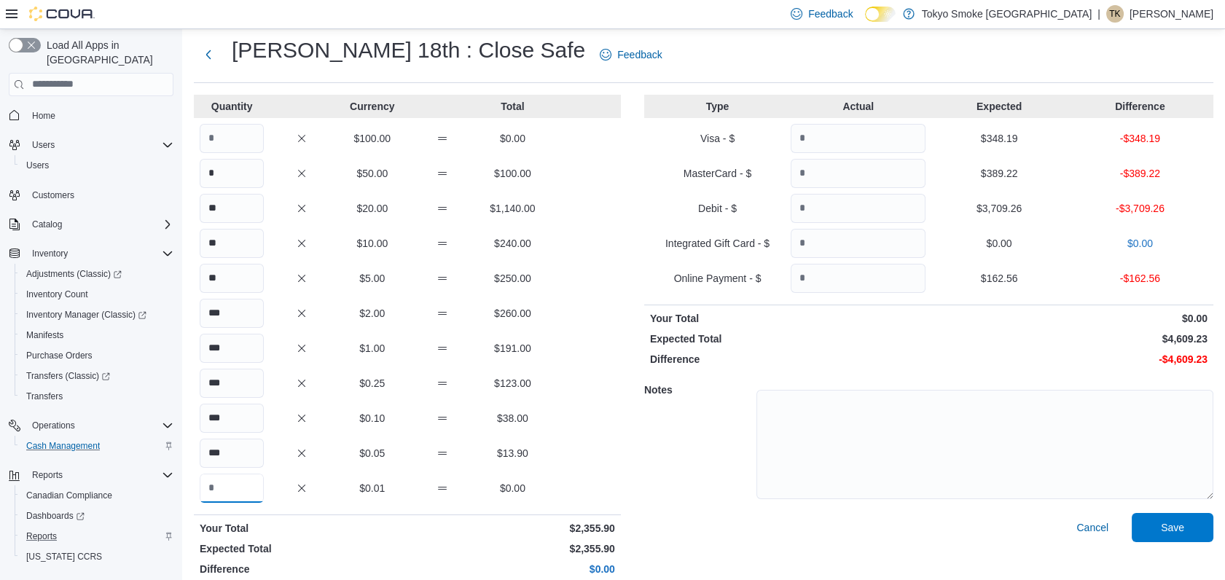
scroll to position [45, 0]
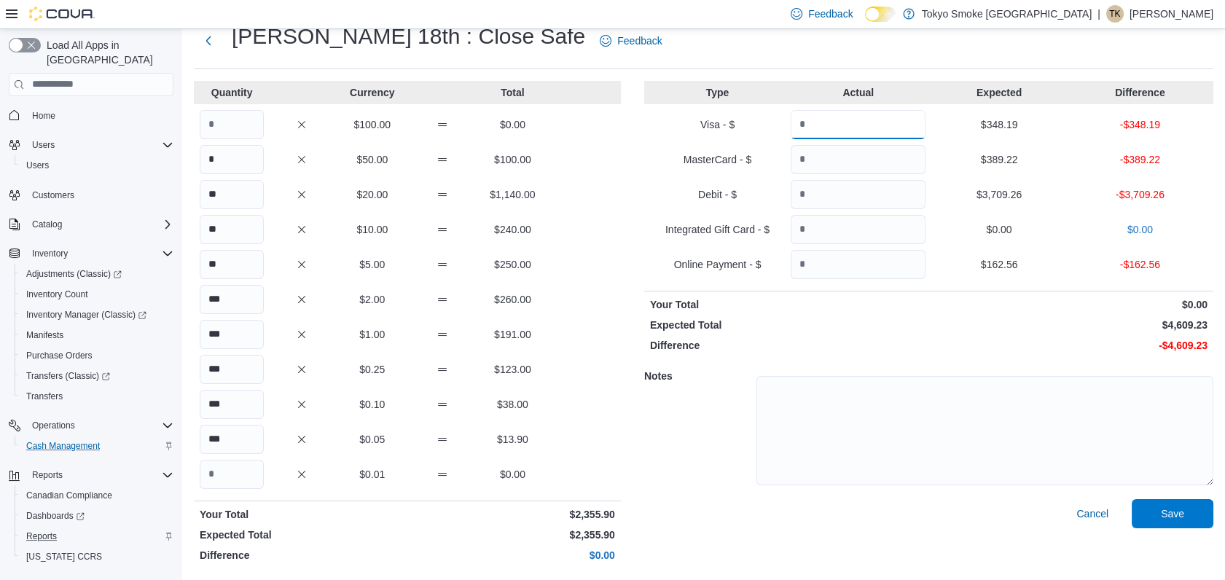
click at [863, 131] on input "Quantity" at bounding box center [858, 124] width 135 height 29
type input "******"
click at [848, 191] on input "****" at bounding box center [858, 194] width 135 height 29
type input "*******"
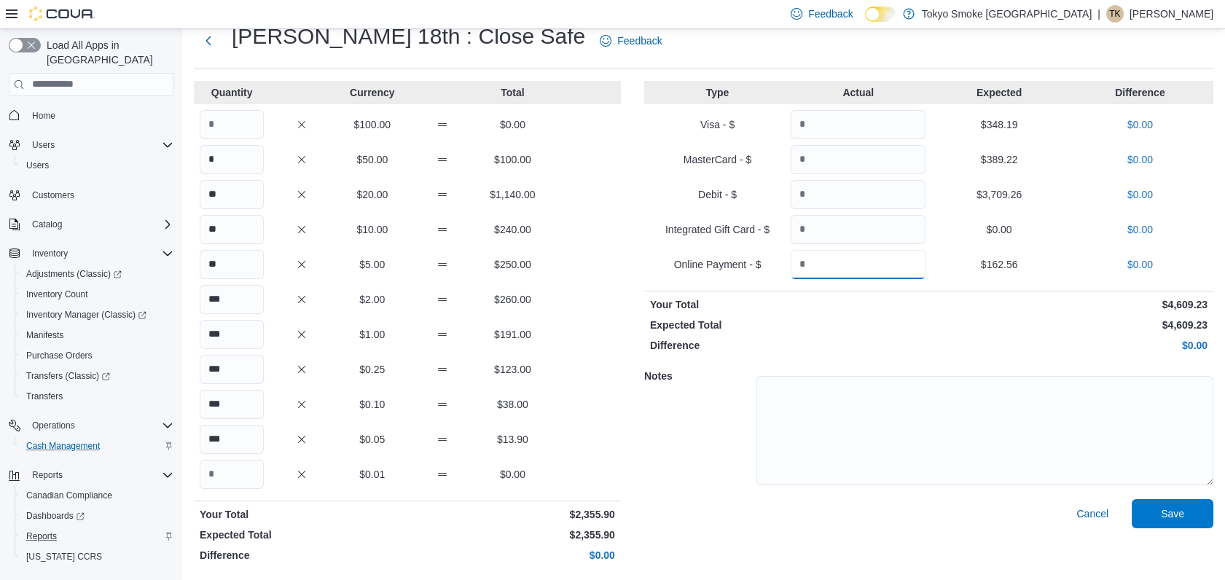
type input "******"
click at [1060, 305] on p "$4,609.23" at bounding box center [1069, 304] width 276 height 15
click at [1184, 517] on span "Save" at bounding box center [1172, 513] width 23 height 15
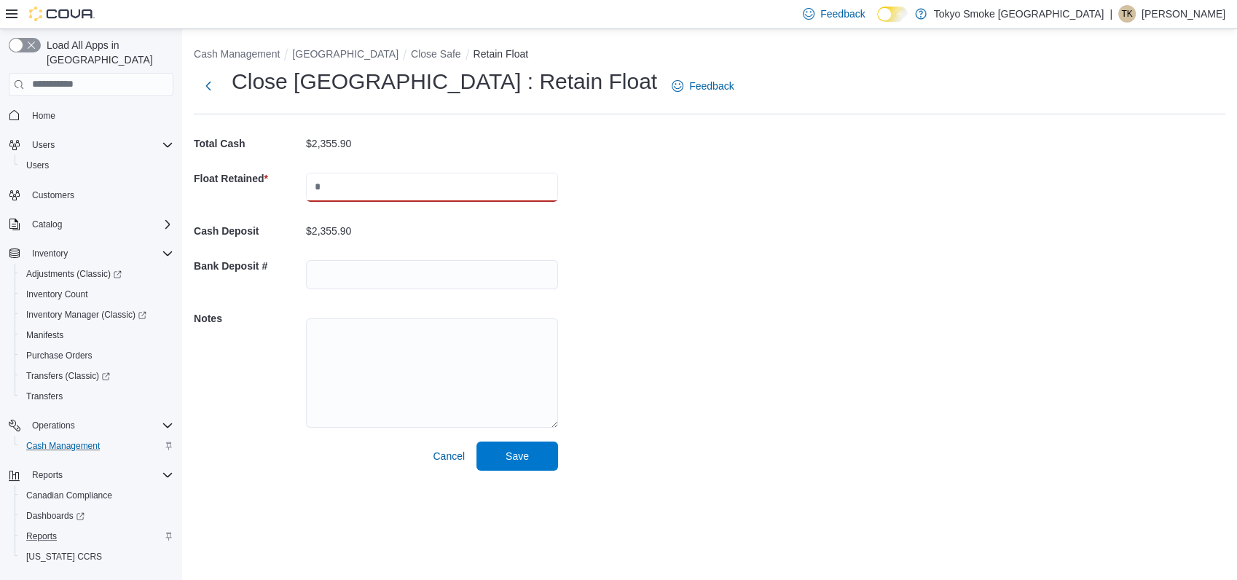
click at [366, 187] on input "text" at bounding box center [432, 187] width 252 height 29
type input "*******"
click at [668, 273] on div "Cash Management [GEOGRAPHIC_DATA] Close Safe Retain Float Close [GEOGRAPHIC_DAT…" at bounding box center [709, 255] width 1055 height 453
click at [541, 453] on span "Save" at bounding box center [517, 455] width 64 height 29
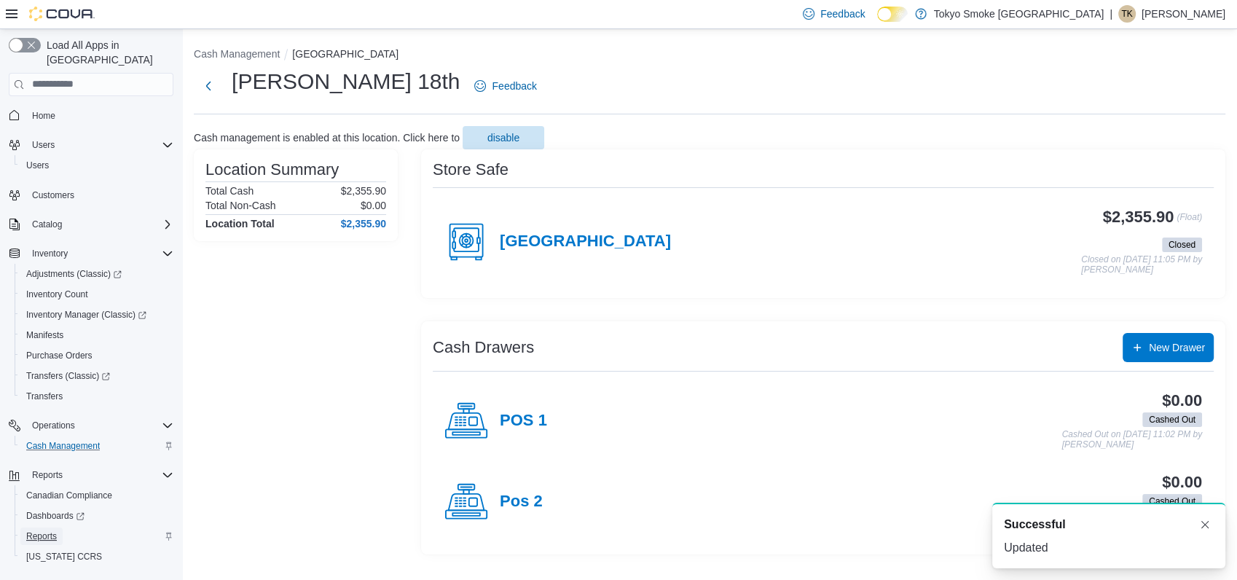
click at [60, 528] on link "Reports" at bounding box center [41, 536] width 42 height 17
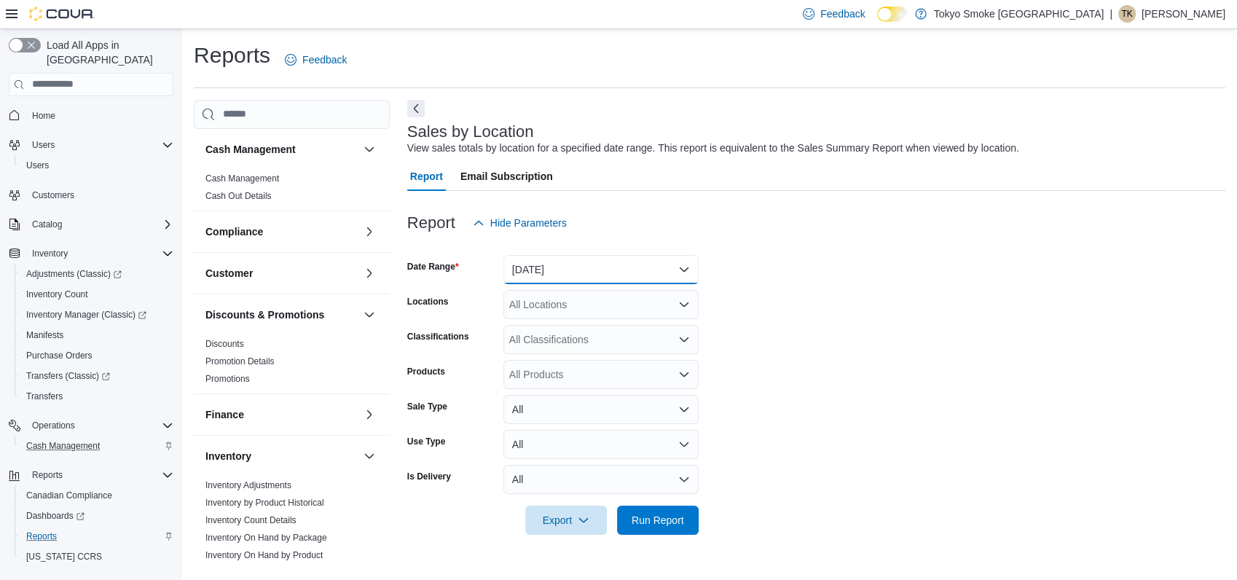
click at [549, 268] on button "[DATE]" at bounding box center [601, 269] width 195 height 29
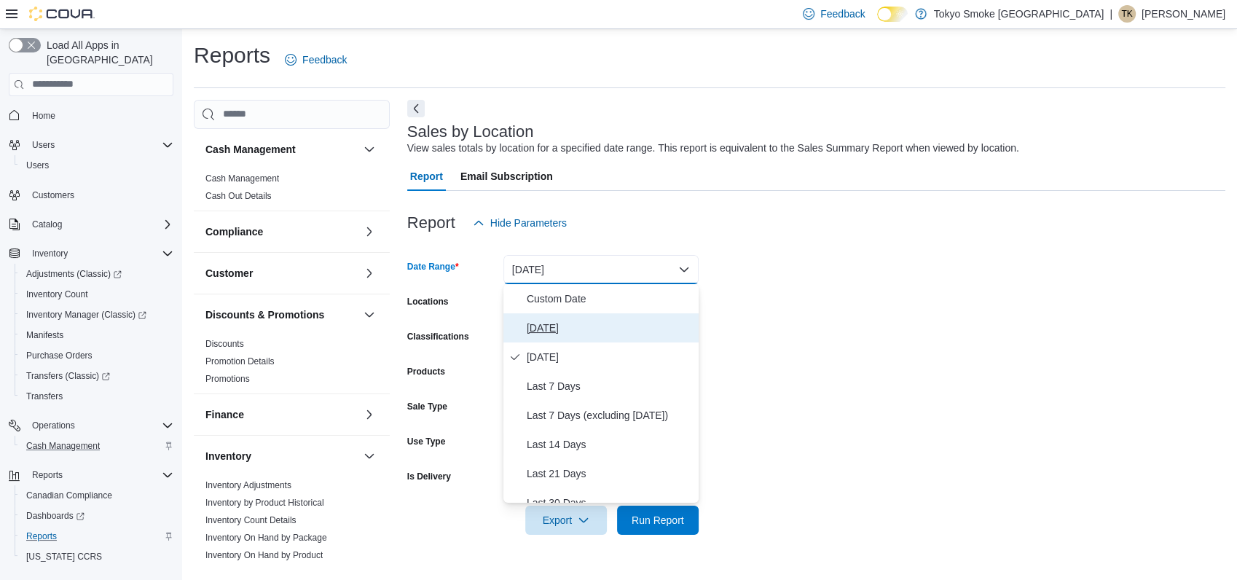
click at [555, 325] on span "[DATE]" at bounding box center [610, 327] width 166 height 17
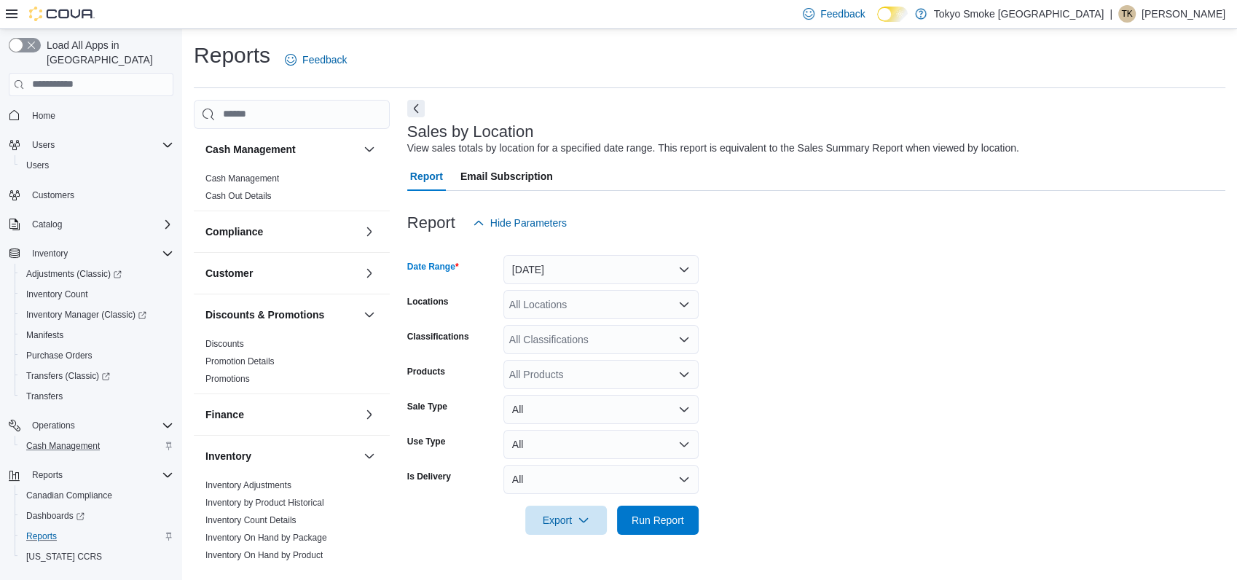
click at [538, 291] on div "All Locations" at bounding box center [601, 304] width 195 height 29
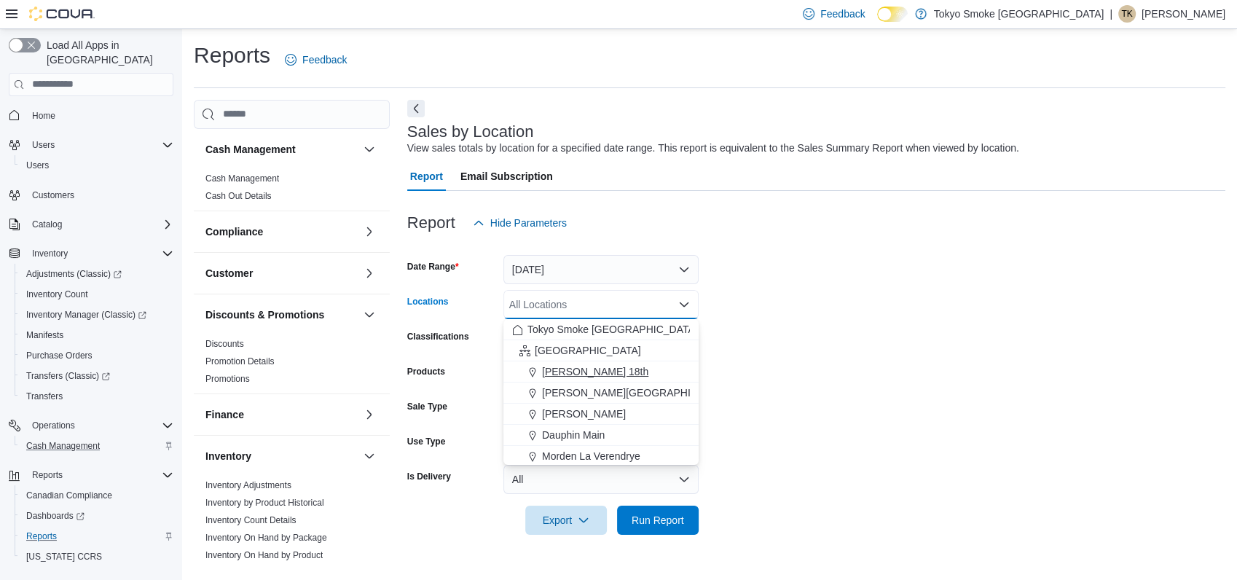
click at [566, 364] on span "[PERSON_NAME] 18th" at bounding box center [595, 371] width 106 height 15
click at [663, 502] on div at bounding box center [816, 500] width 818 height 12
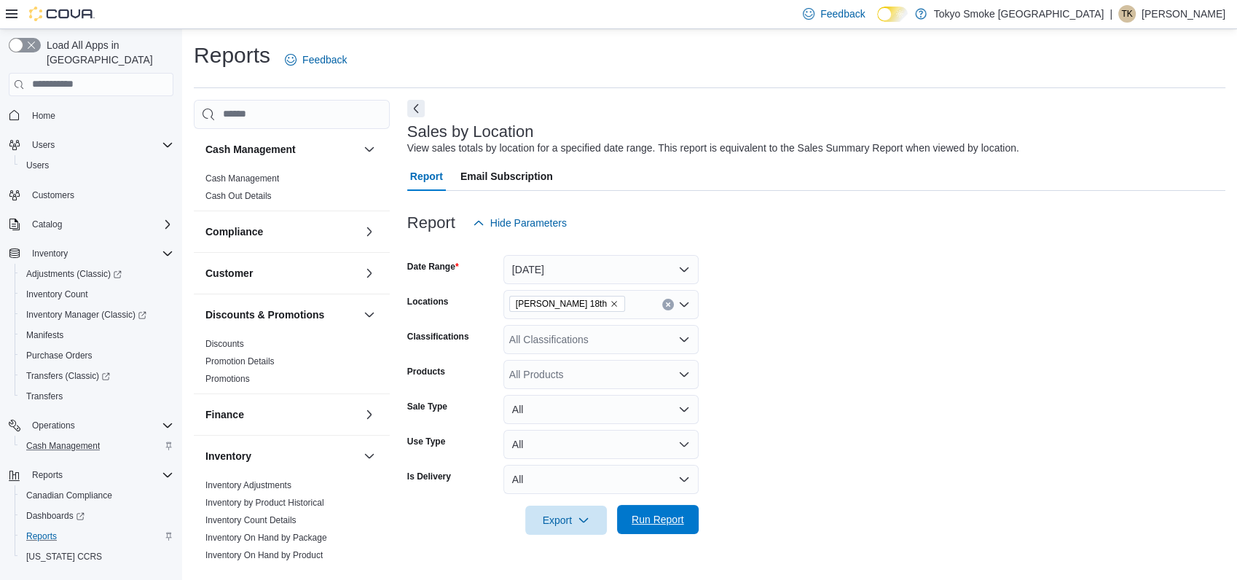
click at [664, 507] on span "Run Report" at bounding box center [658, 519] width 64 height 29
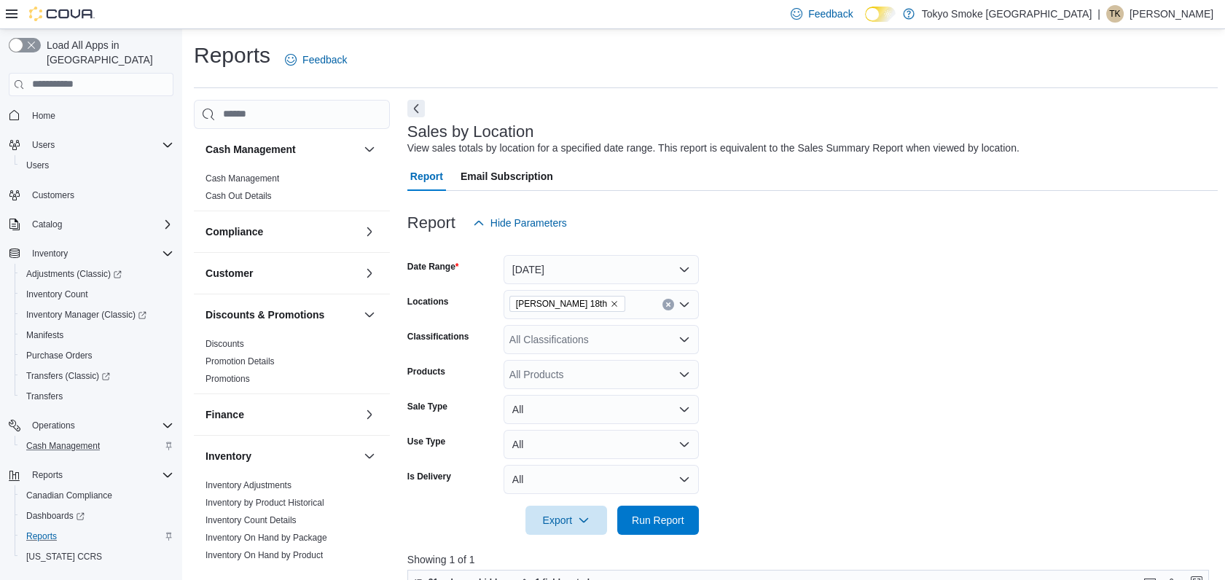
scroll to position [324, 0]
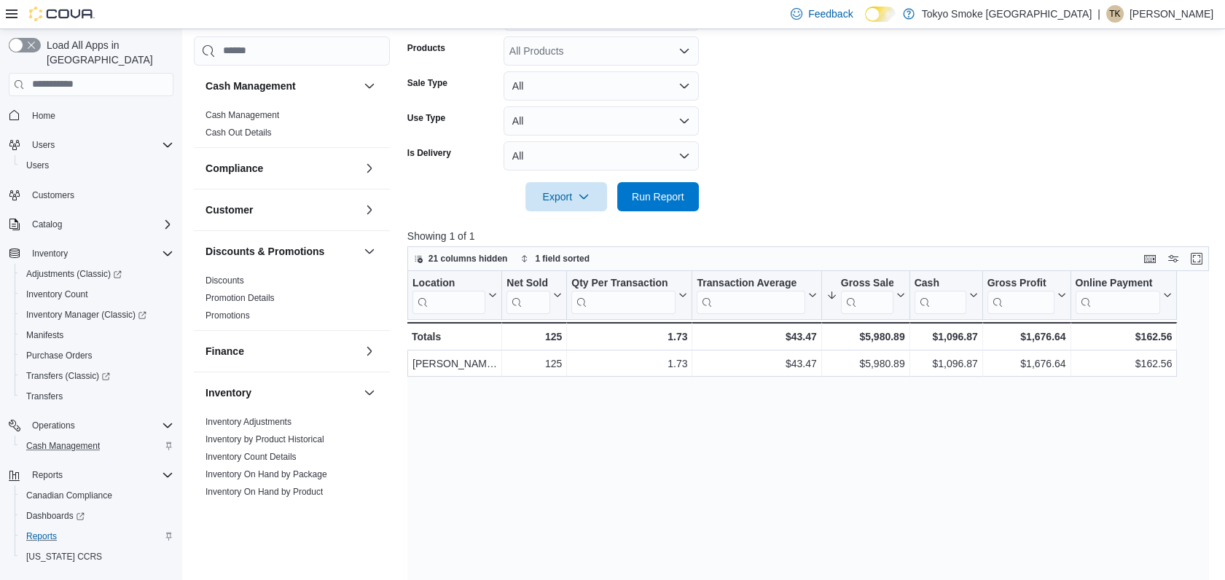
click at [1174, 12] on p "[PERSON_NAME]" at bounding box center [1172, 13] width 84 height 17
click at [1108, 138] on span "Sign Out" at bounding box center [1119, 140] width 39 height 15
